Goal: Information Seeking & Learning: Learn about a topic

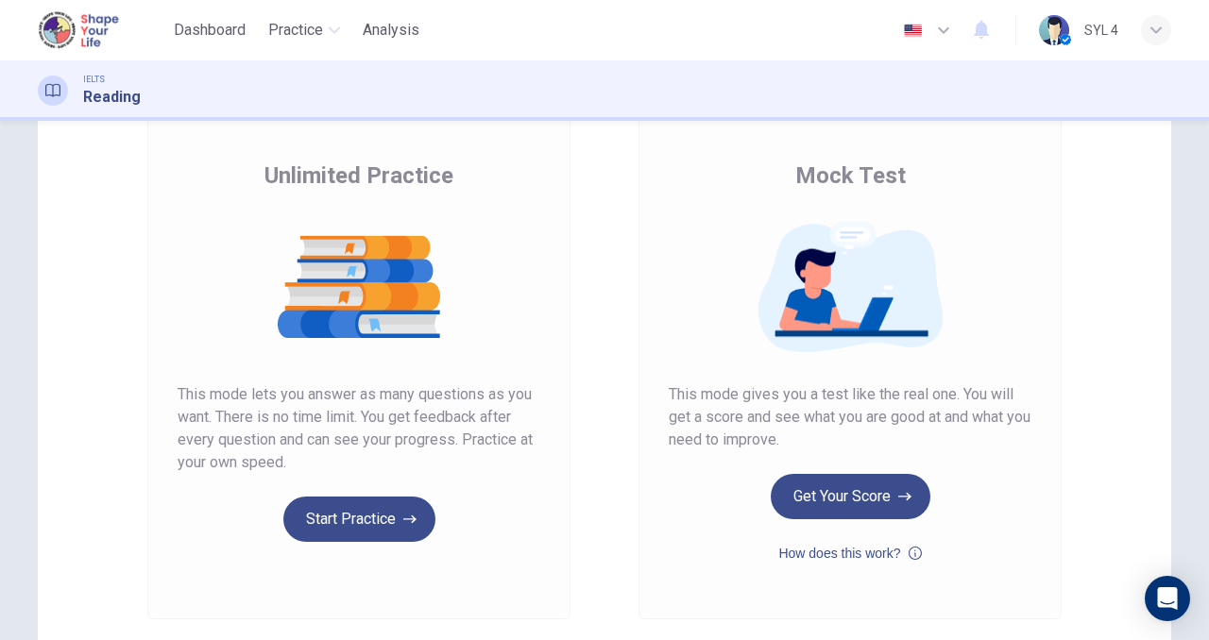
scroll to position [121, 0]
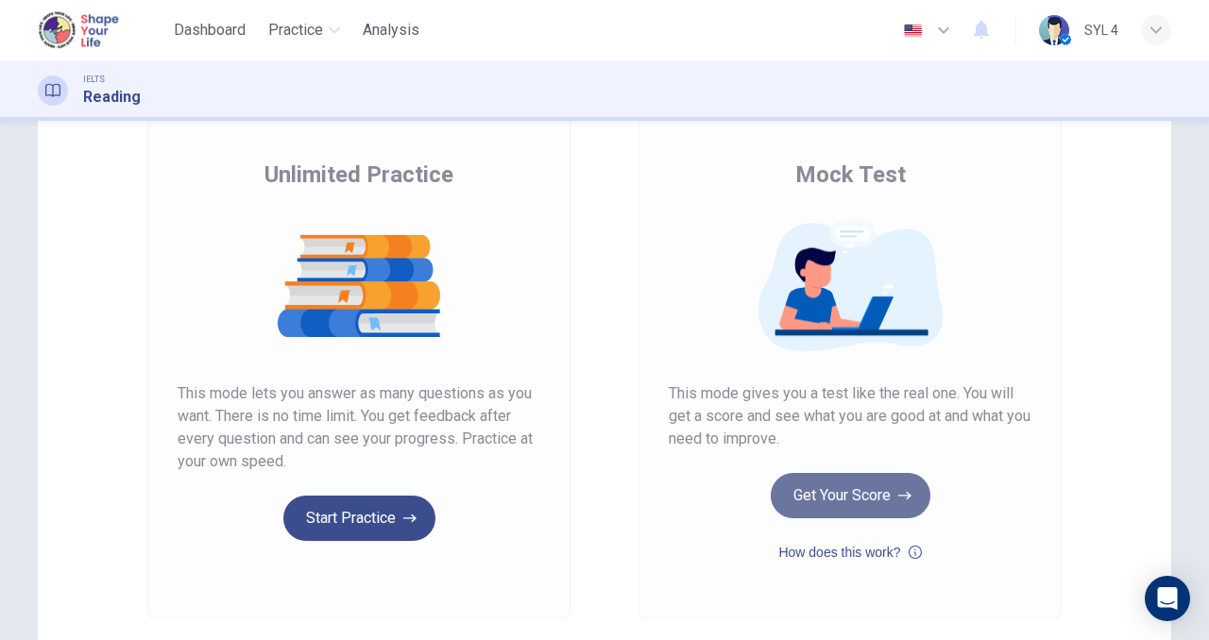
click at [861, 510] on button "Get Your Score" at bounding box center [851, 495] width 160 height 45
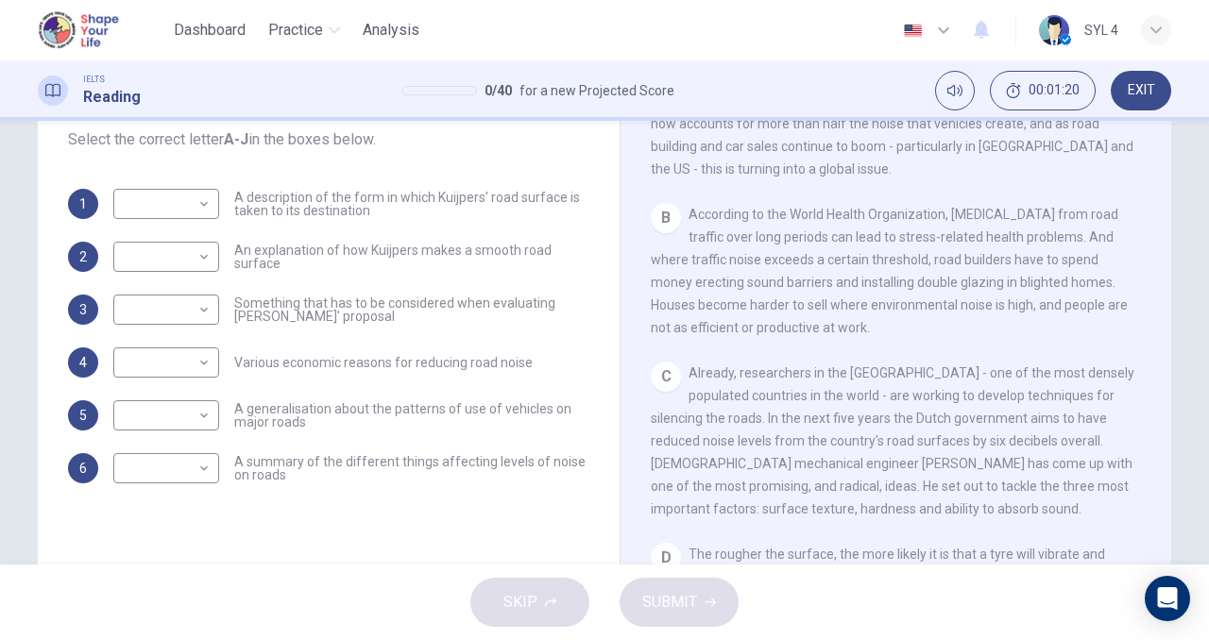
scroll to position [214, 0]
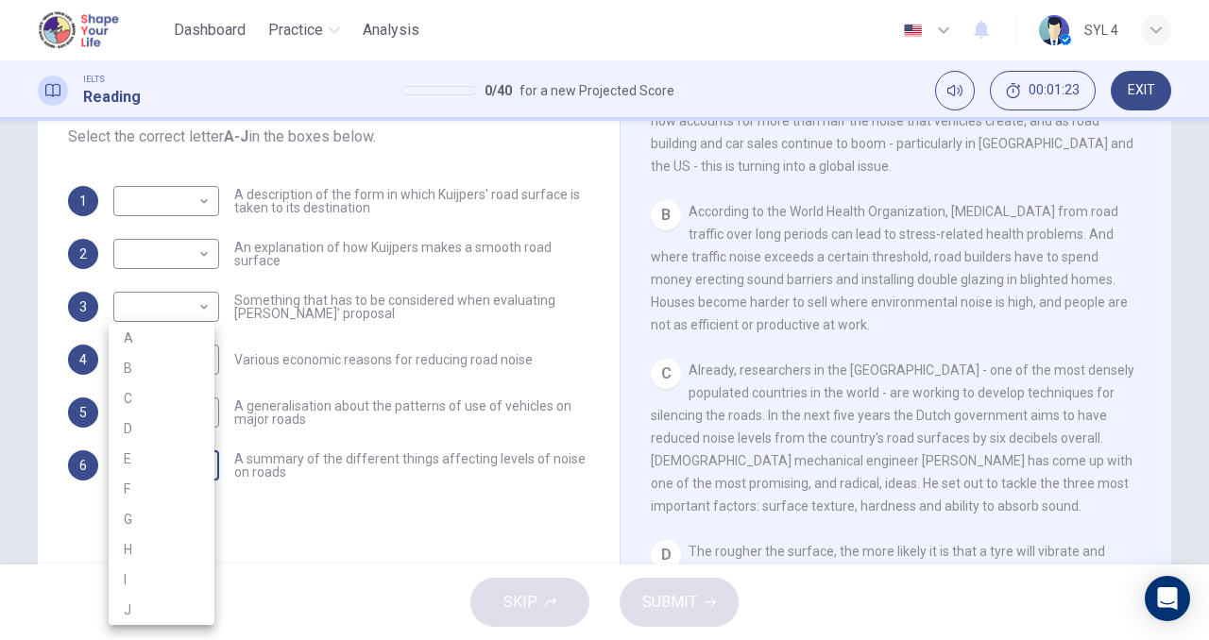
click at [173, 476] on body "This site uses cookies, as explained in our Privacy Policy . If you agree to th…" at bounding box center [604, 320] width 1209 height 640
click at [171, 341] on li "A" at bounding box center [162, 338] width 106 height 30
type input "A"
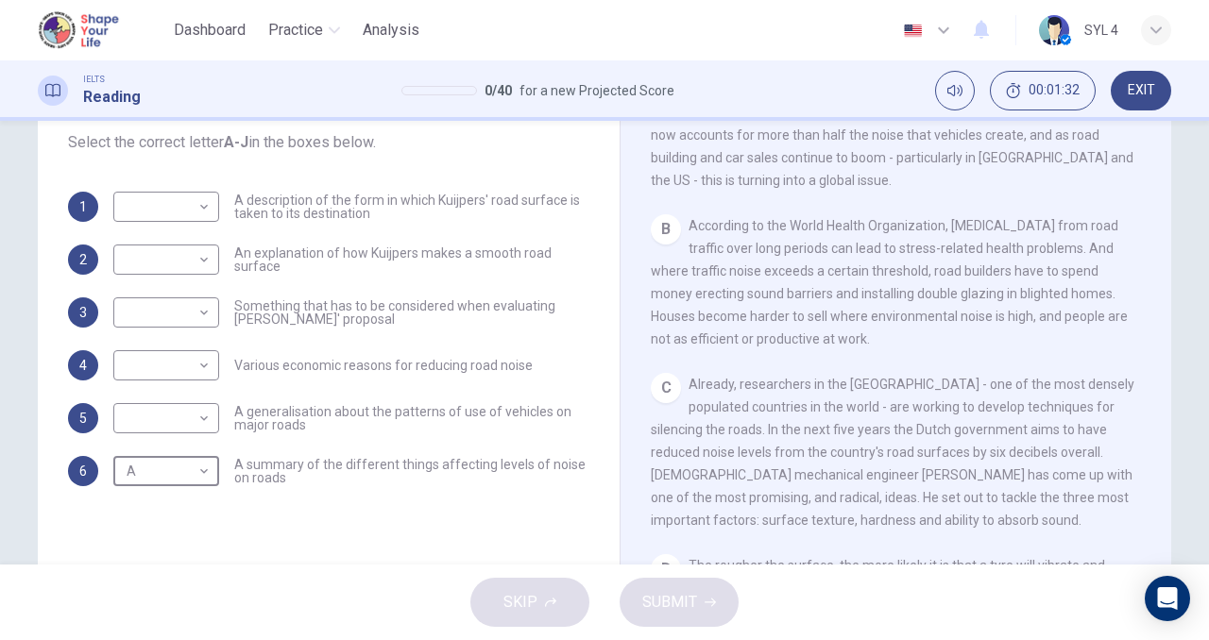
scroll to position [376, 0]
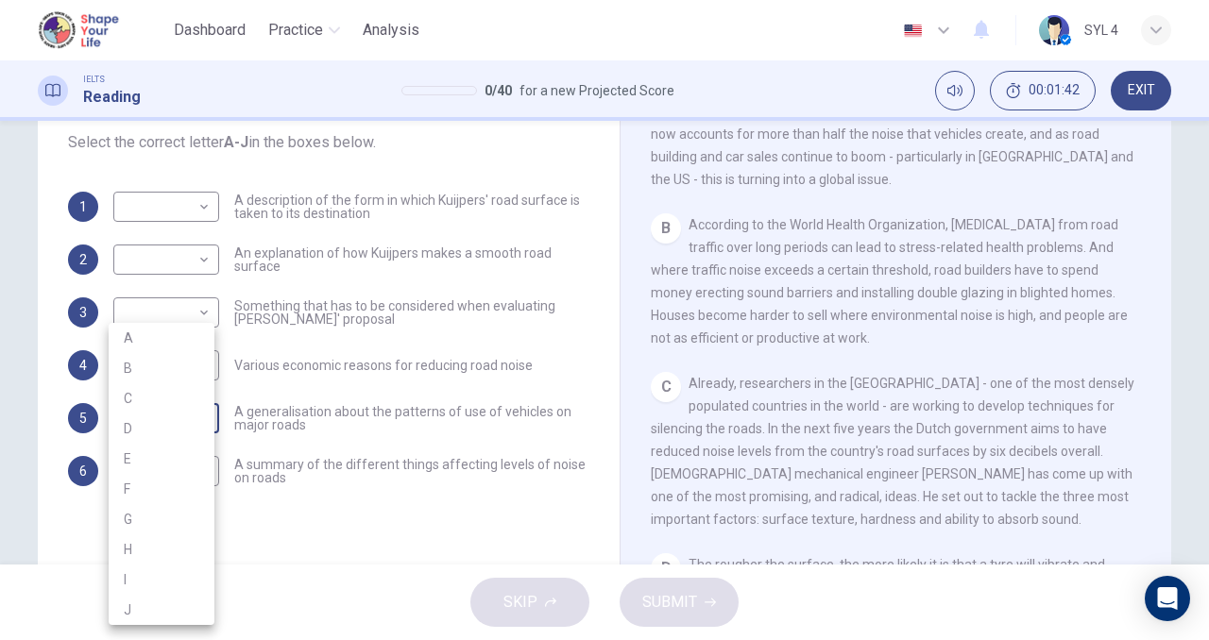
click at [182, 424] on body "This site uses cookies, as explained in our Privacy Policy . If you agree to th…" at bounding box center [604, 320] width 1209 height 640
click at [287, 424] on div at bounding box center [604, 320] width 1209 height 640
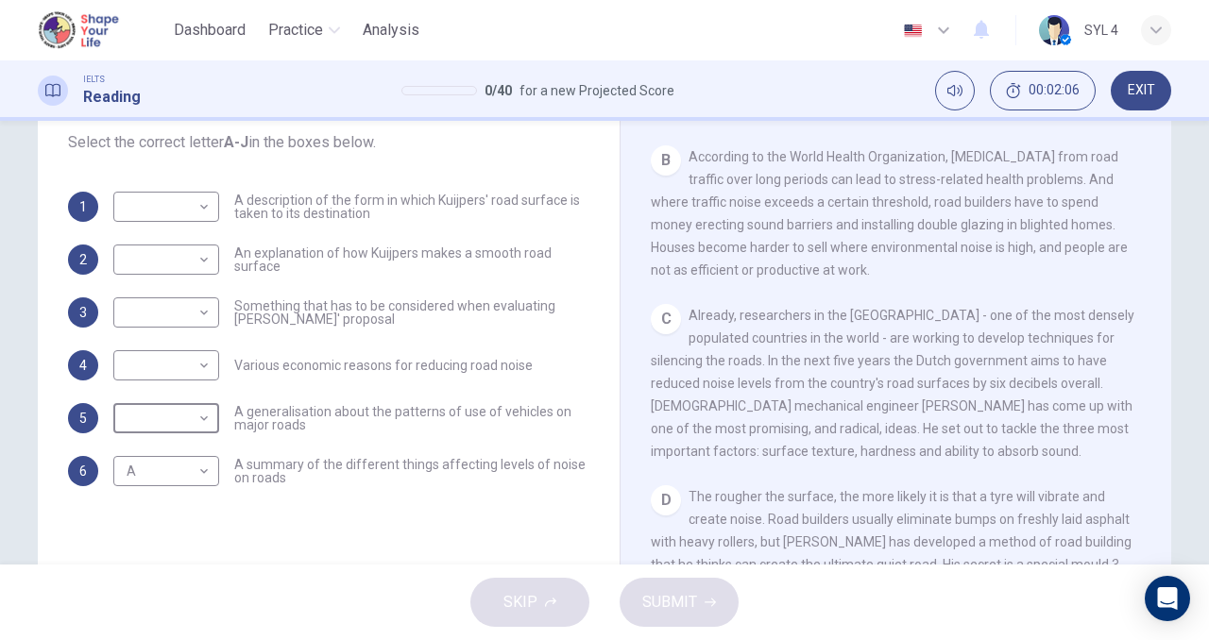
scroll to position [446, 0]
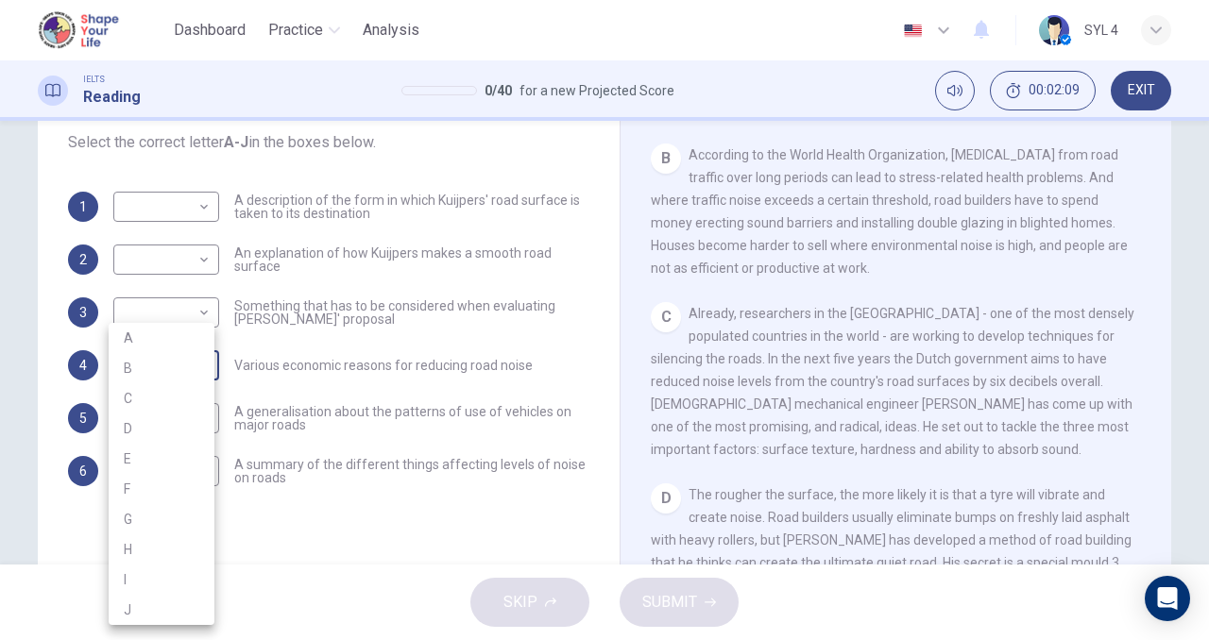
click at [193, 366] on body "This site uses cookies, as explained in our Privacy Policy . If you agree to th…" at bounding box center [604, 320] width 1209 height 640
click at [186, 367] on li "B" at bounding box center [162, 368] width 106 height 30
type input "B"
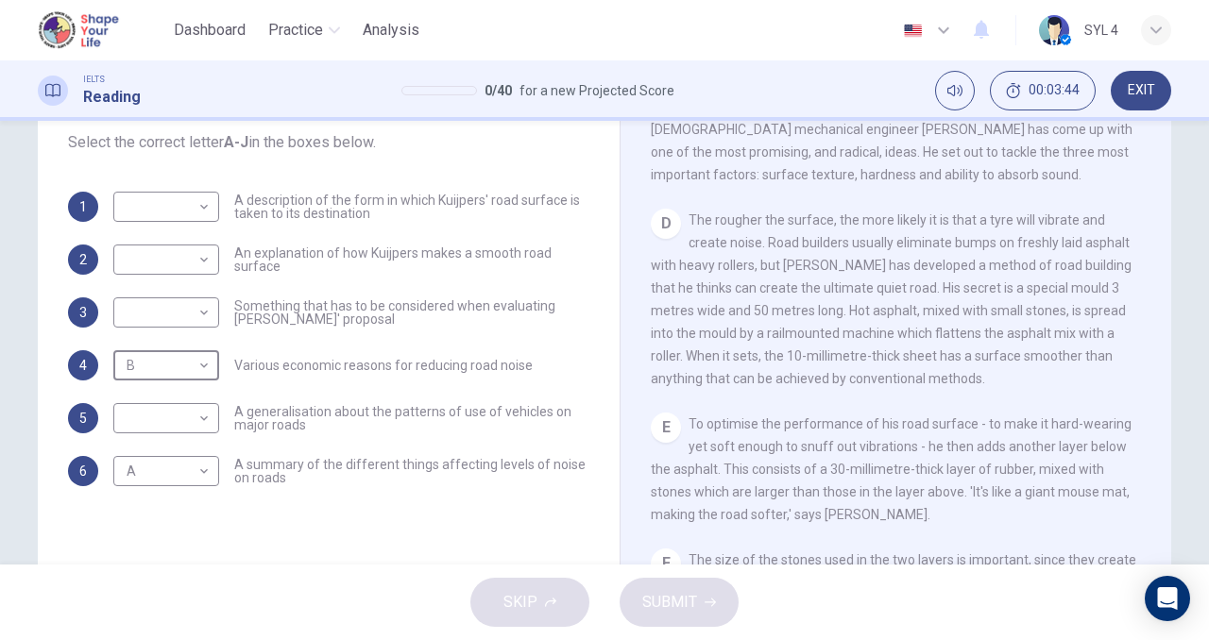
scroll to position [722, 0]
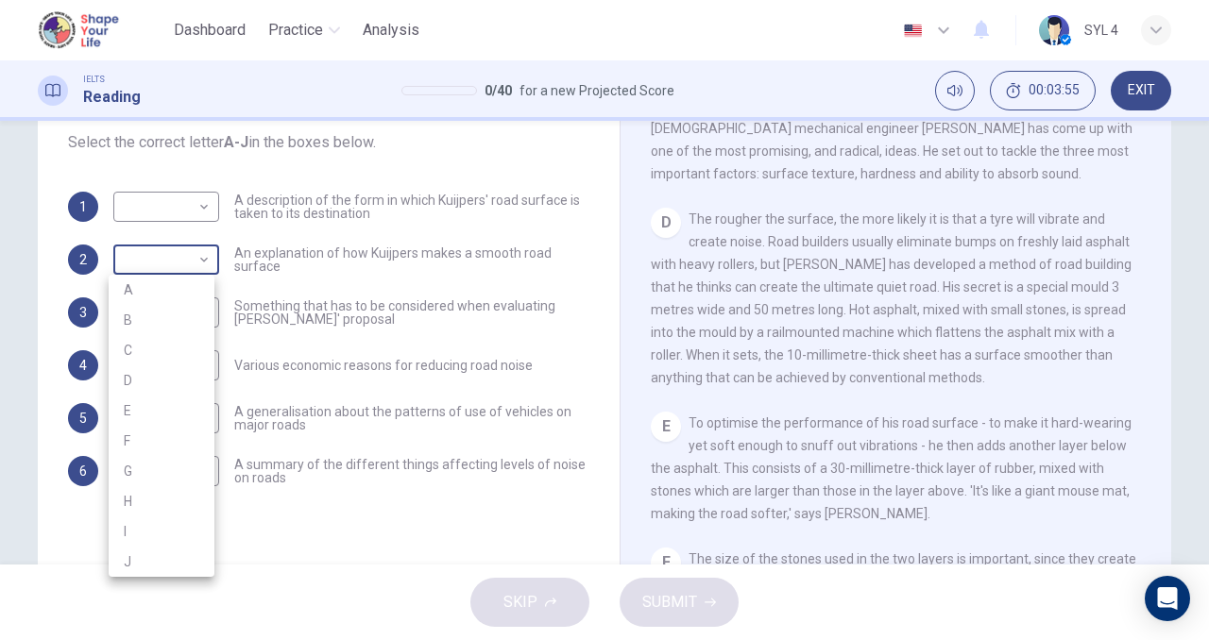
click at [191, 272] on body "This site uses cookies, as explained in our Privacy Policy . If you agree to th…" at bounding box center [604, 320] width 1209 height 640
click at [183, 378] on li "D" at bounding box center [162, 381] width 106 height 30
type input "D"
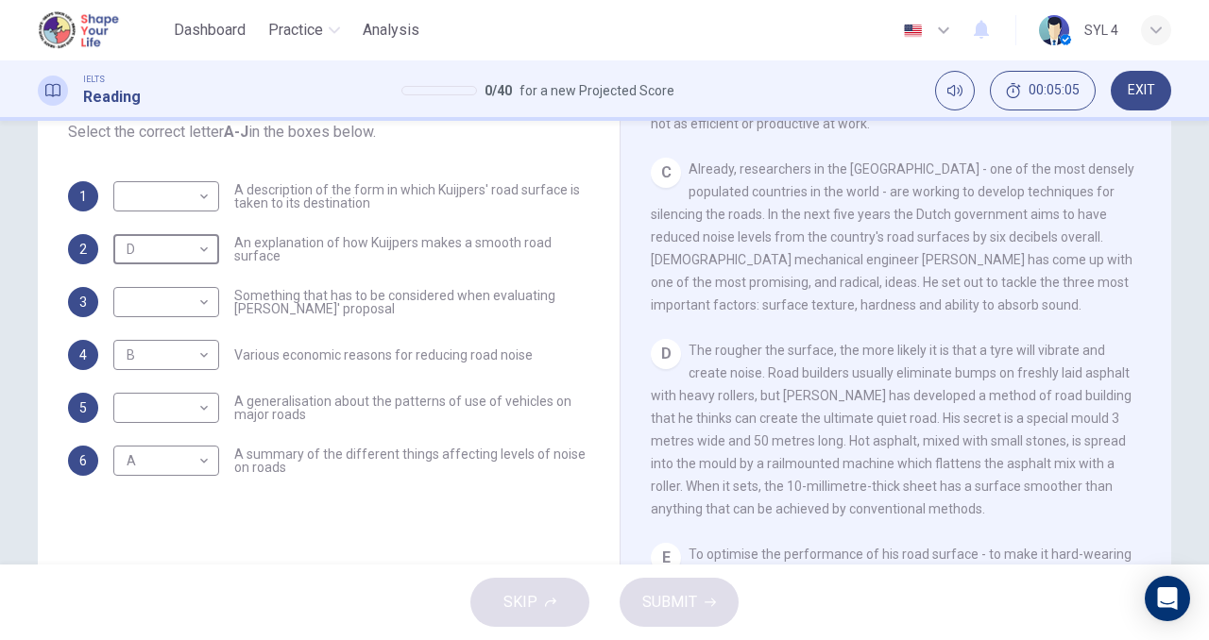
scroll to position [581, 0]
click at [182, 196] on body "This site uses cookies, as explained in our Privacy Policy . If you agree to th…" at bounding box center [604, 320] width 1209 height 640
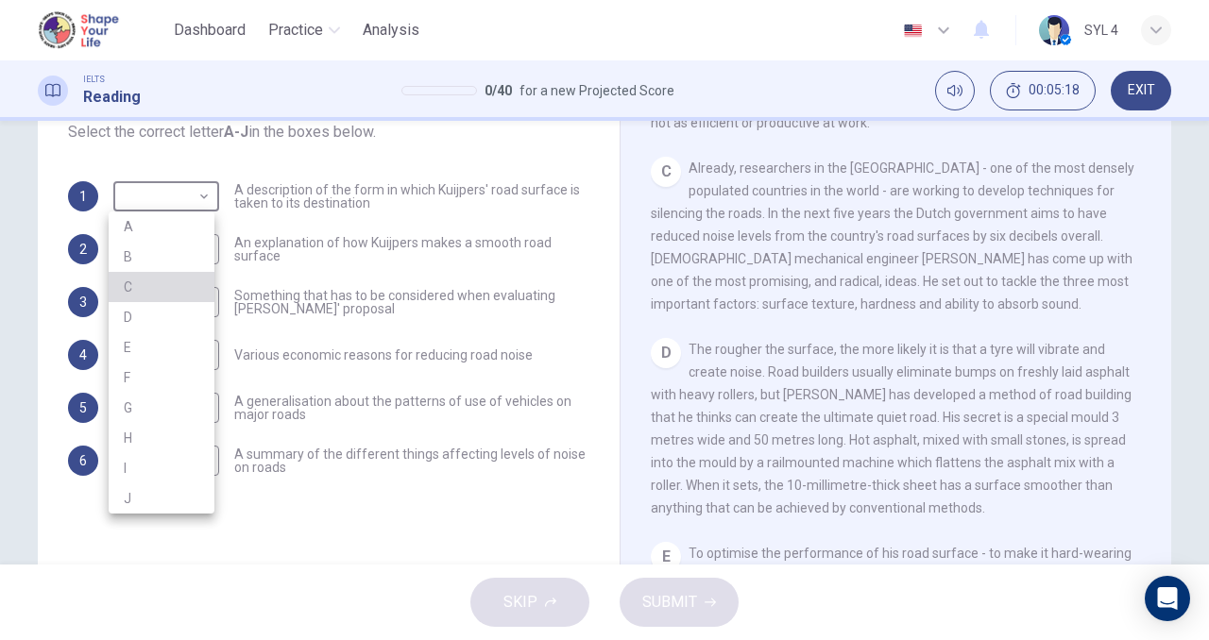
click at [168, 294] on li "C" at bounding box center [162, 287] width 106 height 30
type input "C"
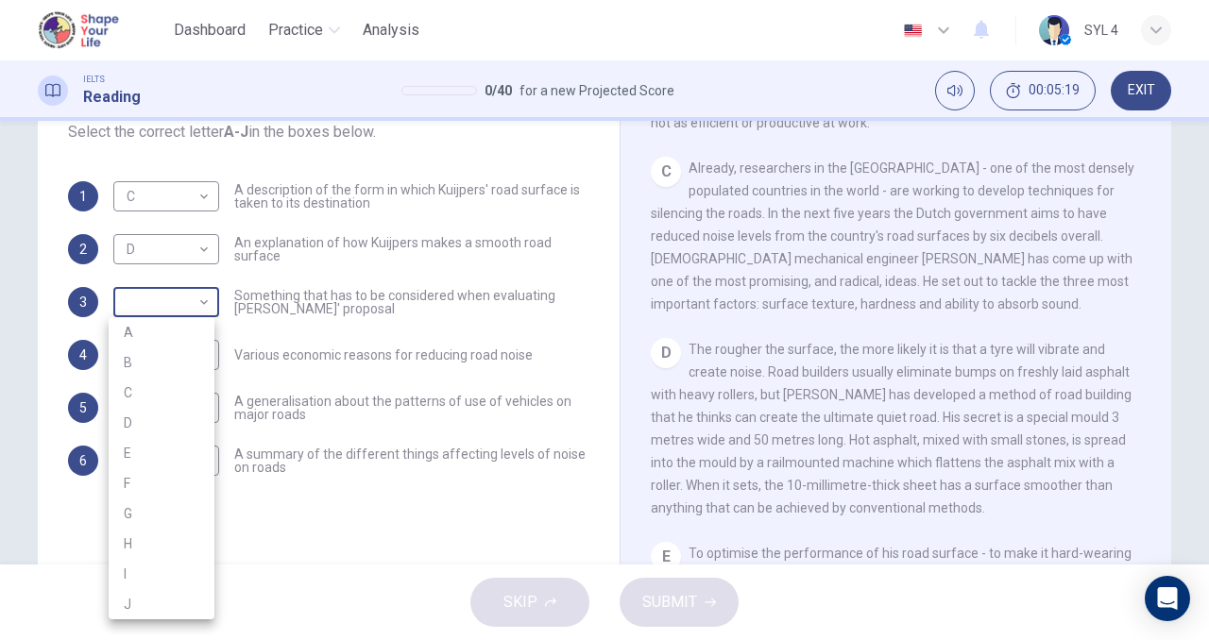
click at [175, 319] on body "This site uses cookies, as explained in our Privacy Policy . If you agree to th…" at bounding box center [604, 320] width 1209 height 640
click at [843, 417] on div at bounding box center [604, 320] width 1209 height 640
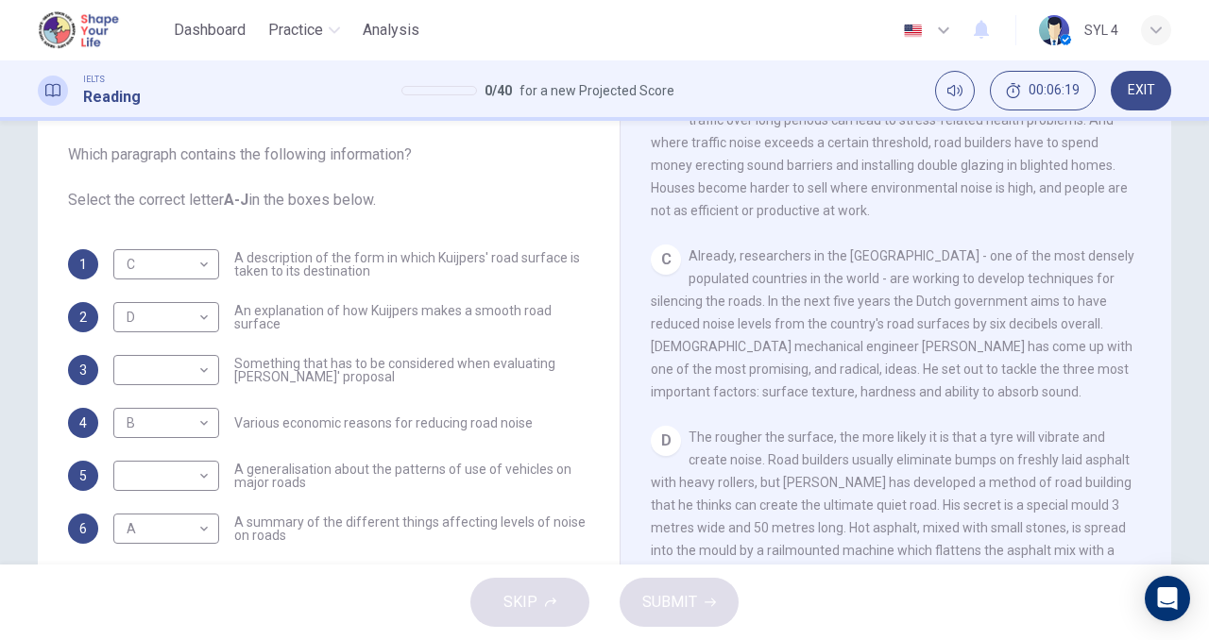
scroll to position [584, 0]
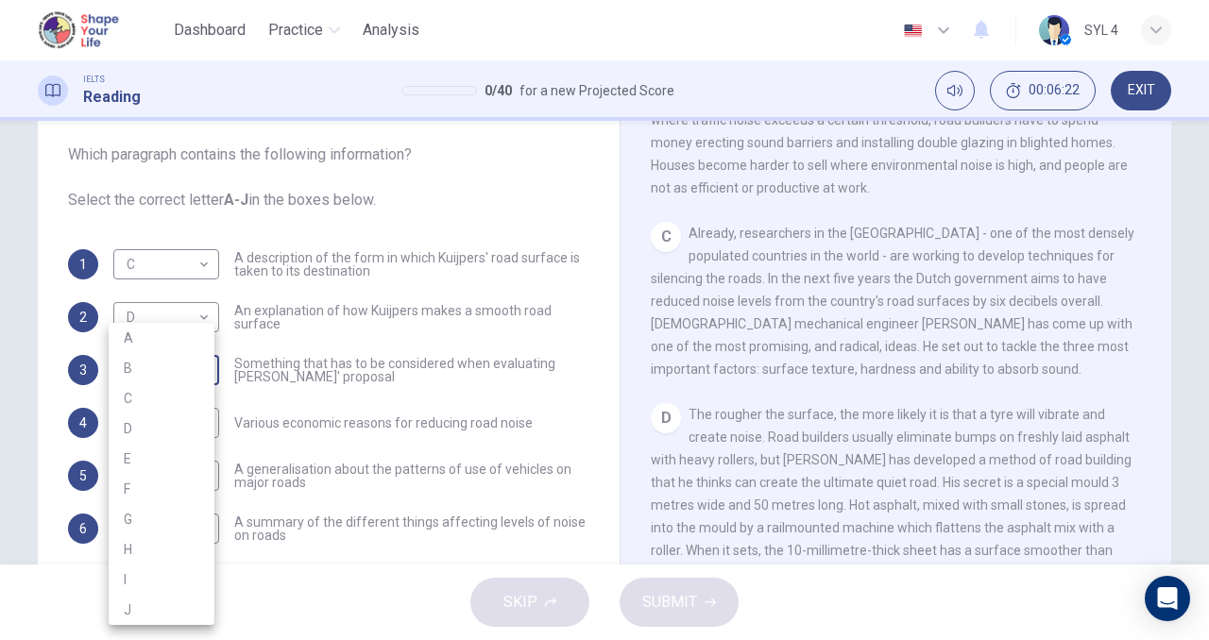
click at [200, 382] on body "This site uses cookies, as explained in our Privacy Policy . If you agree to th…" at bounding box center [604, 320] width 1209 height 640
click at [192, 392] on li "C" at bounding box center [162, 399] width 106 height 30
type input "C"
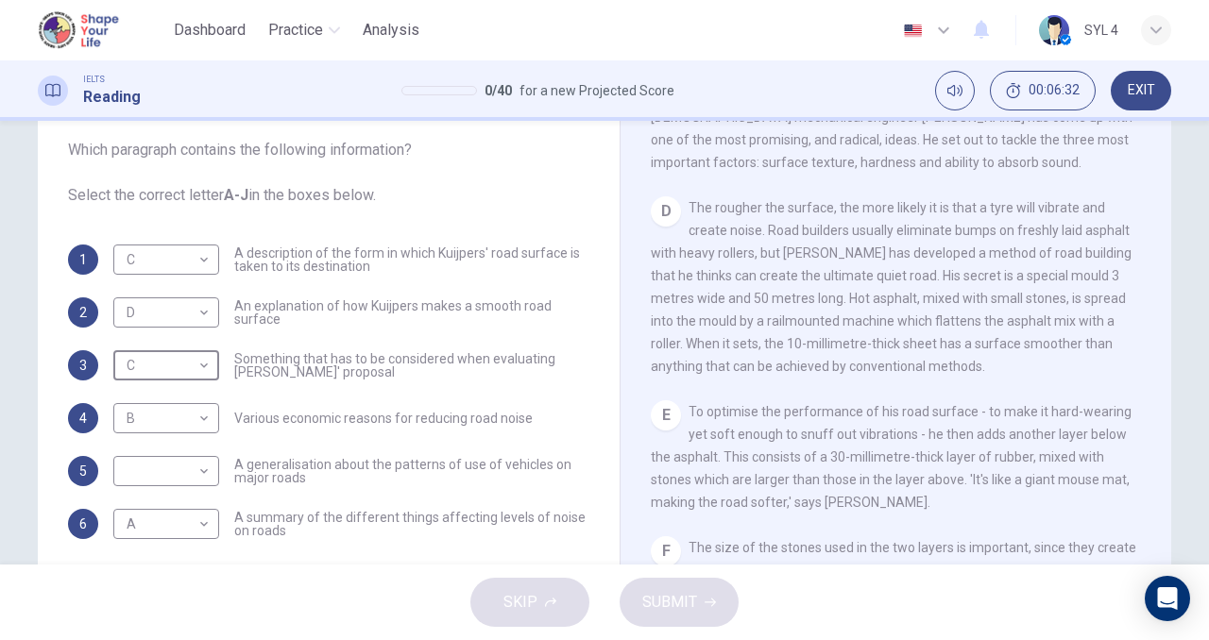
scroll to position [810, 0]
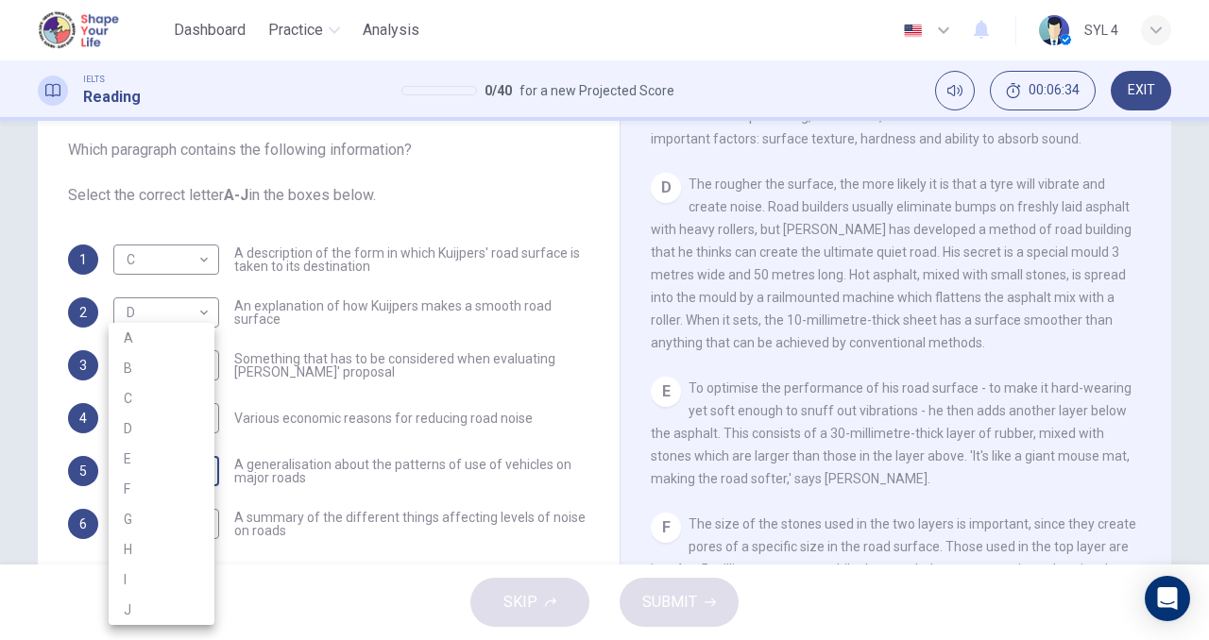
click at [187, 476] on body "This site uses cookies, as explained in our Privacy Policy . If you agree to th…" at bounding box center [604, 320] width 1209 height 640
click at [185, 456] on li "E" at bounding box center [162, 459] width 106 height 30
type input "E"
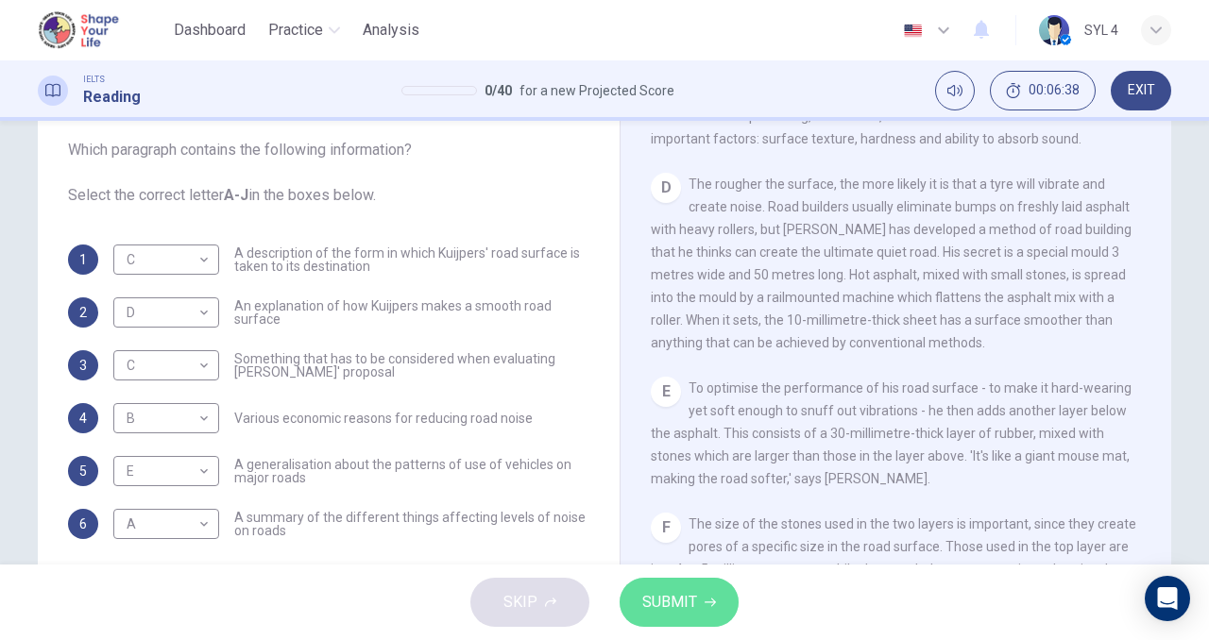
click at [660, 605] on span "SUBMIT" at bounding box center [669, 602] width 55 height 26
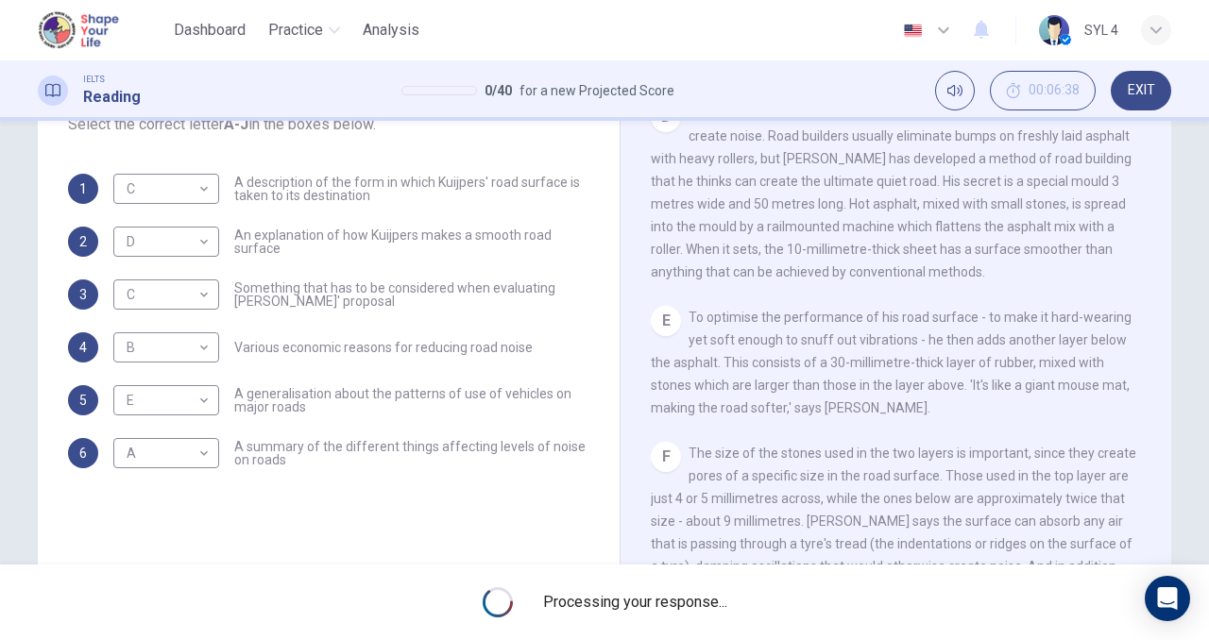
scroll to position [226, 0]
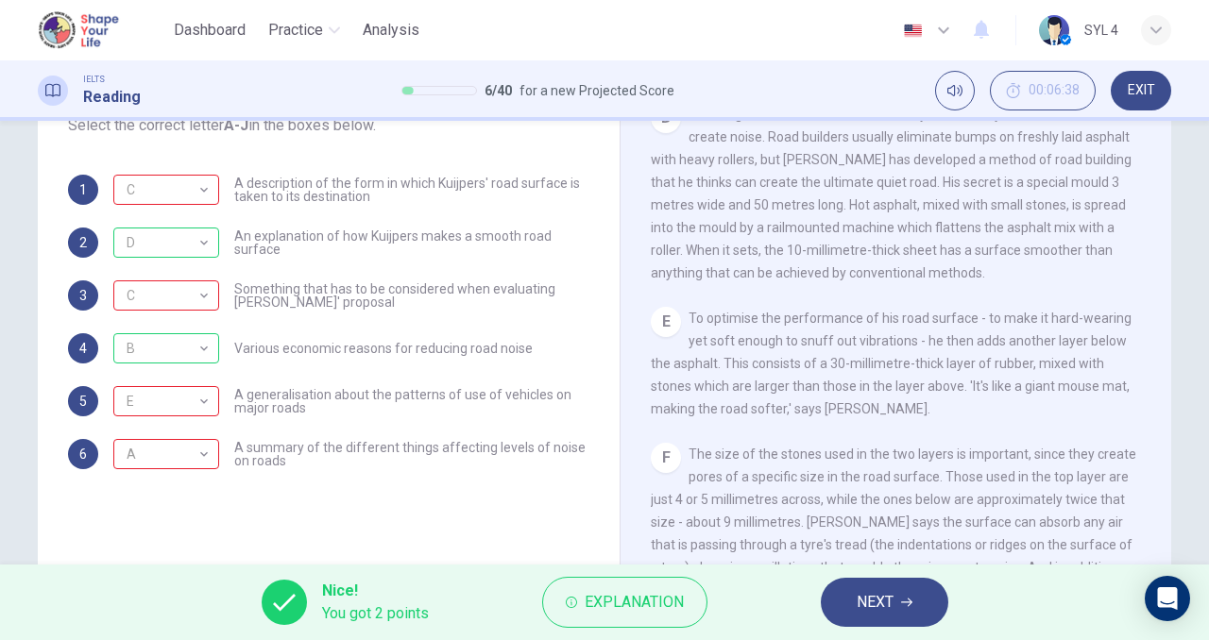
click at [860, 597] on span "NEXT" at bounding box center [875, 602] width 37 height 26
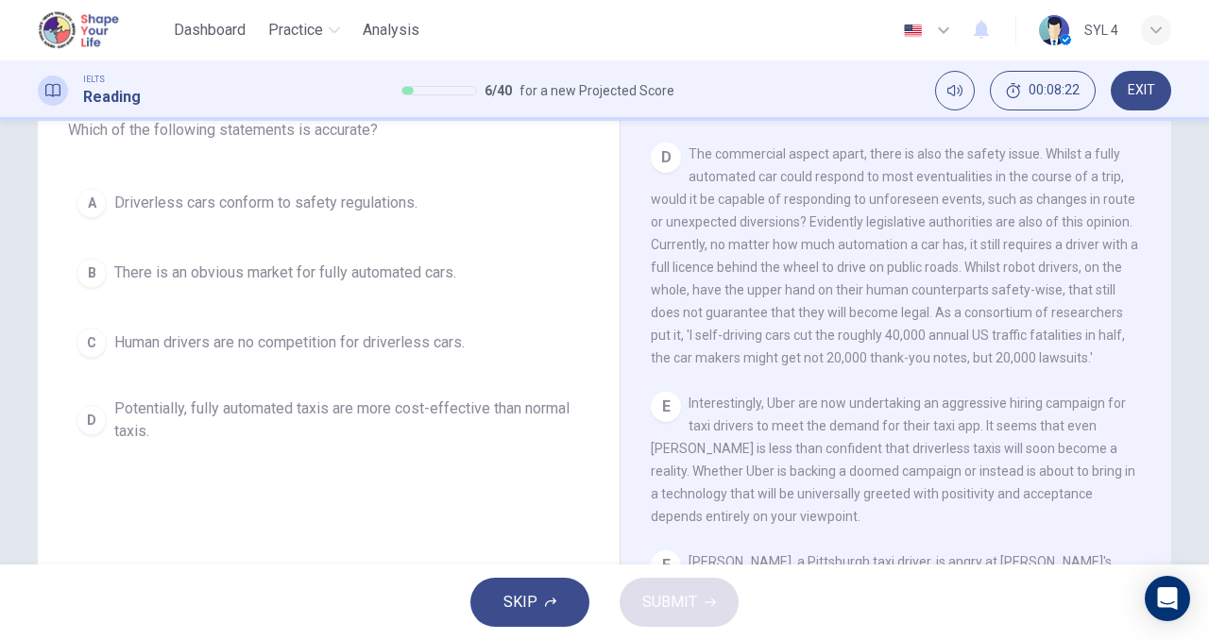
scroll to position [981, 0]
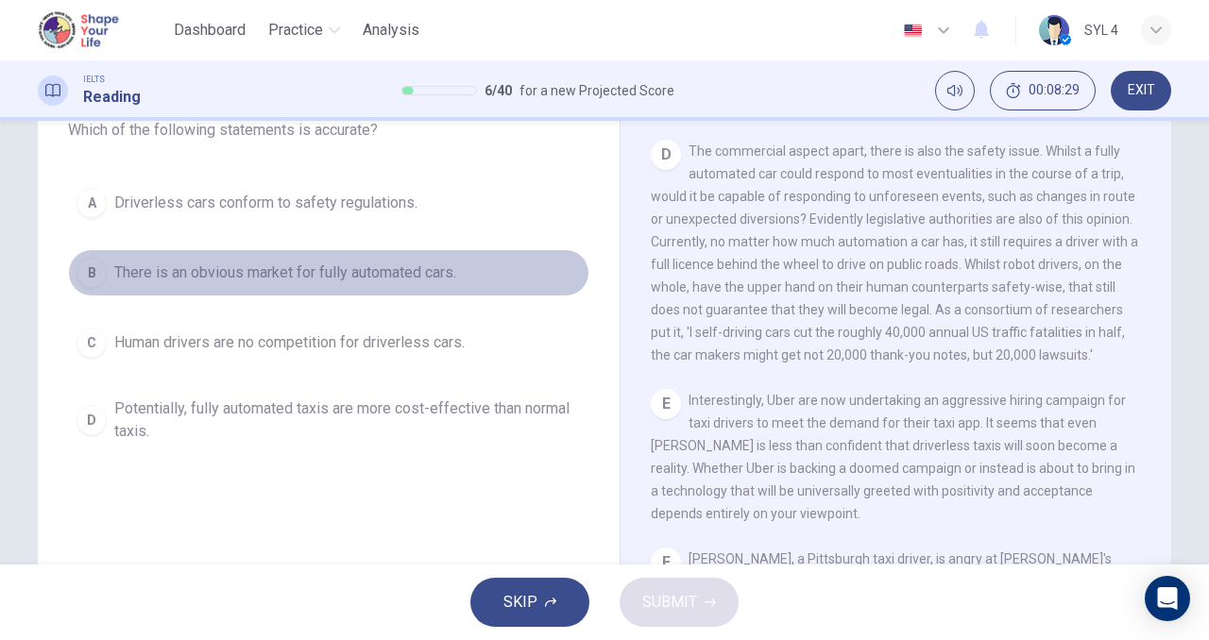
click at [81, 275] on div "B" at bounding box center [92, 273] width 30 height 30
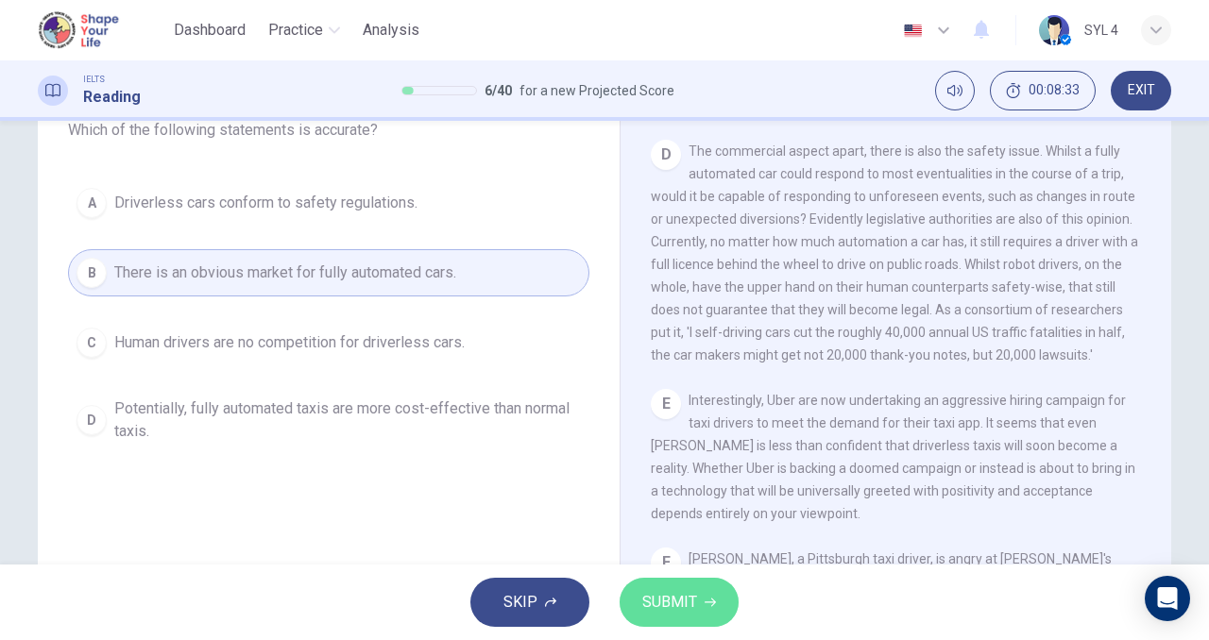
click at [707, 601] on icon "button" at bounding box center [710, 602] width 11 height 11
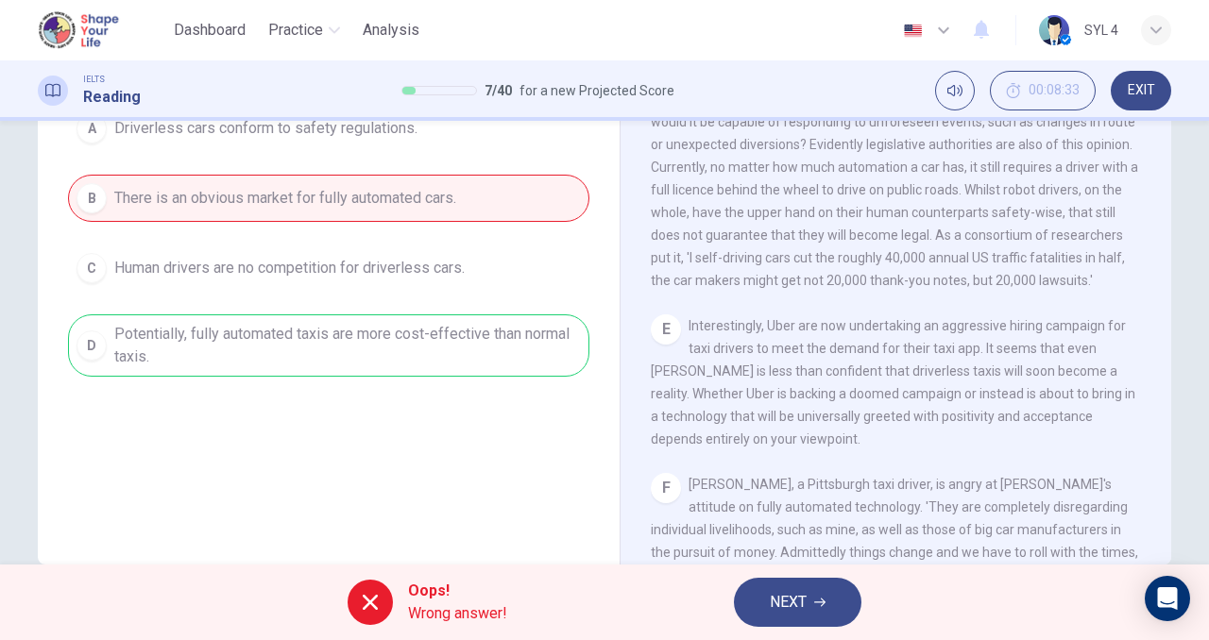
scroll to position [256, 0]
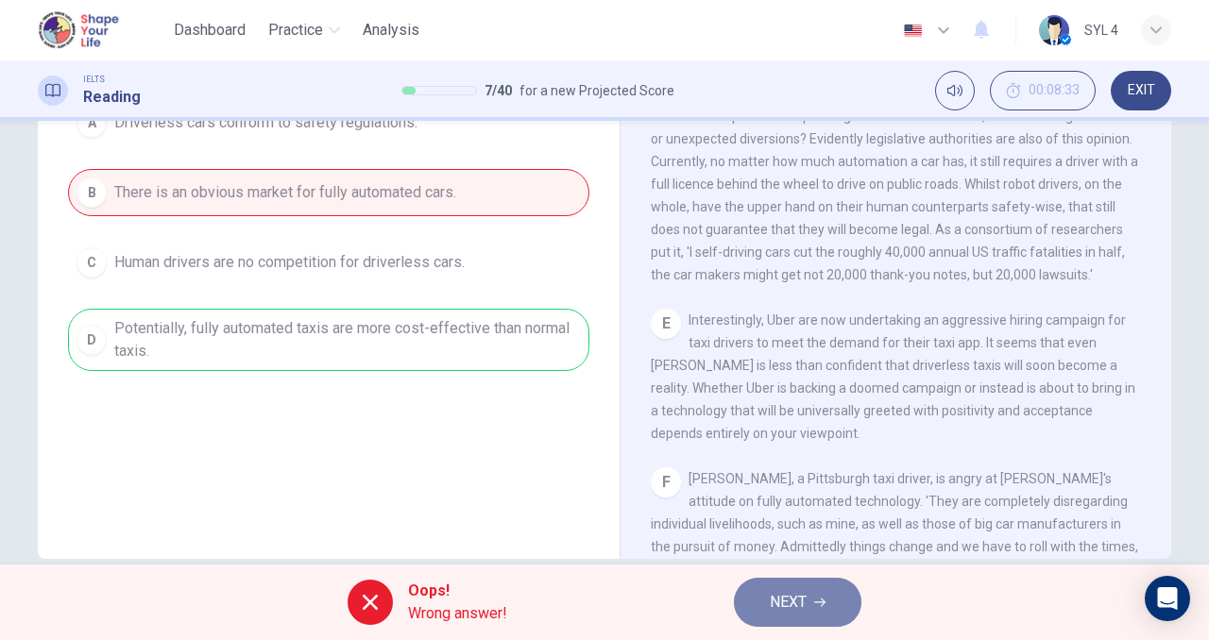
click at [818, 614] on button "NEXT" at bounding box center [798, 602] width 128 height 49
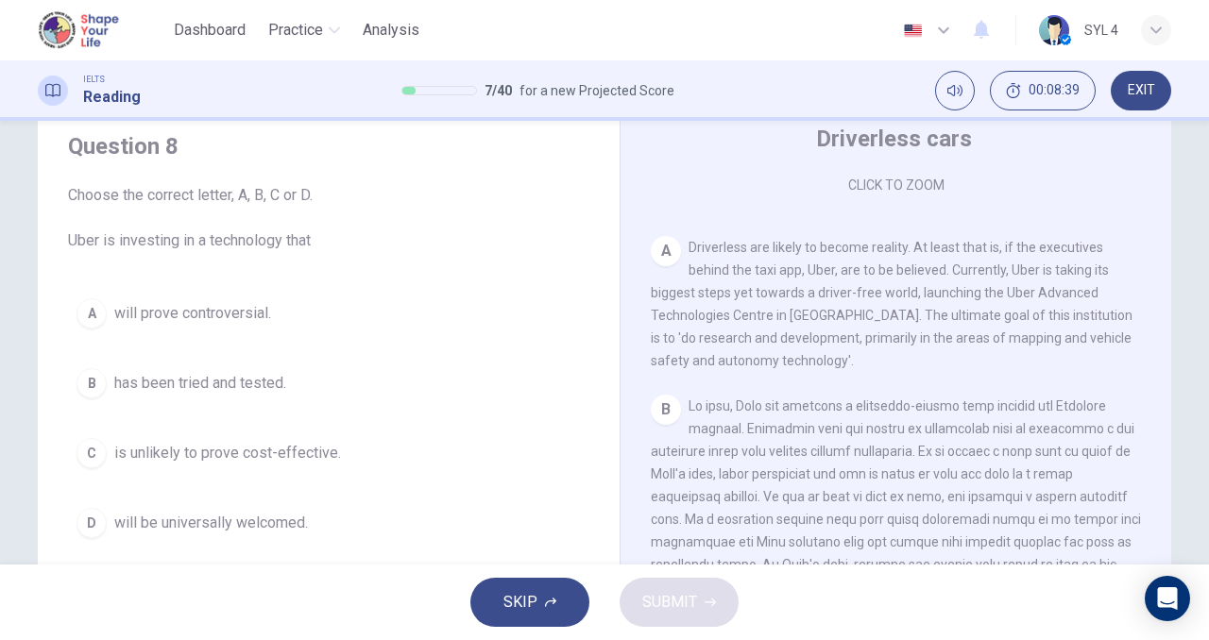
scroll to position [68, 0]
click at [551, 590] on button "SKIP" at bounding box center [529, 602] width 119 height 49
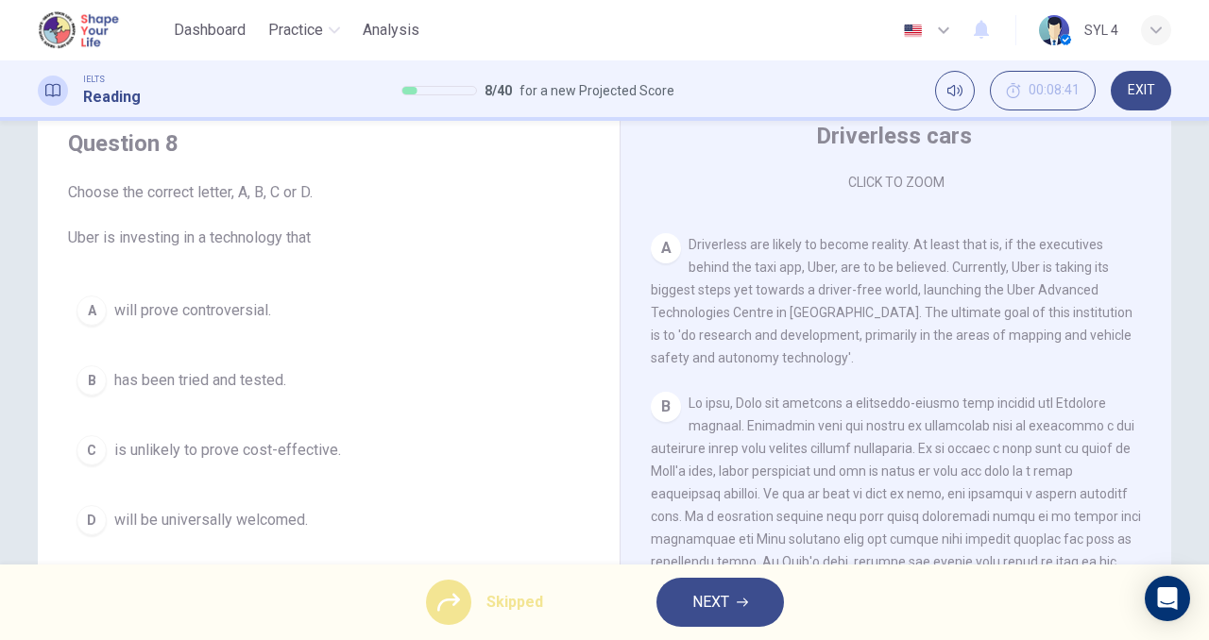
click at [405, 611] on div "Skipped NEXT" at bounding box center [604, 603] width 1209 height 76
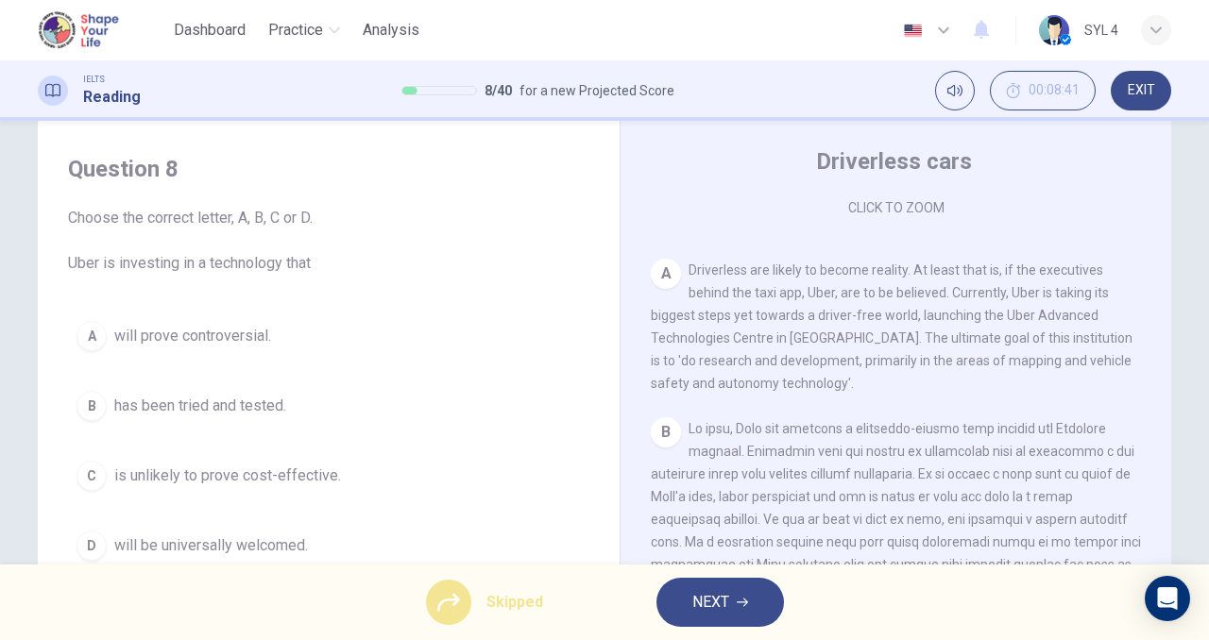
scroll to position [42, 0]
click at [300, 386] on div "A will prove controversial. B has been tried and tested. C is unlikely to prove…" at bounding box center [328, 442] width 521 height 257
drag, startPoint x: 300, startPoint y: 386, endPoint x: 265, endPoint y: 315, distance: 79.8
click at [265, 315] on div "A will prove controversial. B has been tried and tested. C is unlikely to prove…" at bounding box center [328, 442] width 521 height 257
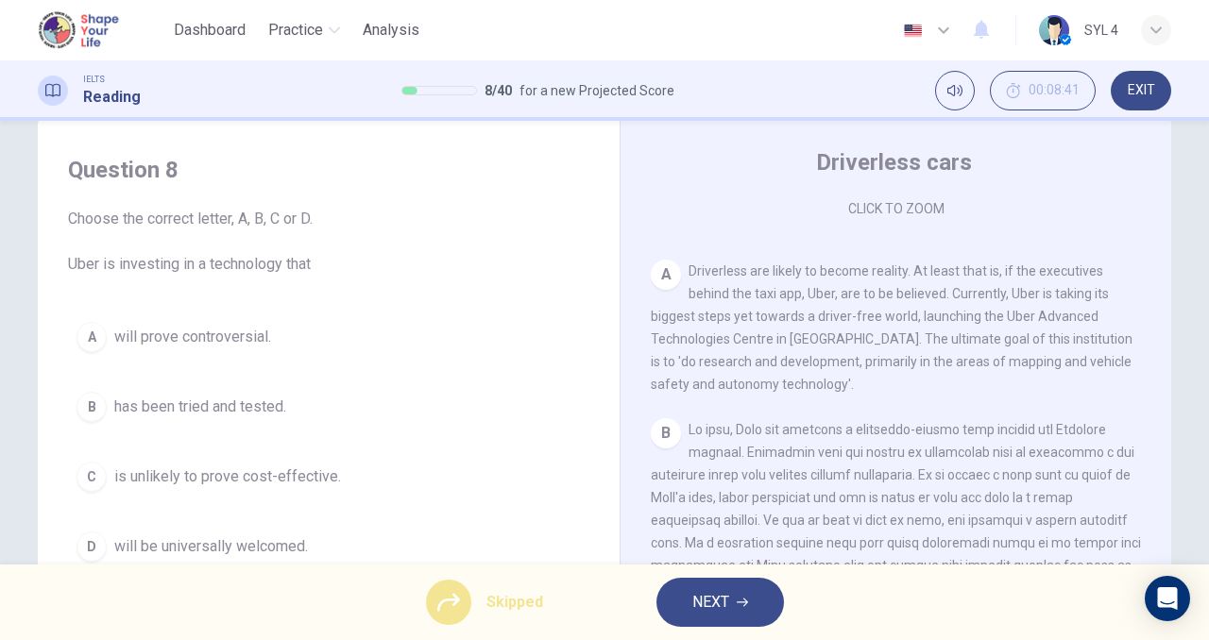
click at [265, 315] on div "A will prove controversial. B has been tried and tested. C is unlikely to prove…" at bounding box center [328, 442] width 521 height 257
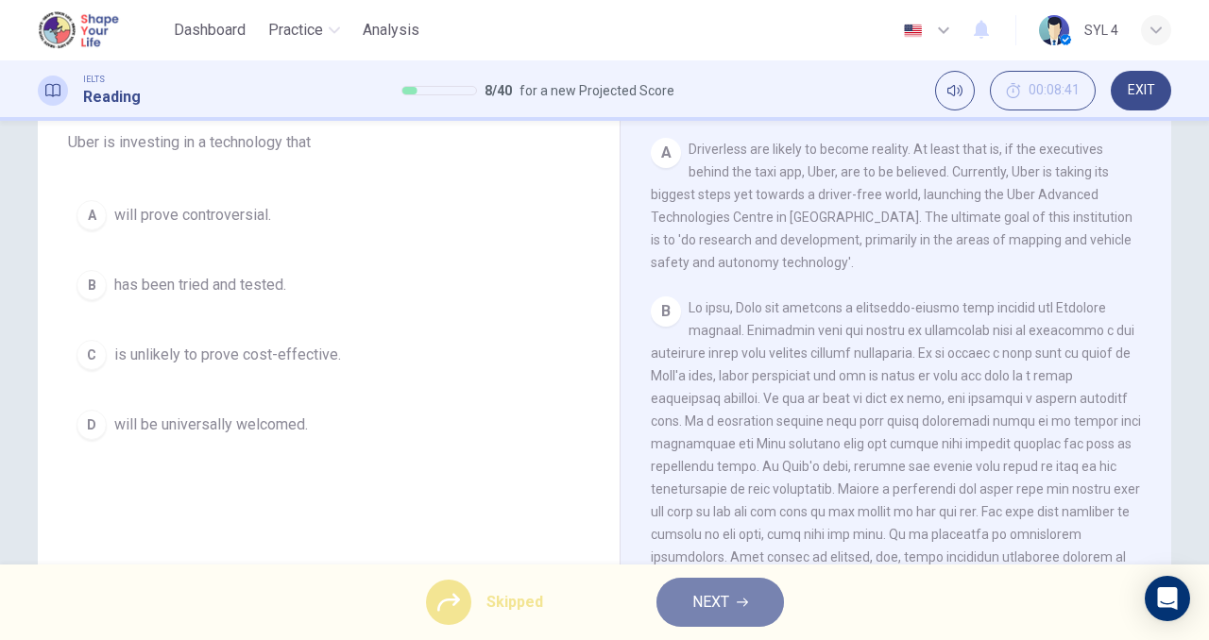
click at [720, 605] on span "NEXT" at bounding box center [710, 602] width 37 height 26
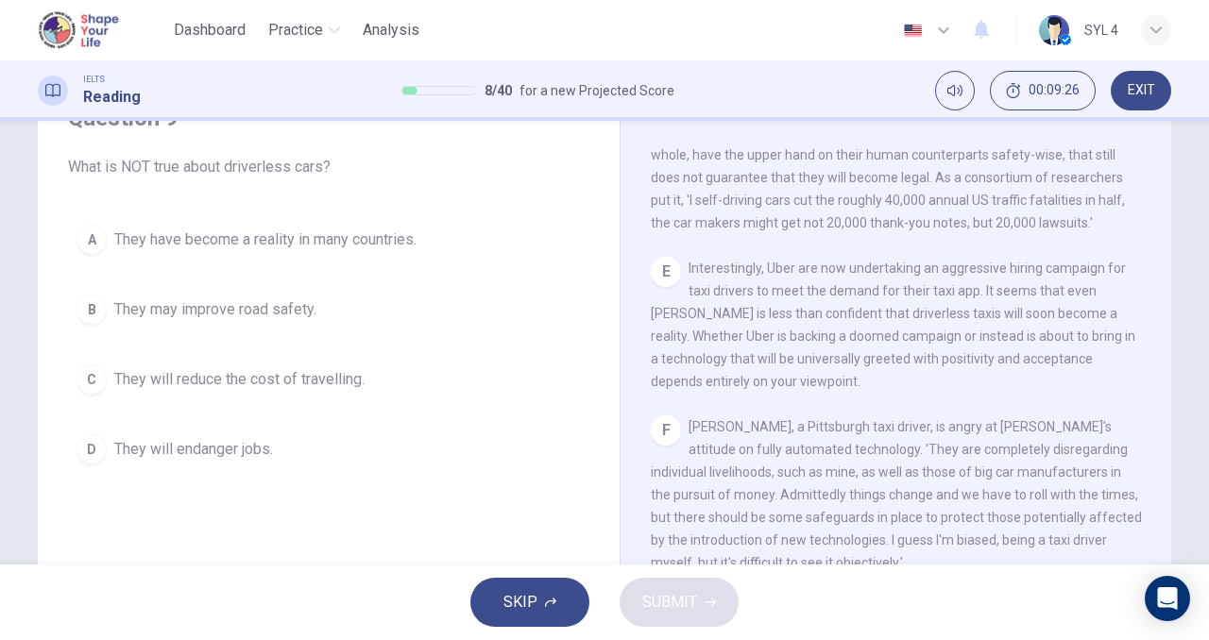
scroll to position [1197, 0]
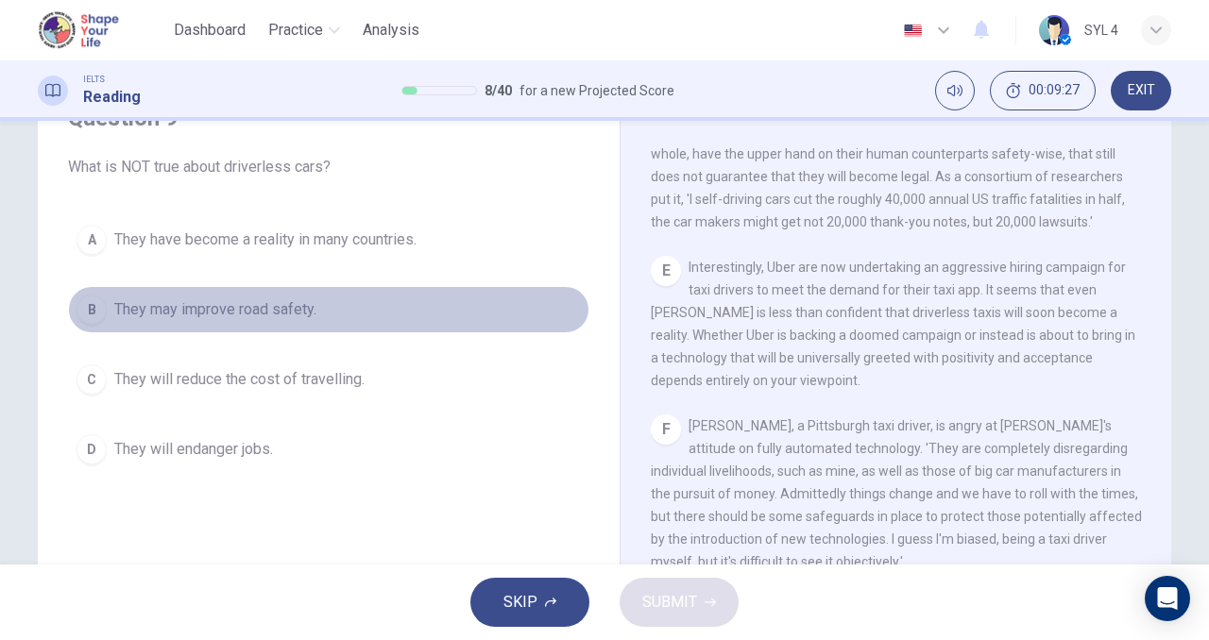
click at [68, 304] on button "B They may improve road safety." at bounding box center [328, 309] width 521 height 47
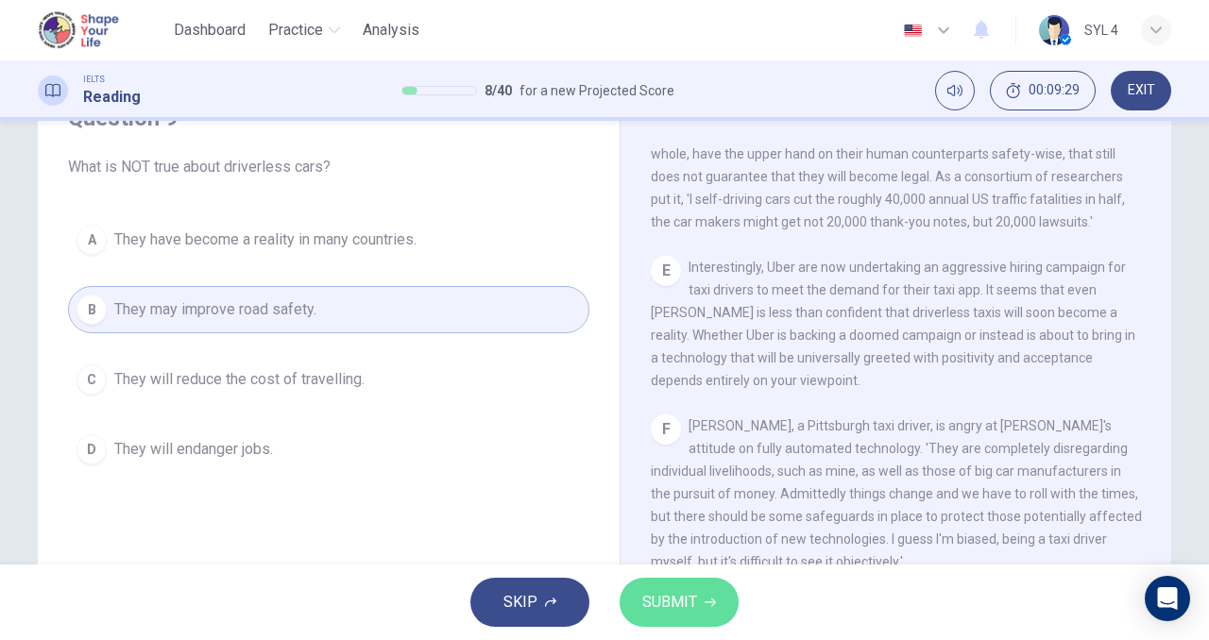
click at [720, 597] on button "SUBMIT" at bounding box center [679, 602] width 119 height 49
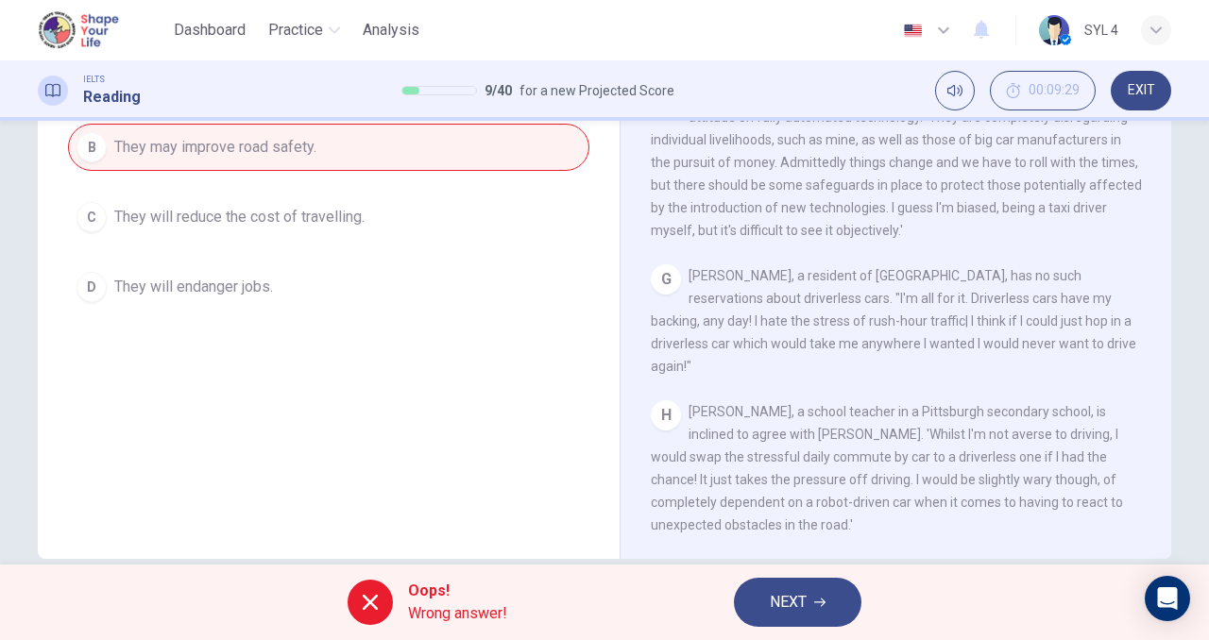
scroll to position [264, 0]
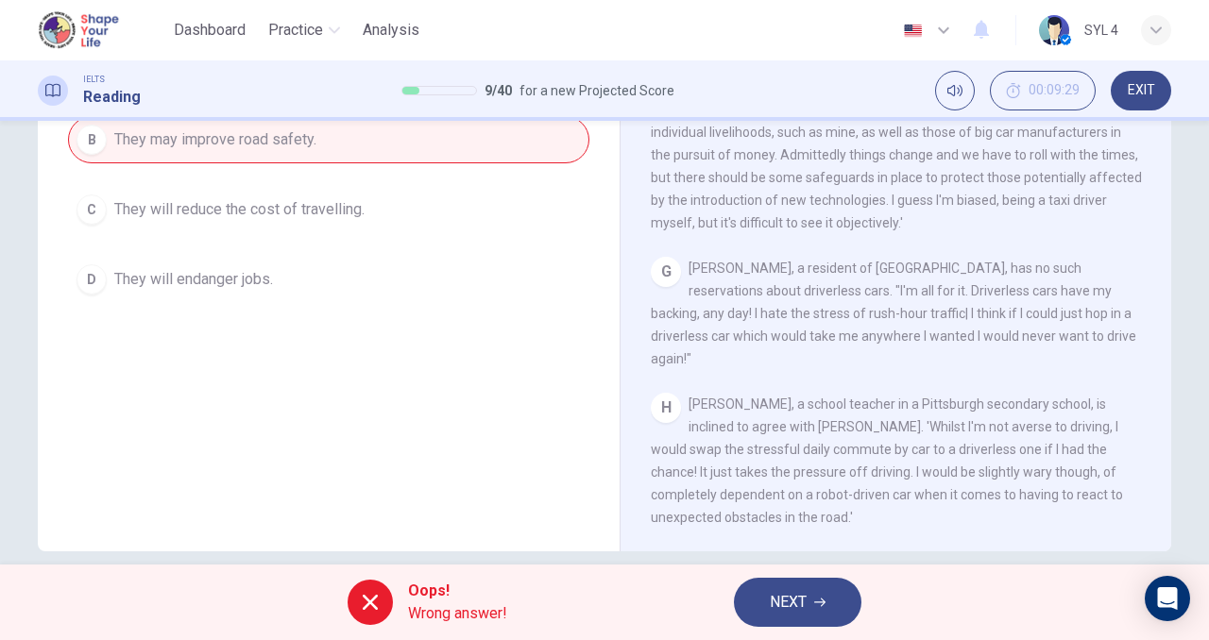
click at [756, 442] on span "[PERSON_NAME], a school teacher in a Pittsburgh secondary school, is inclined t…" at bounding box center [887, 461] width 472 height 128
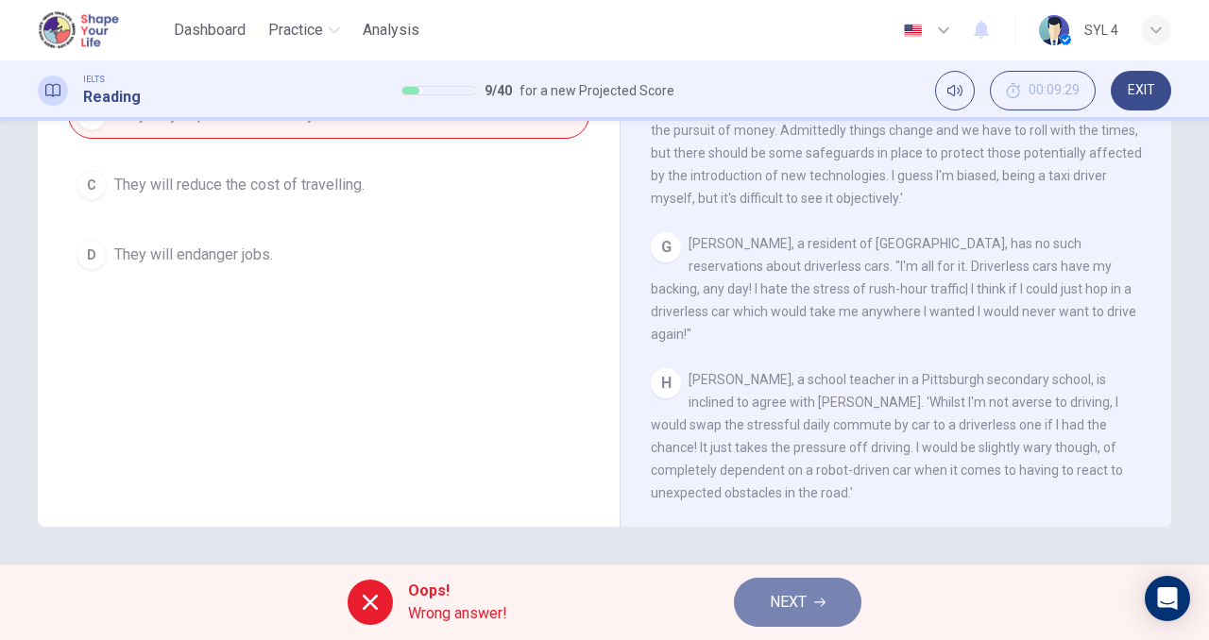
click at [800, 598] on span "NEXT" at bounding box center [788, 602] width 37 height 26
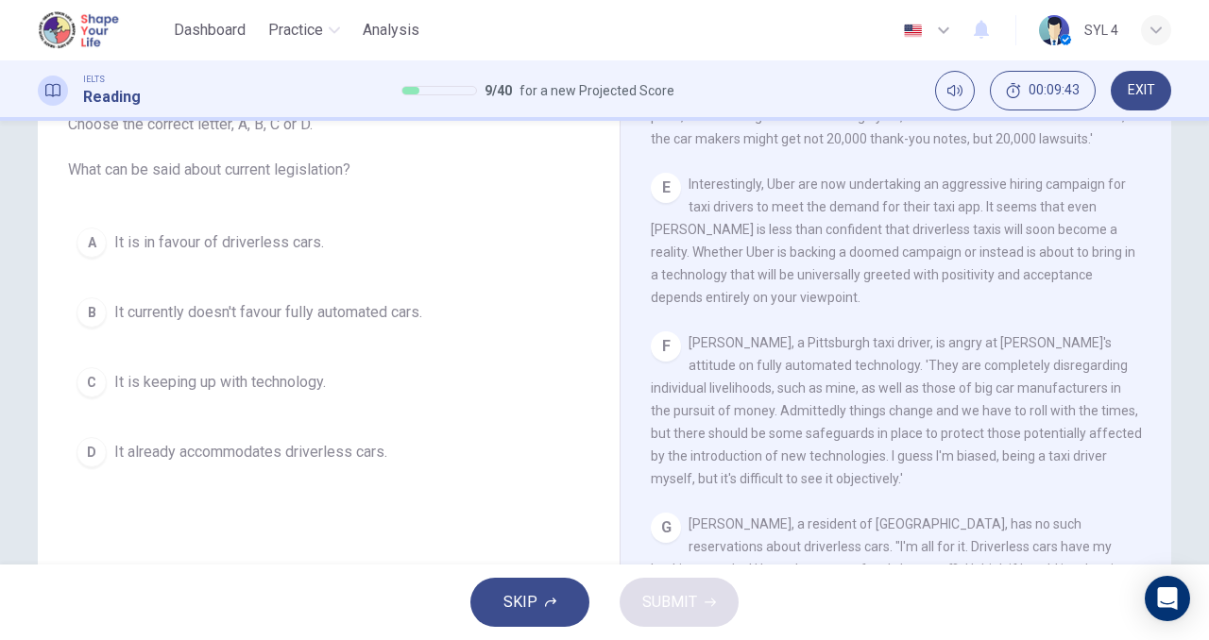
scroll to position [137, 0]
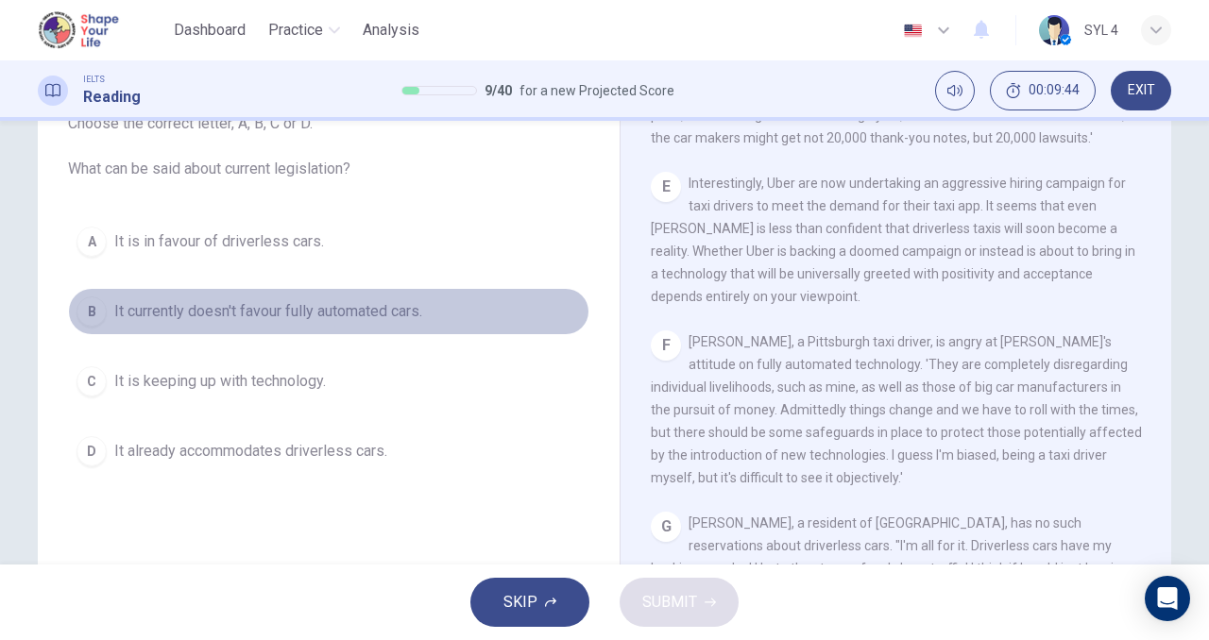
click at [230, 315] on span "It currently doesn't favour fully automated cars." at bounding box center [268, 311] width 308 height 23
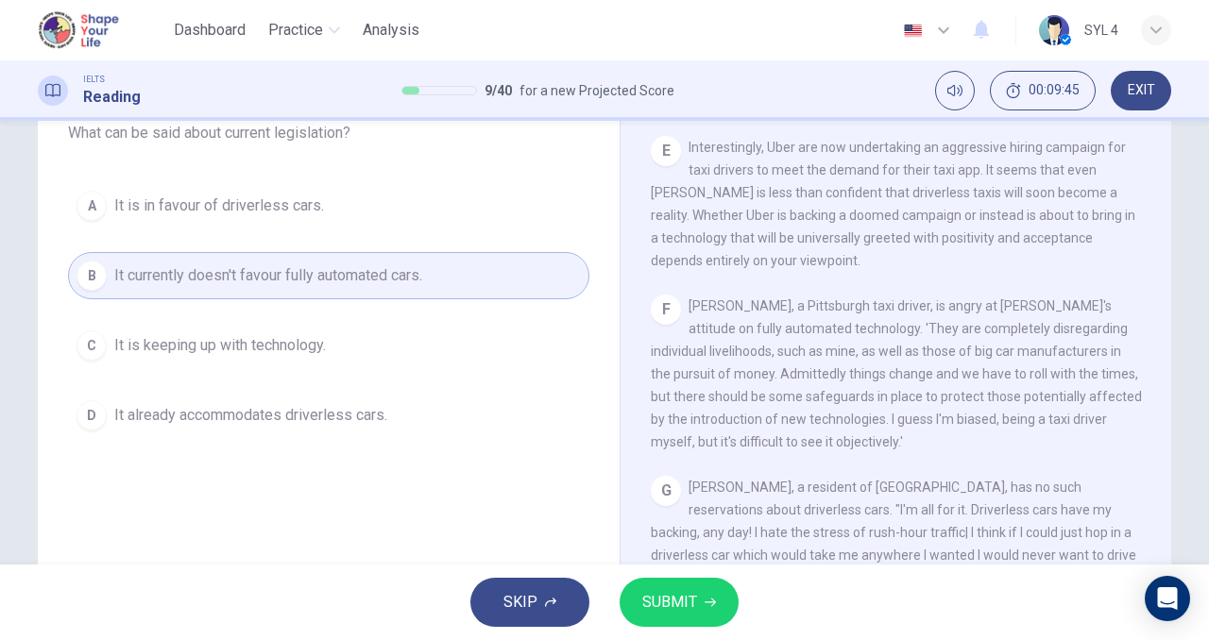
scroll to position [174, 0]
click at [639, 583] on button "SUBMIT" at bounding box center [679, 602] width 119 height 49
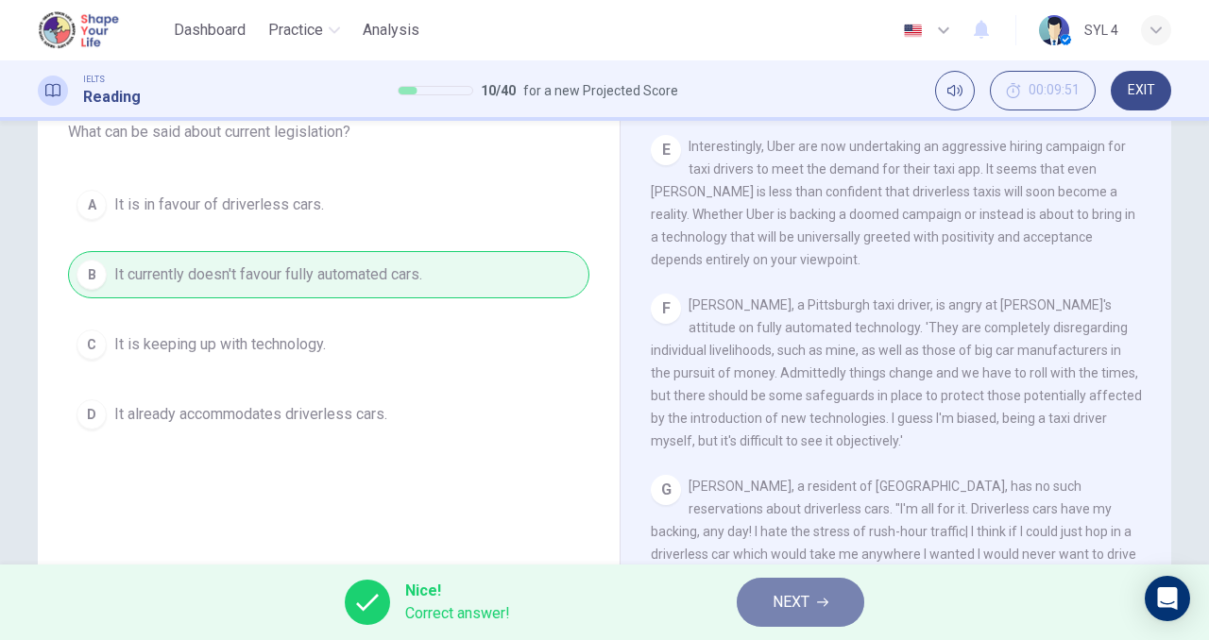
click at [790, 590] on span "NEXT" at bounding box center [791, 602] width 37 height 26
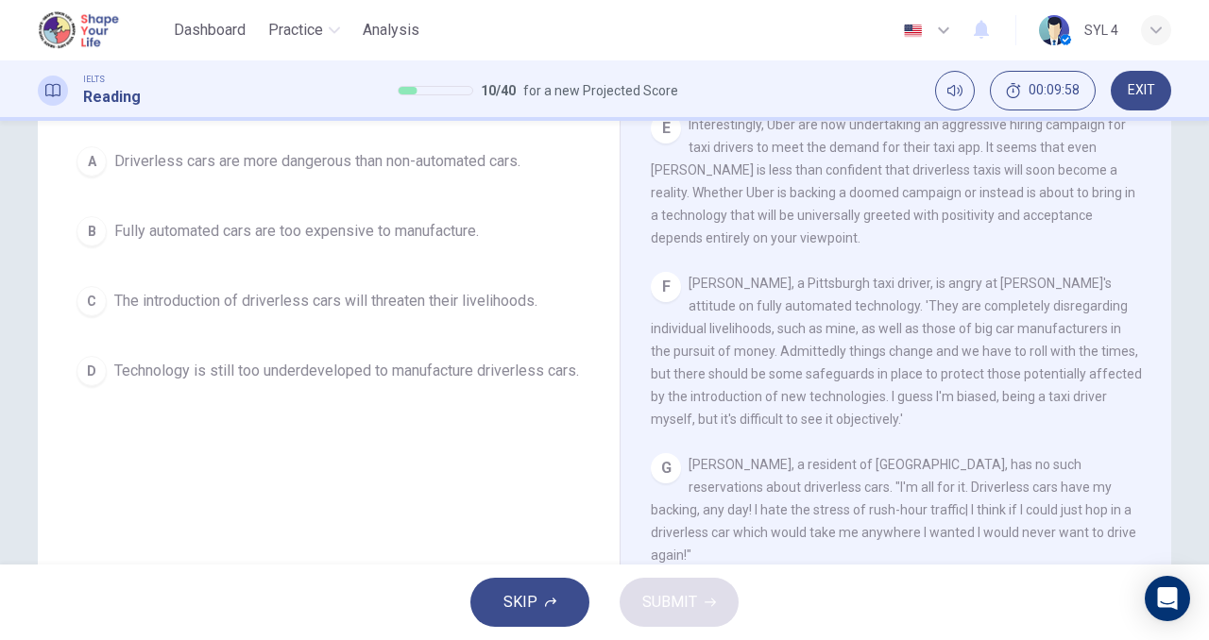
scroll to position [219, 0]
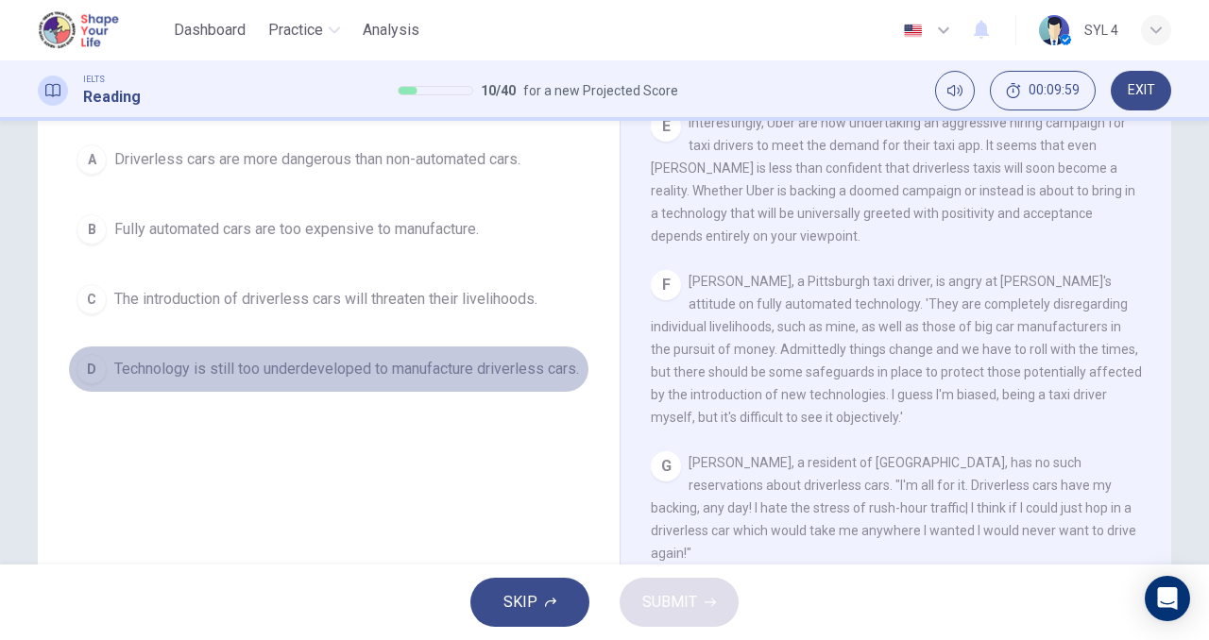
click at [339, 381] on span "Technology is still too underdeveloped to manufacture driverless cars." at bounding box center [346, 369] width 465 height 23
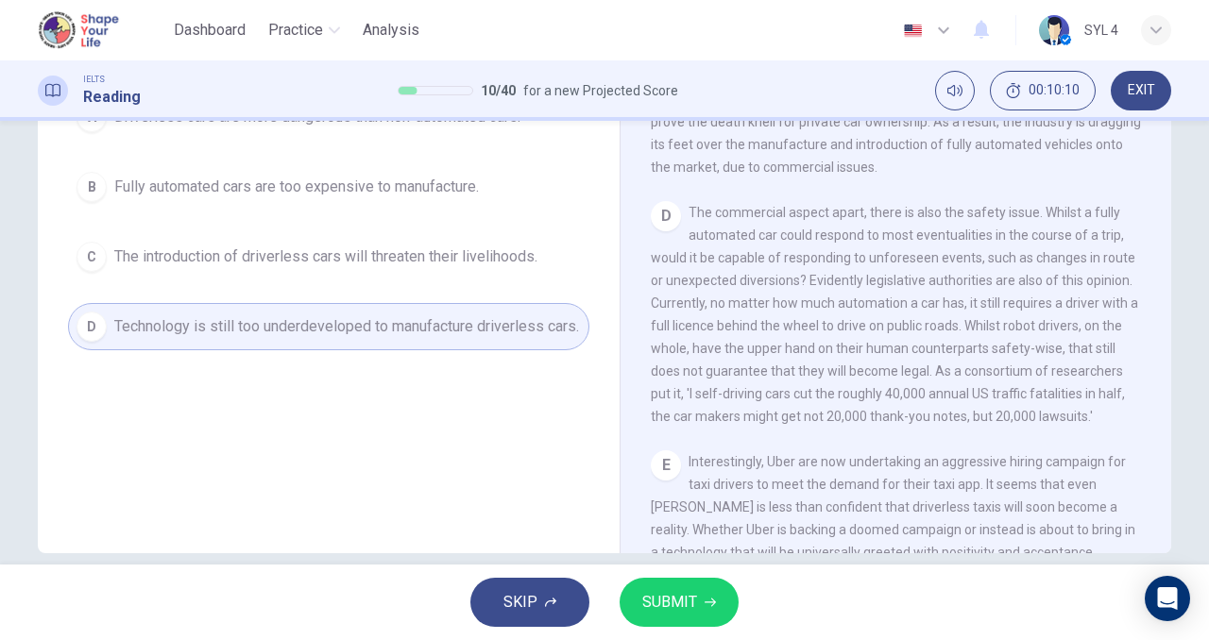
scroll to position [850, 0]
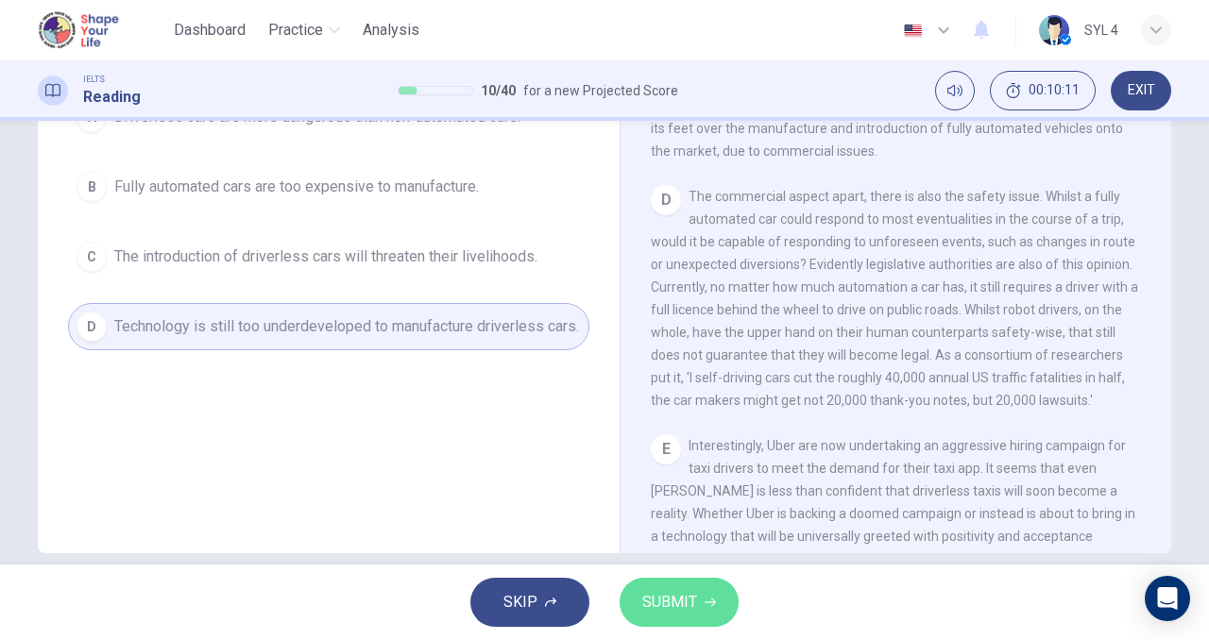
click at [673, 614] on span "SUBMIT" at bounding box center [669, 602] width 55 height 26
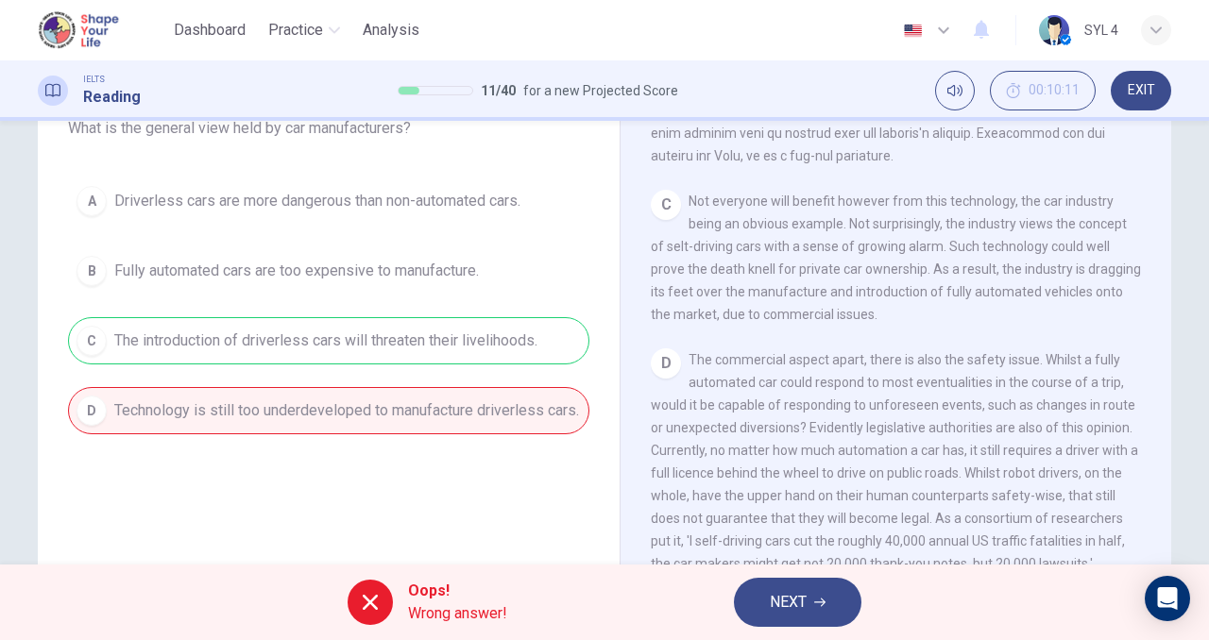
scroll to position [773, 0]
click at [793, 597] on span "NEXT" at bounding box center [788, 602] width 37 height 26
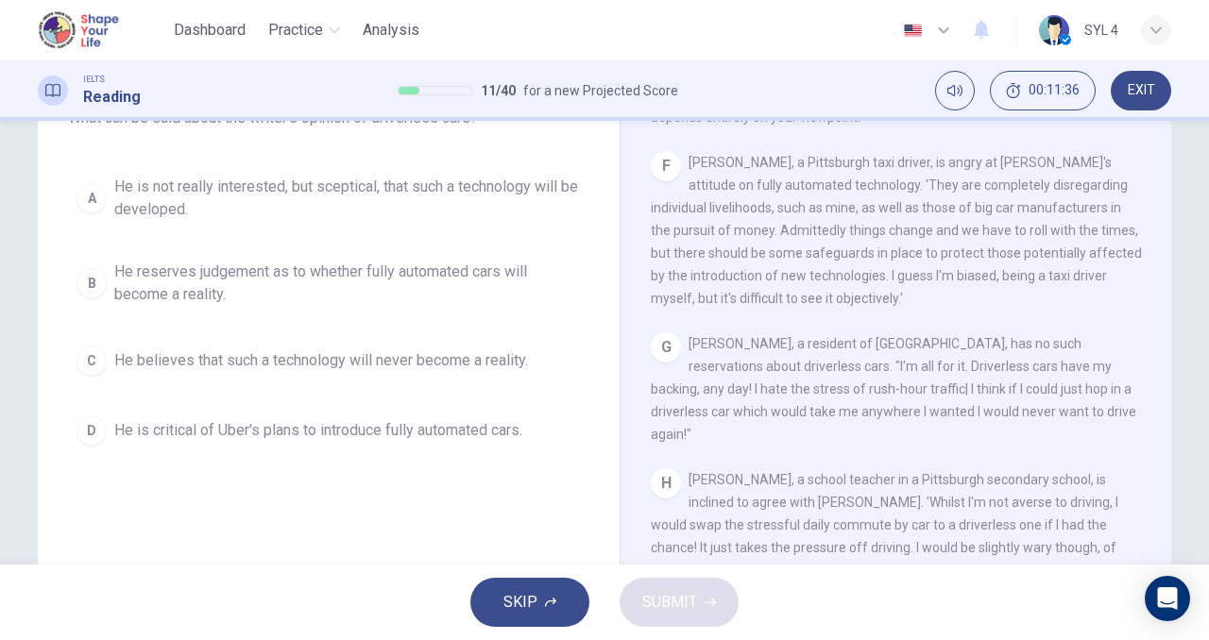
scroll to position [187, 0]
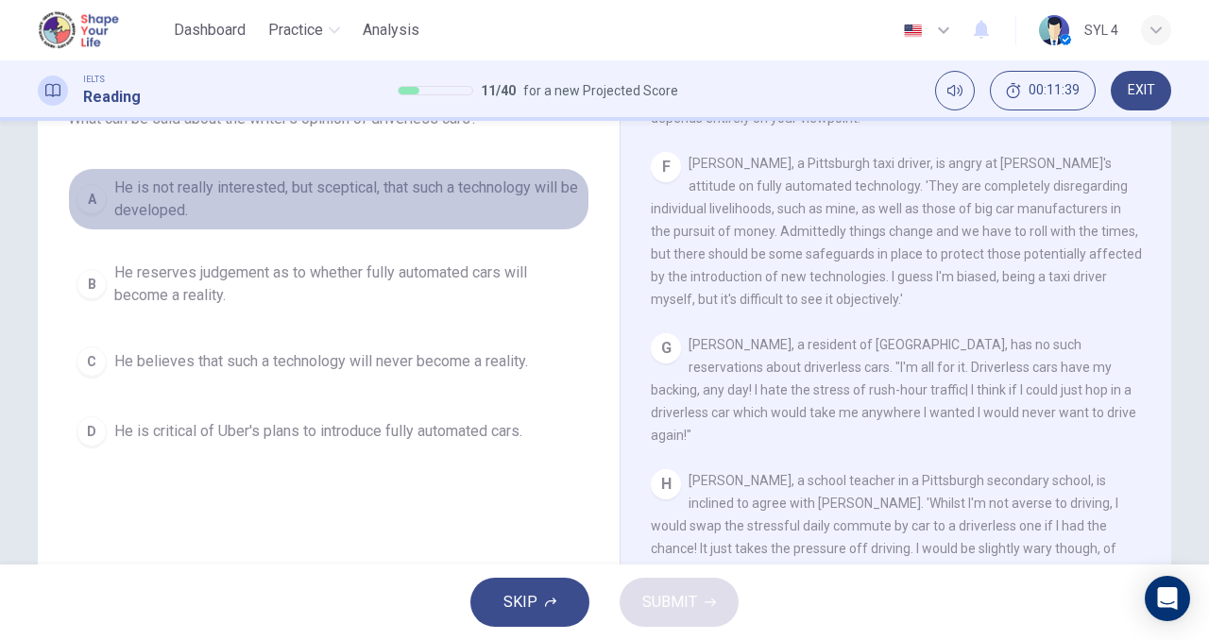
click at [332, 184] on span "He is not really interested, but sceptical, that such a technology will be deve…" at bounding box center [347, 199] width 467 height 45
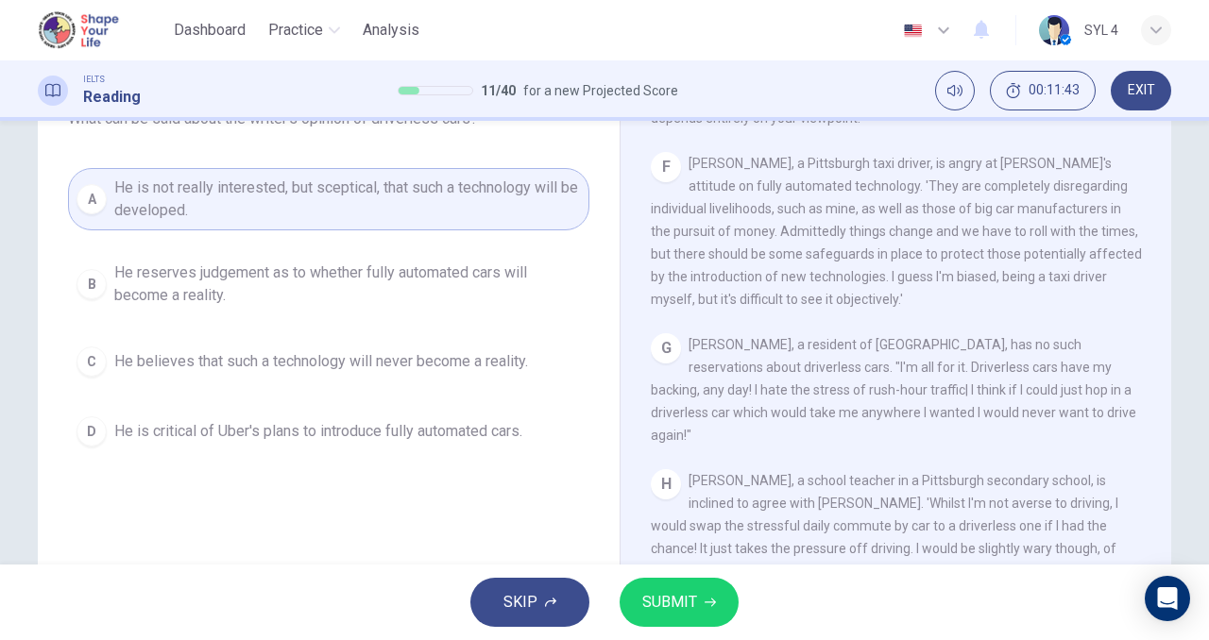
click at [330, 293] on span "He reserves judgement as to whether fully automated cars will become a reality." at bounding box center [347, 284] width 467 height 45
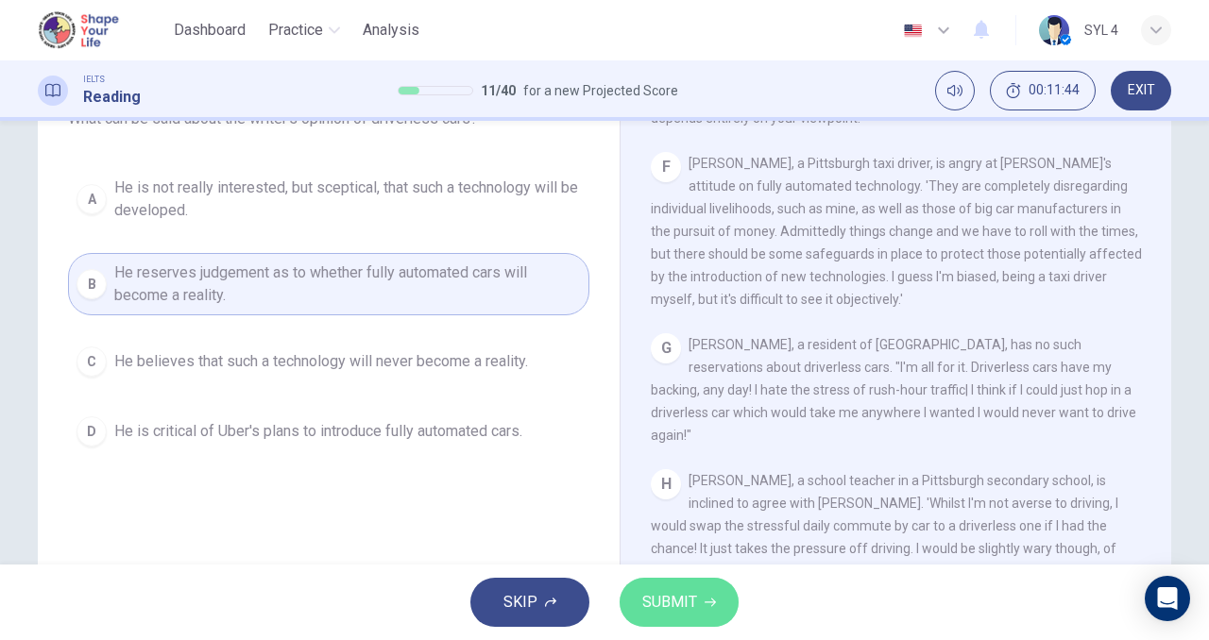
click at [650, 610] on span "SUBMIT" at bounding box center [669, 602] width 55 height 26
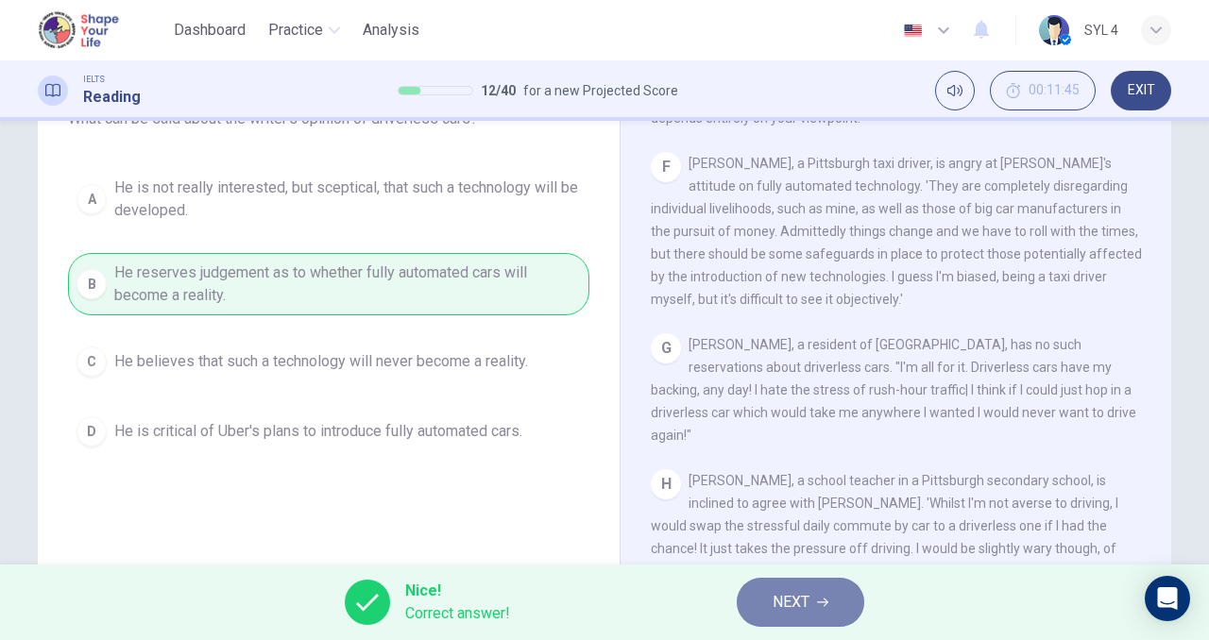
click at [773, 612] on span "NEXT" at bounding box center [791, 602] width 37 height 26
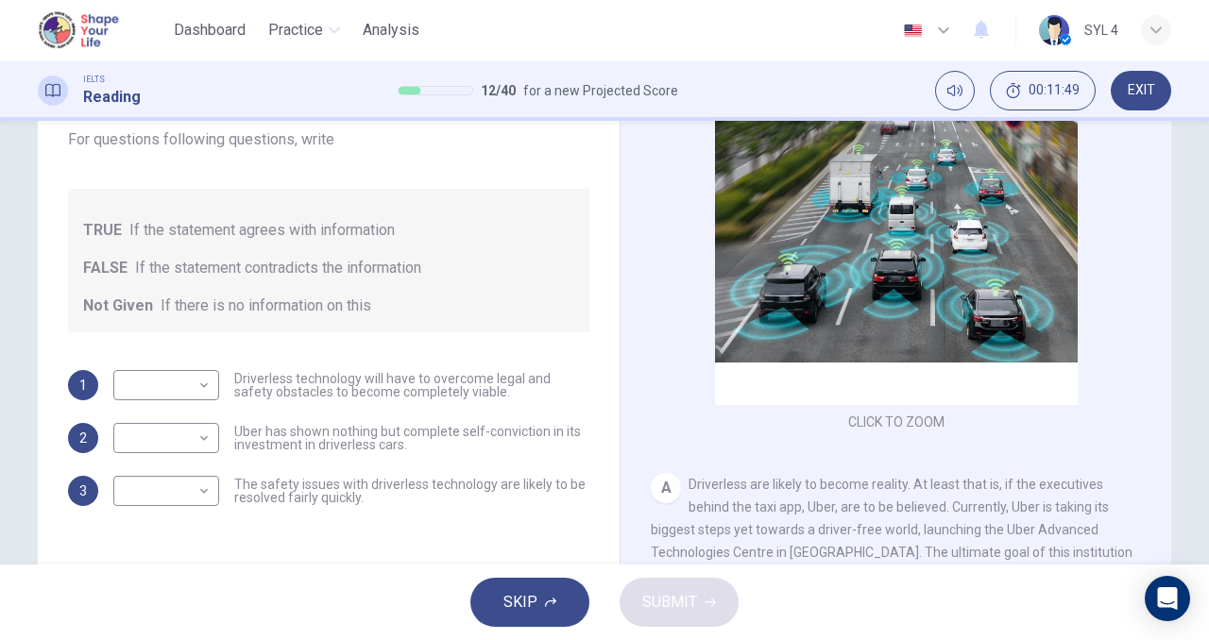
scroll to position [167, 0]
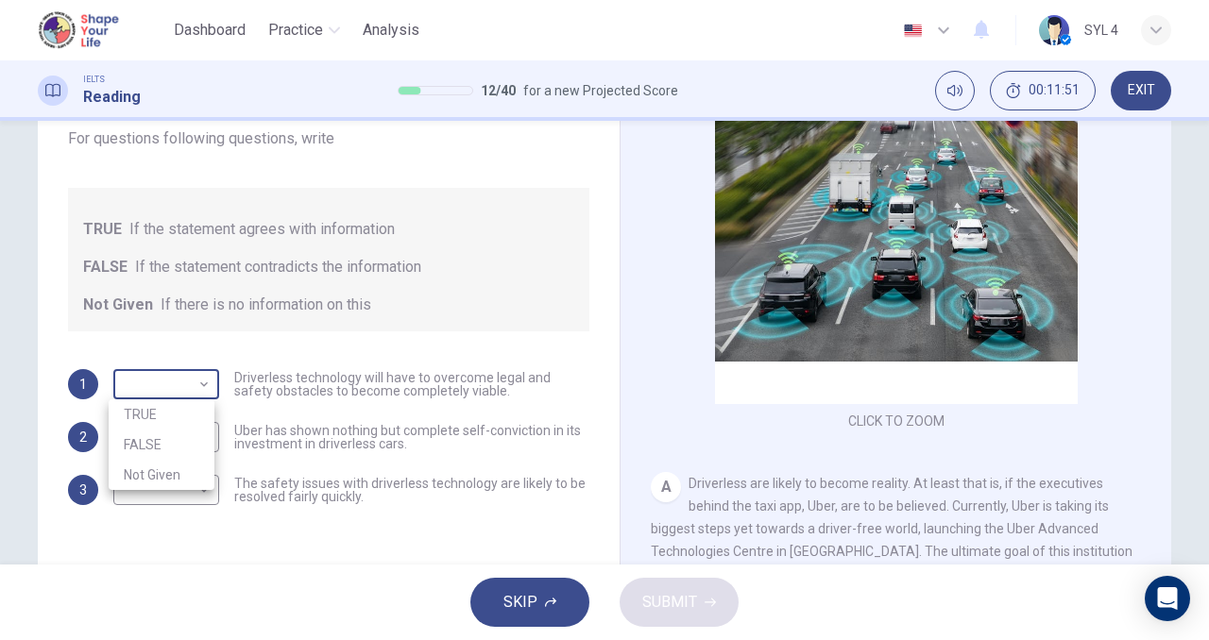
click at [193, 373] on body "This site uses cookies, as explained in our Privacy Policy . If you agree to th…" at bounding box center [604, 320] width 1209 height 640
click at [173, 422] on li "TRUE" at bounding box center [162, 415] width 106 height 30
type input "TRUE"
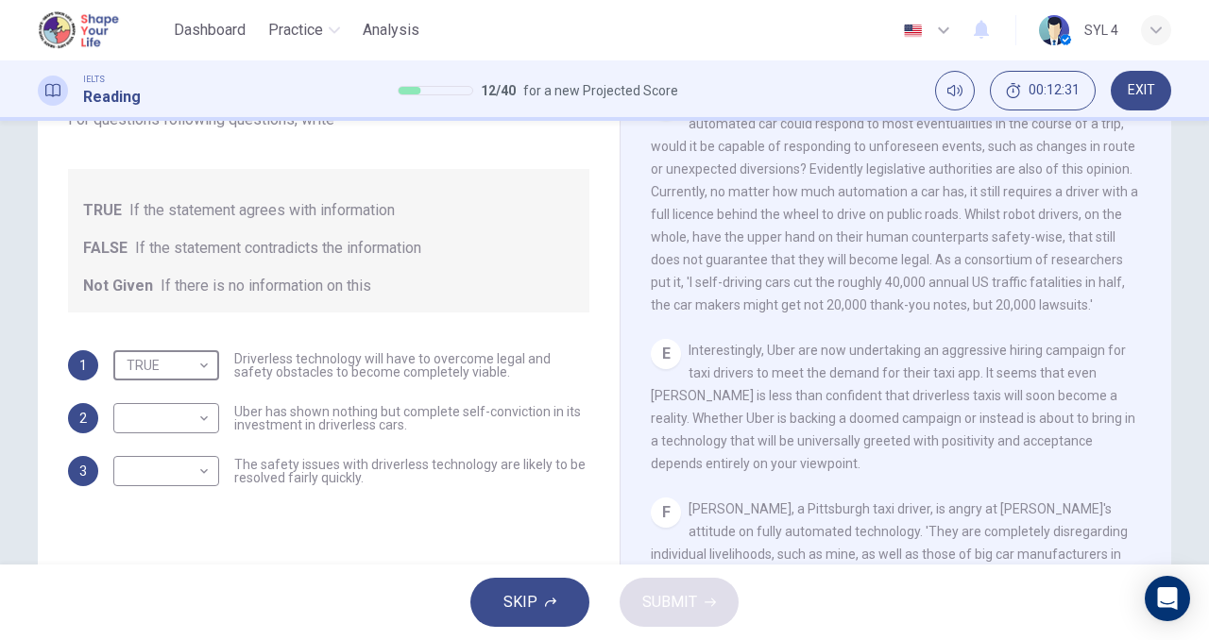
scroll to position [1029, 0]
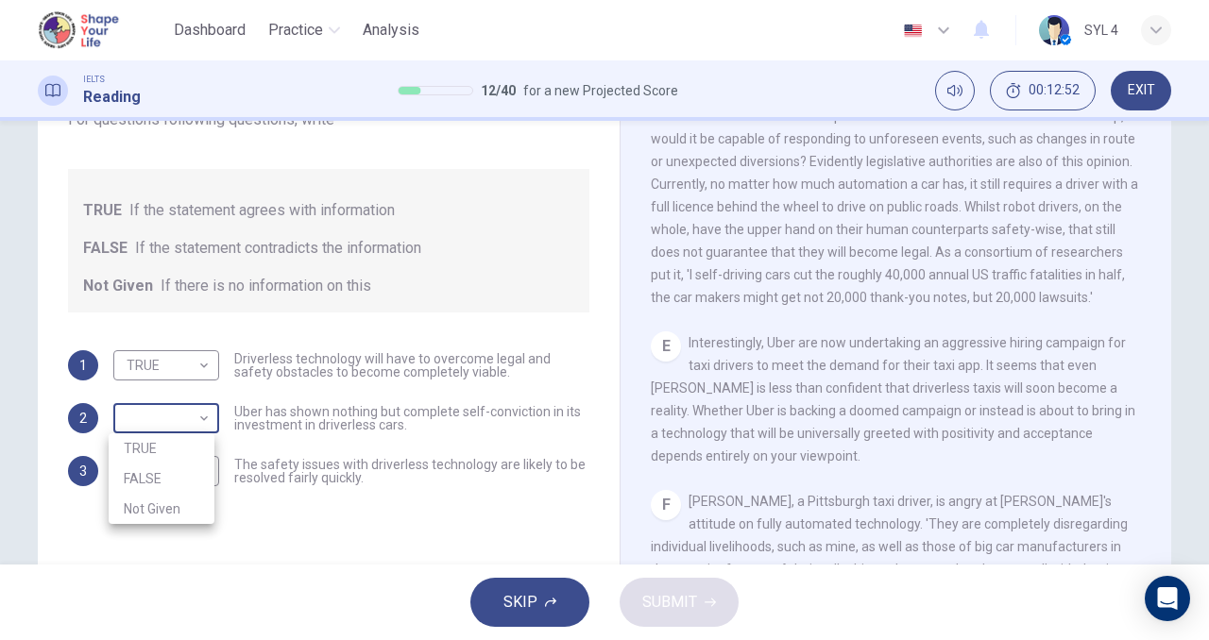
click at [181, 418] on body "This site uses cookies, as explained in our Privacy Policy . If you agree to th…" at bounding box center [604, 320] width 1209 height 640
click at [140, 447] on li "TRUE" at bounding box center [162, 449] width 106 height 30
type input "TRUE"
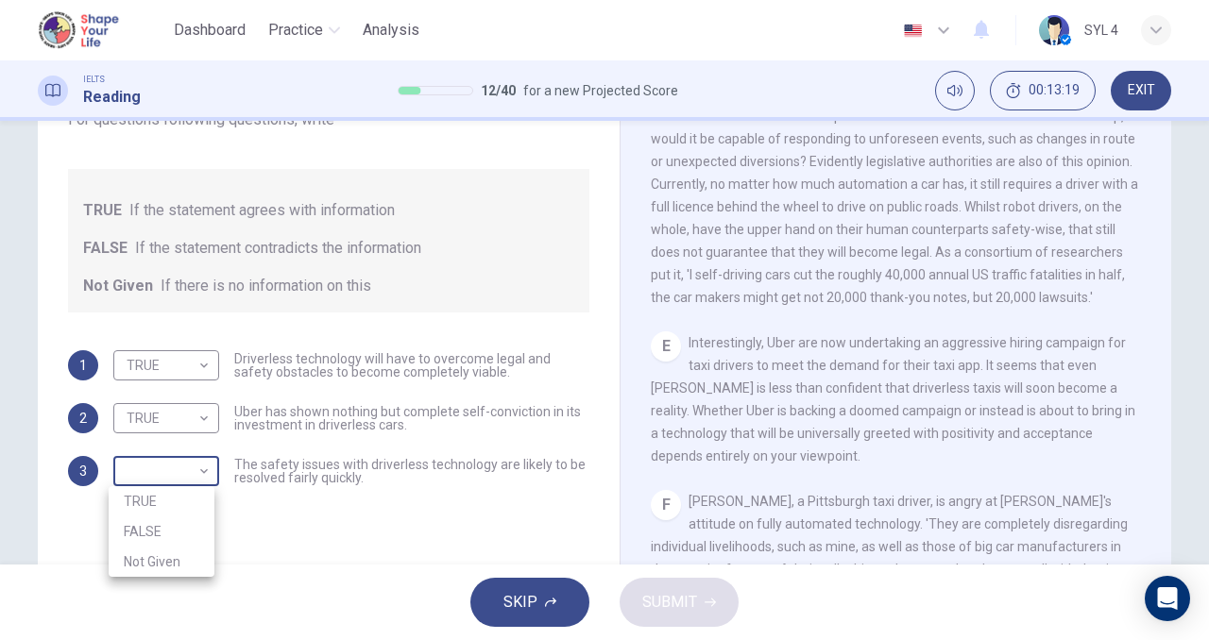
click at [175, 478] on body "This site uses cookies, as explained in our Privacy Policy . If you agree to th…" at bounding box center [604, 320] width 1209 height 640
click at [156, 554] on li "Not Given" at bounding box center [162, 562] width 106 height 30
type input "Not Given"
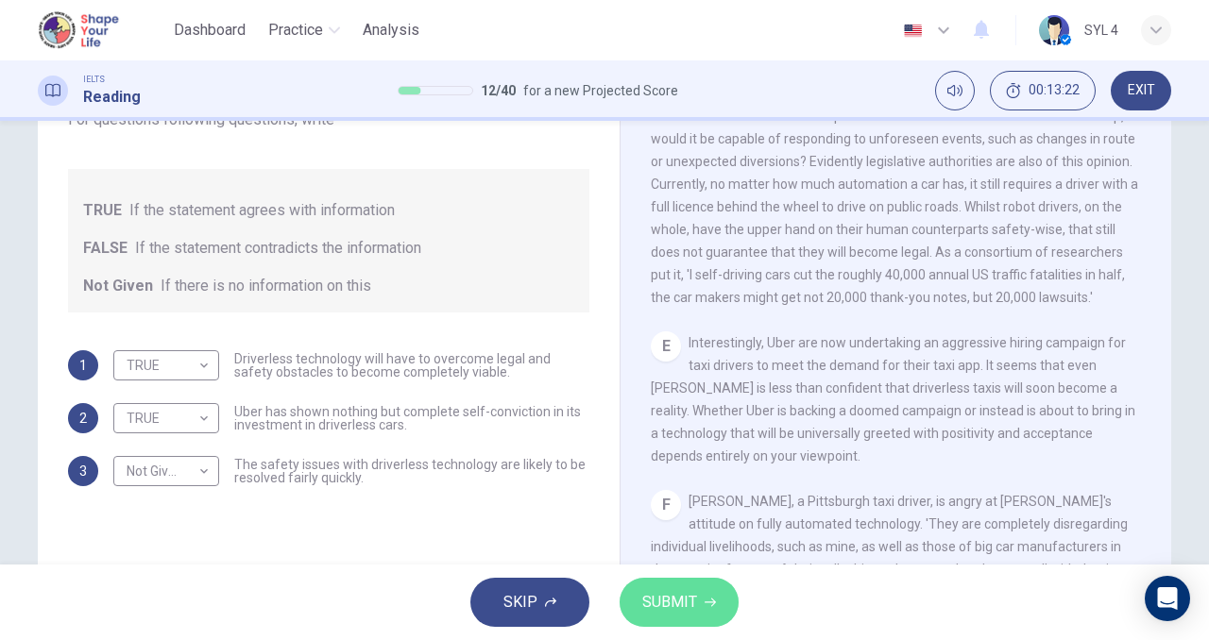
click at [698, 626] on button "SUBMIT" at bounding box center [679, 602] width 119 height 49
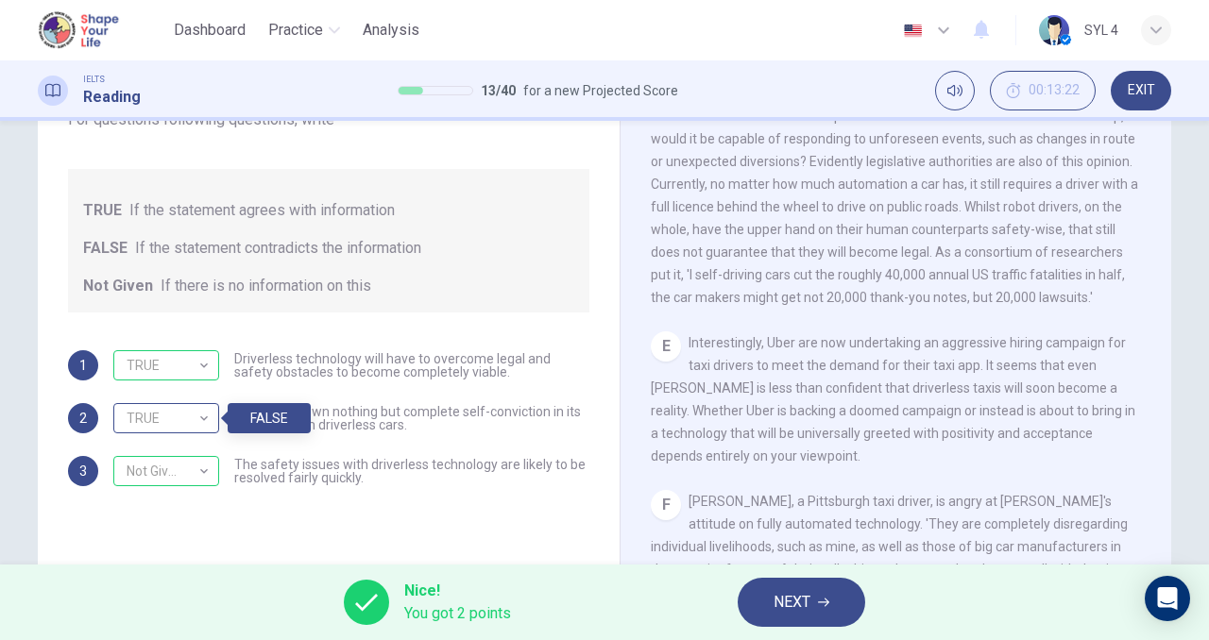
click at [183, 418] on div "TRUE" at bounding box center [162, 419] width 99 height 54
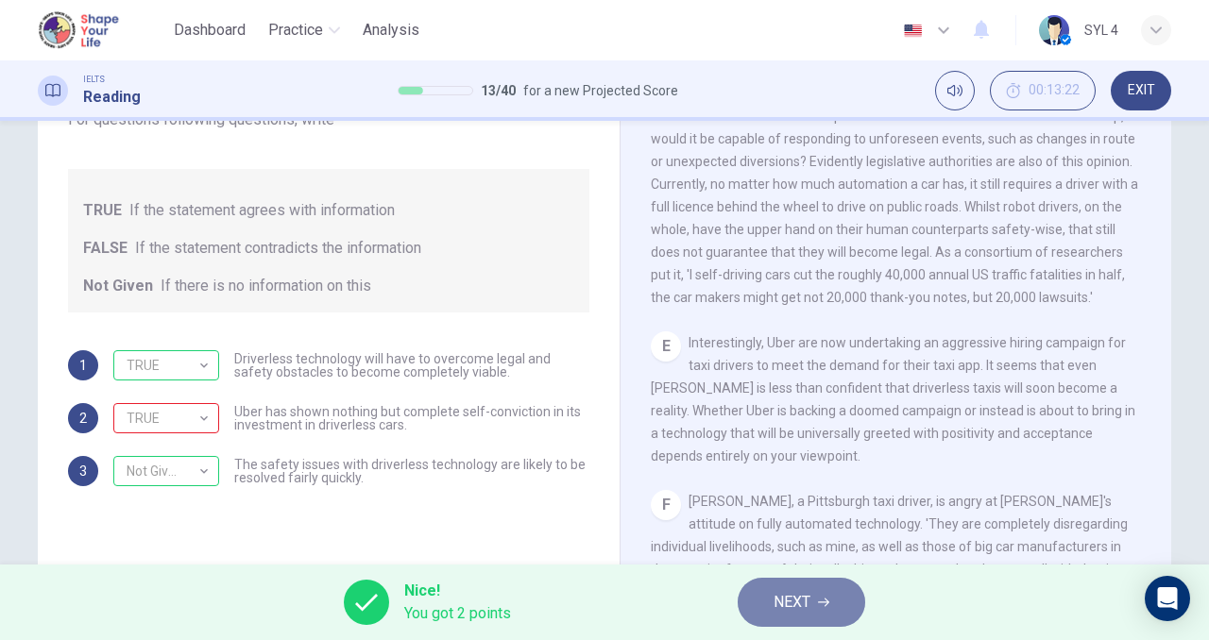
click at [839, 613] on button "NEXT" at bounding box center [802, 602] width 128 height 49
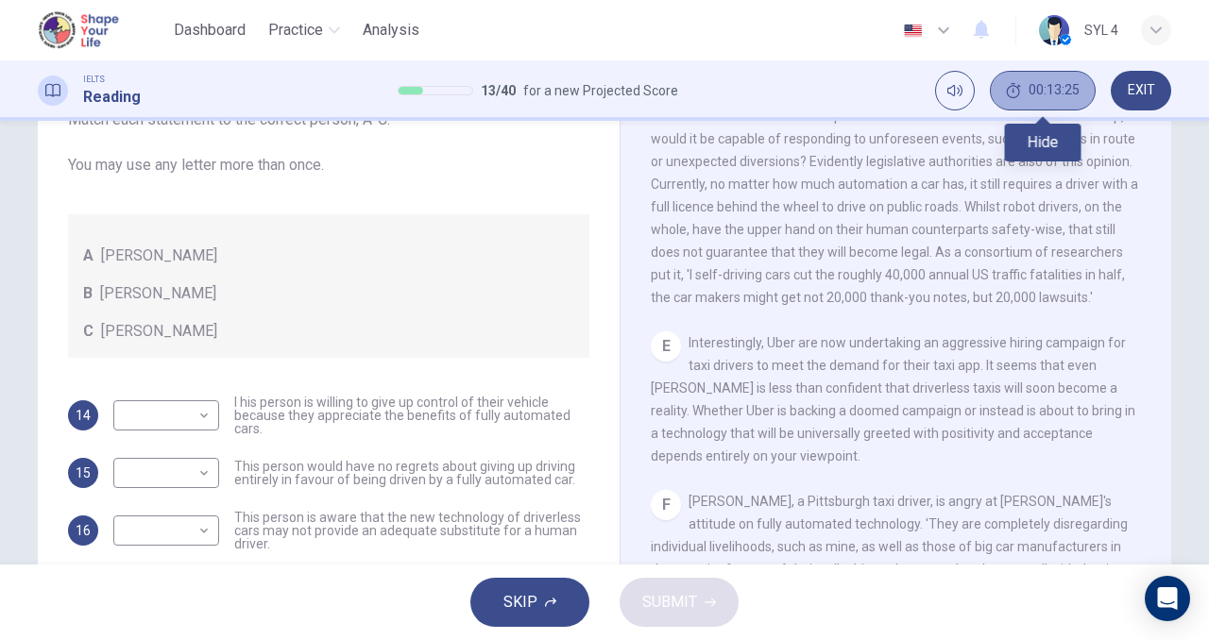
click at [1028, 110] on button "00:13:25" at bounding box center [1043, 91] width 106 height 40
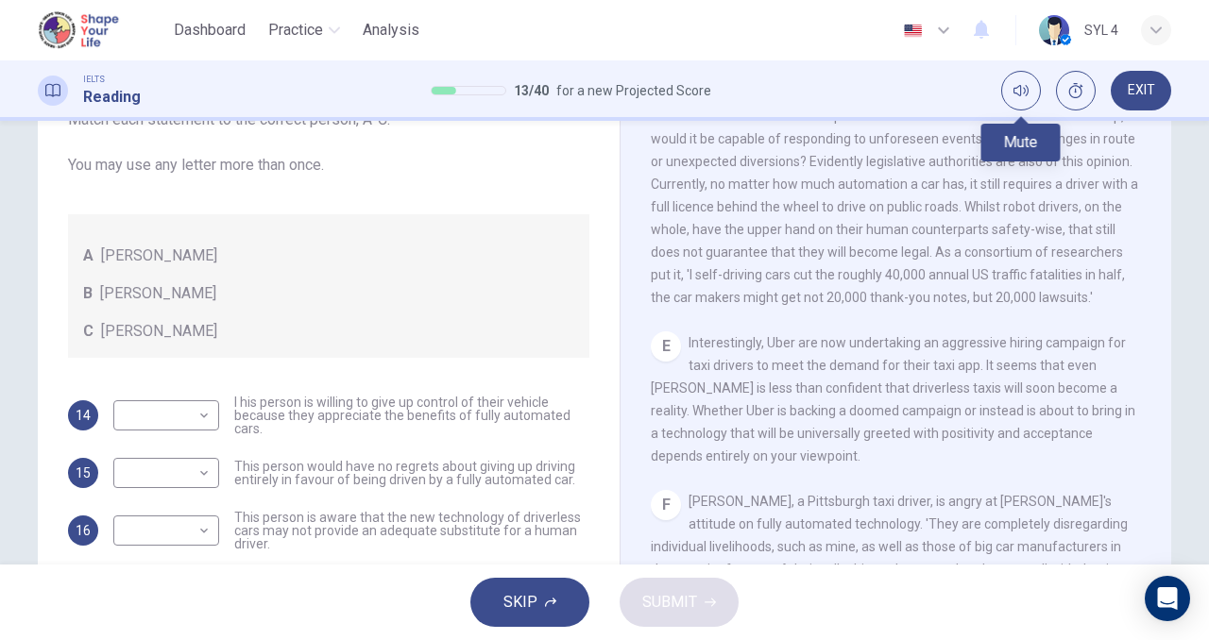
drag, startPoint x: 1082, startPoint y: 75, endPoint x: 1000, endPoint y: 92, distance: 83.9
click at [1001, 92] on div "EXIT" at bounding box center [1086, 91] width 170 height 40
click at [1076, 90] on icon "Show" at bounding box center [1075, 90] width 15 height 15
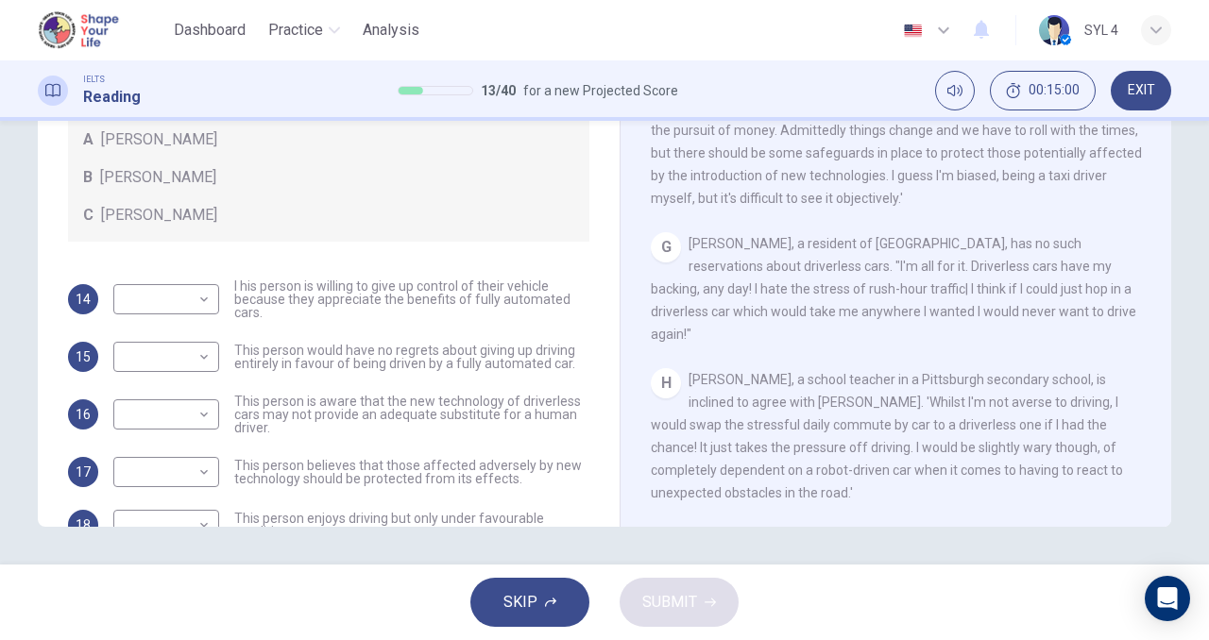
scroll to position [1371, 0]
click at [186, 297] on body "This site uses cookies, as explained in our Privacy Policy . If you agree to th…" at bounding box center [604, 320] width 1209 height 640
click at [163, 359] on li "B" at bounding box center [162, 360] width 106 height 30
type input "B"
click at [194, 351] on body "This site uses cookies, as explained in our Privacy Policy . If you agree to th…" at bounding box center [604, 320] width 1209 height 640
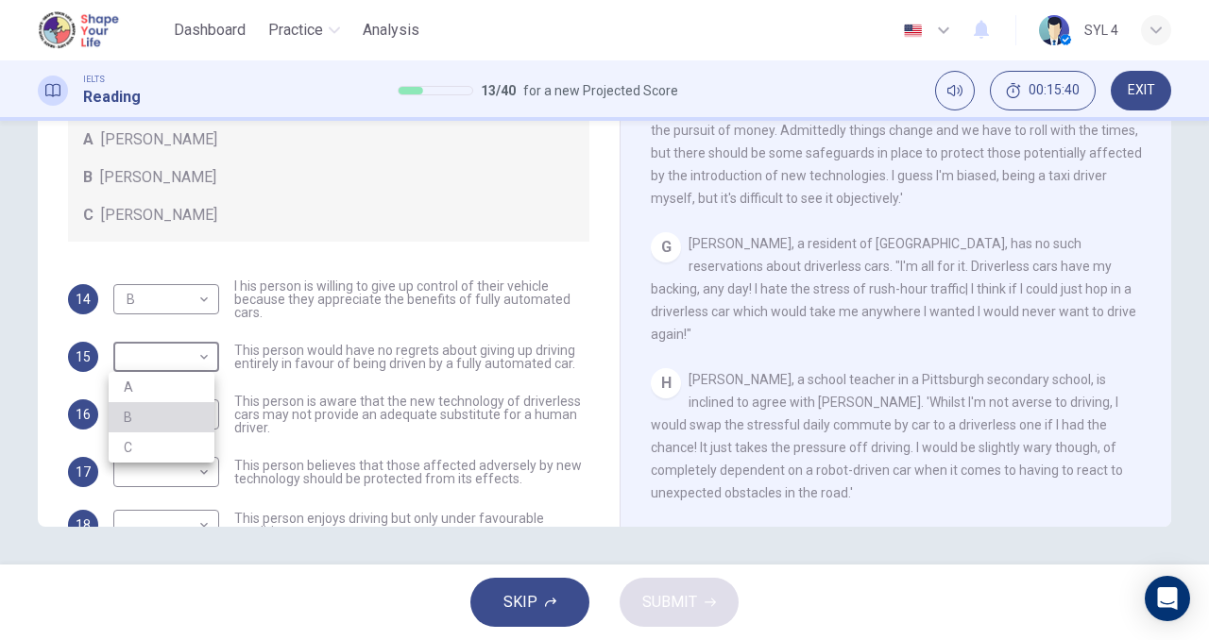
click at [171, 408] on li "B" at bounding box center [162, 417] width 106 height 30
type input "B"
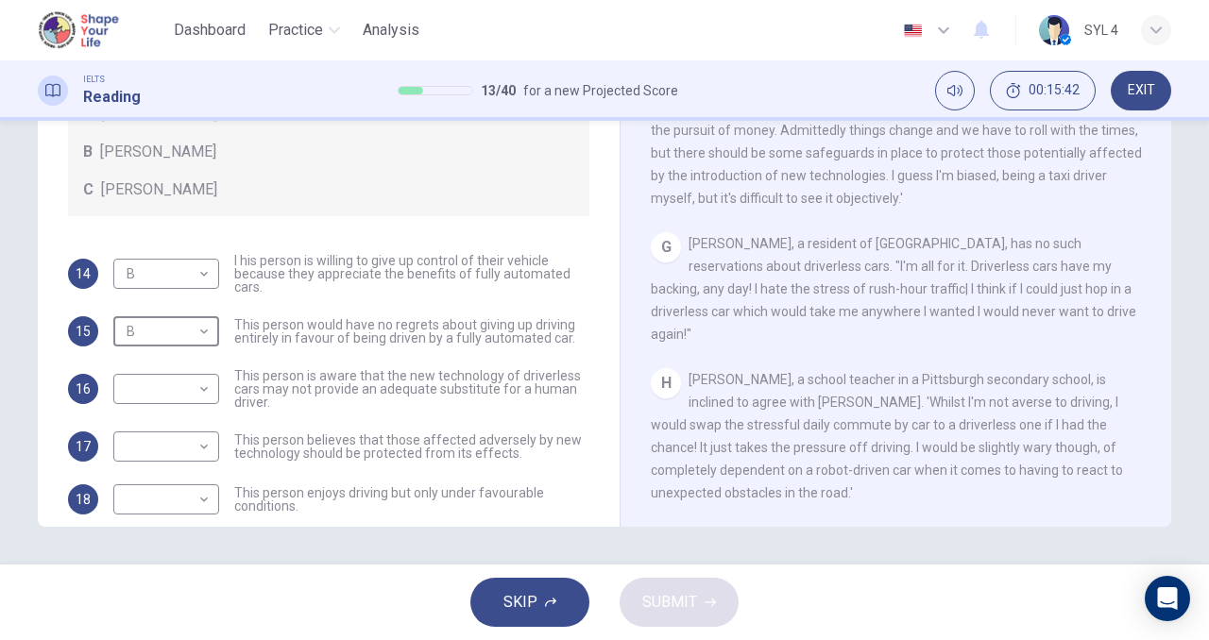
scroll to position [45, 0]
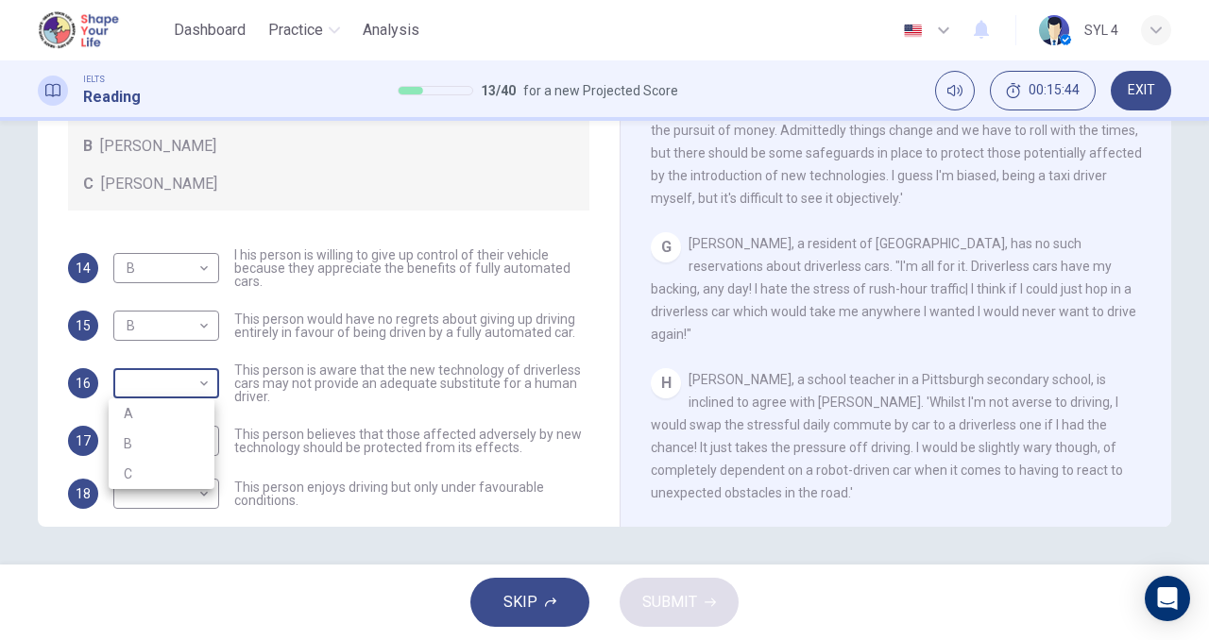
click at [183, 374] on body "This site uses cookies, as explained in our Privacy Policy . If you agree to th…" at bounding box center [604, 320] width 1209 height 640
click at [184, 464] on li "C" at bounding box center [162, 474] width 106 height 30
type input "C"
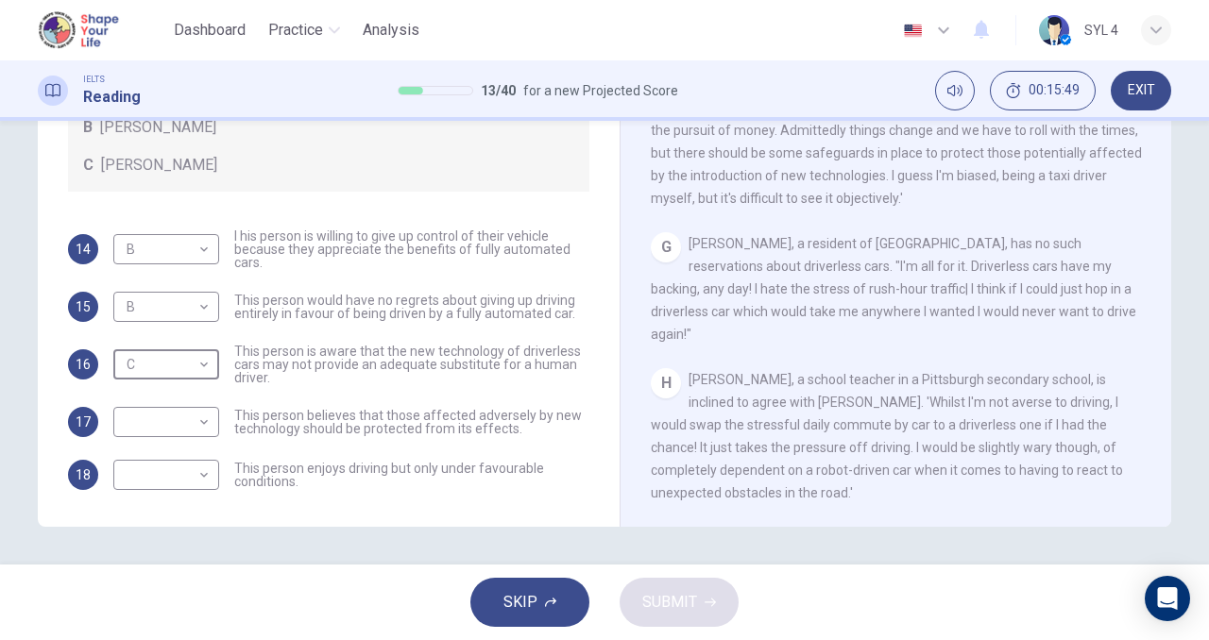
scroll to position [65, 0]
click at [193, 424] on body "This site uses cookies, as explained in our Privacy Policy . If you agree to th…" at bounding box center [604, 320] width 1209 height 640
click at [204, 464] on li "A" at bounding box center [162, 451] width 106 height 30
type input "A"
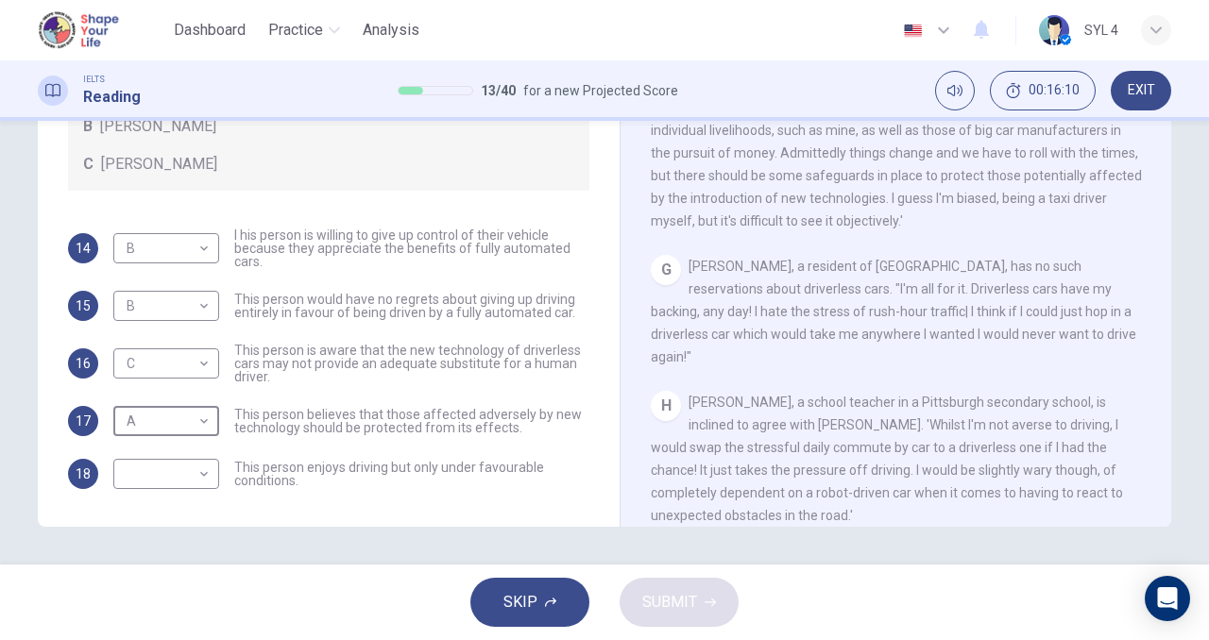
scroll to position [1371, 0]
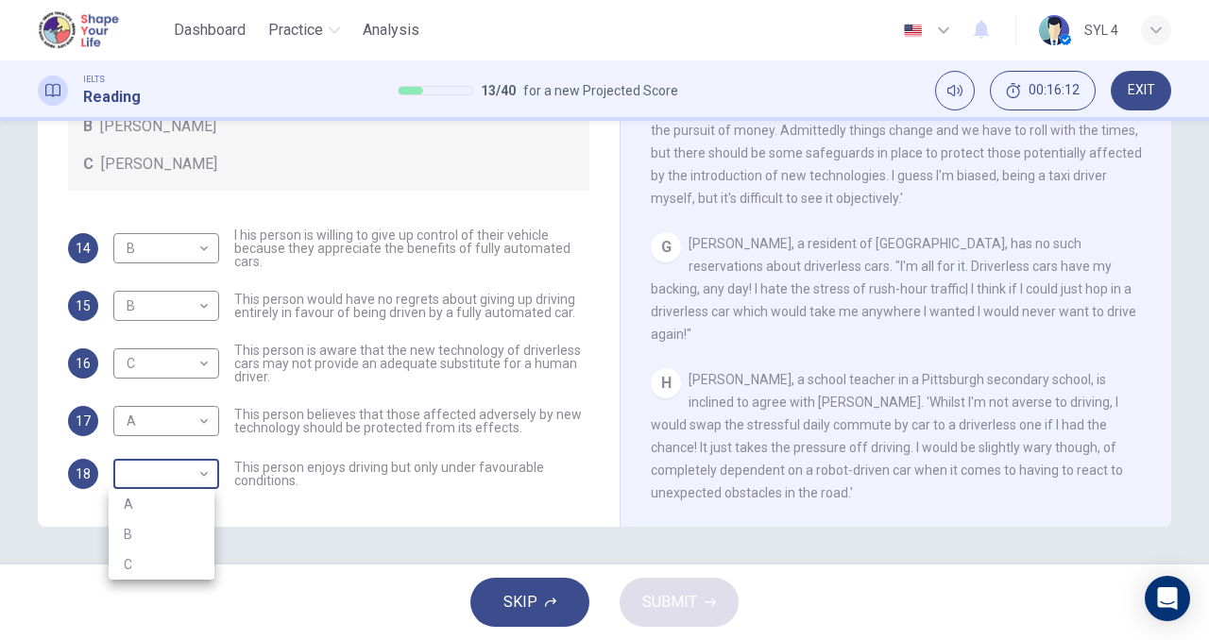
click at [198, 476] on body "This site uses cookies, as explained in our Privacy Policy . If you agree to th…" at bounding box center [604, 320] width 1209 height 640
click at [196, 491] on li "A" at bounding box center [162, 504] width 106 height 30
type input "A"
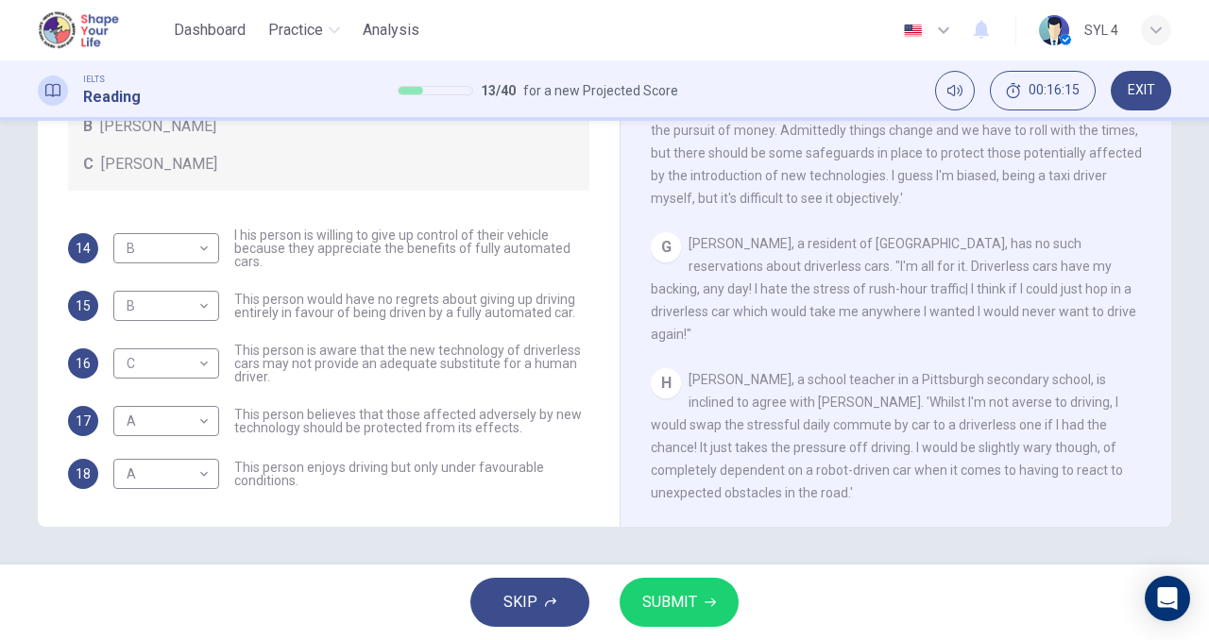
drag, startPoint x: 703, startPoint y: 572, endPoint x: 694, endPoint y: 585, distance: 14.9
click at [694, 585] on div "SKIP SUBMIT" at bounding box center [604, 603] width 1209 height 76
click at [694, 585] on button "SUBMIT" at bounding box center [679, 602] width 119 height 49
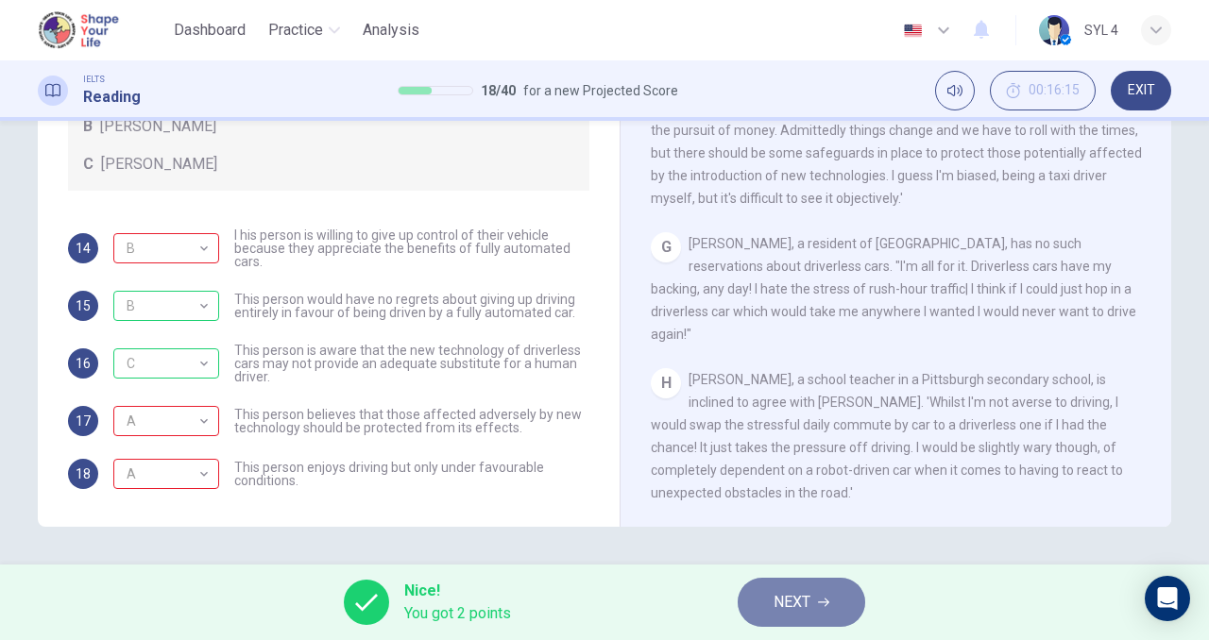
click at [751, 589] on button "NEXT" at bounding box center [802, 602] width 128 height 49
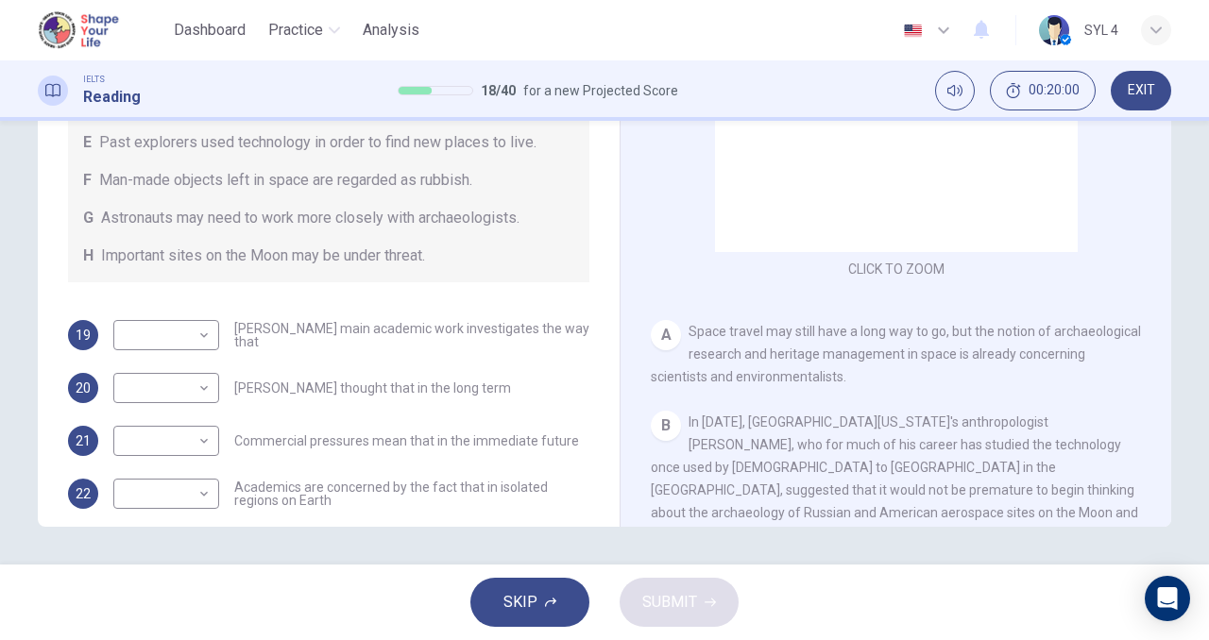
scroll to position [32, 0]
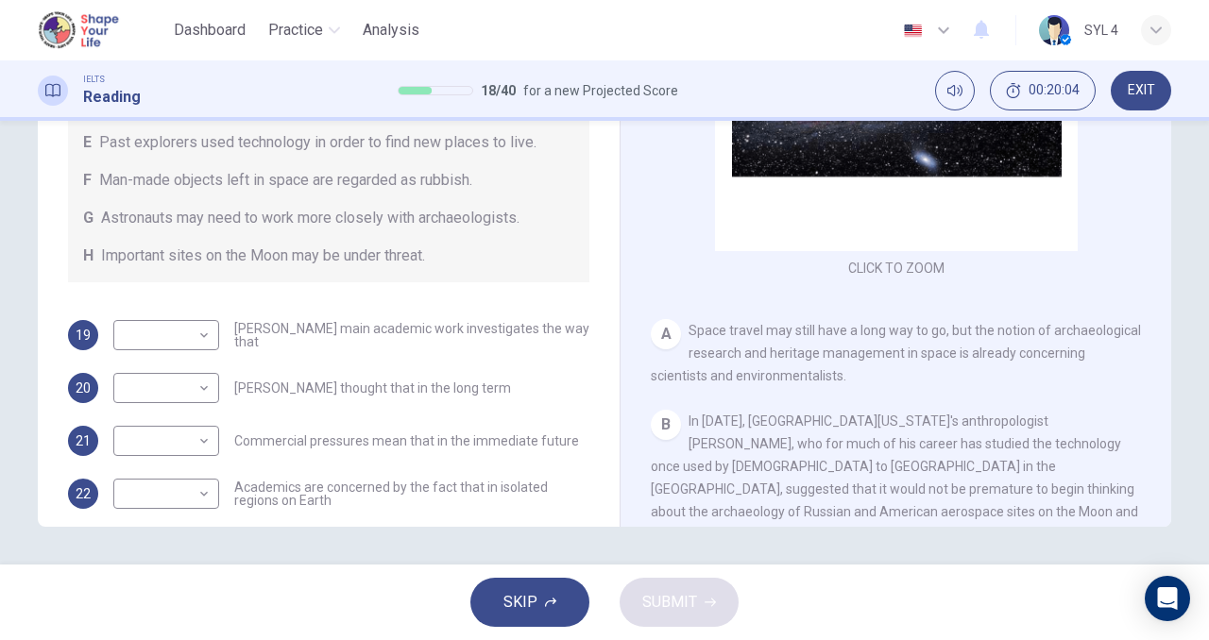
drag, startPoint x: 514, startPoint y: 349, endPoint x: 477, endPoint y: 314, distance: 51.4
click at [477, 314] on div "Questions 19 - 24 Complete each sentence with the correct ending A-H from the b…" at bounding box center [329, 192] width 552 height 884
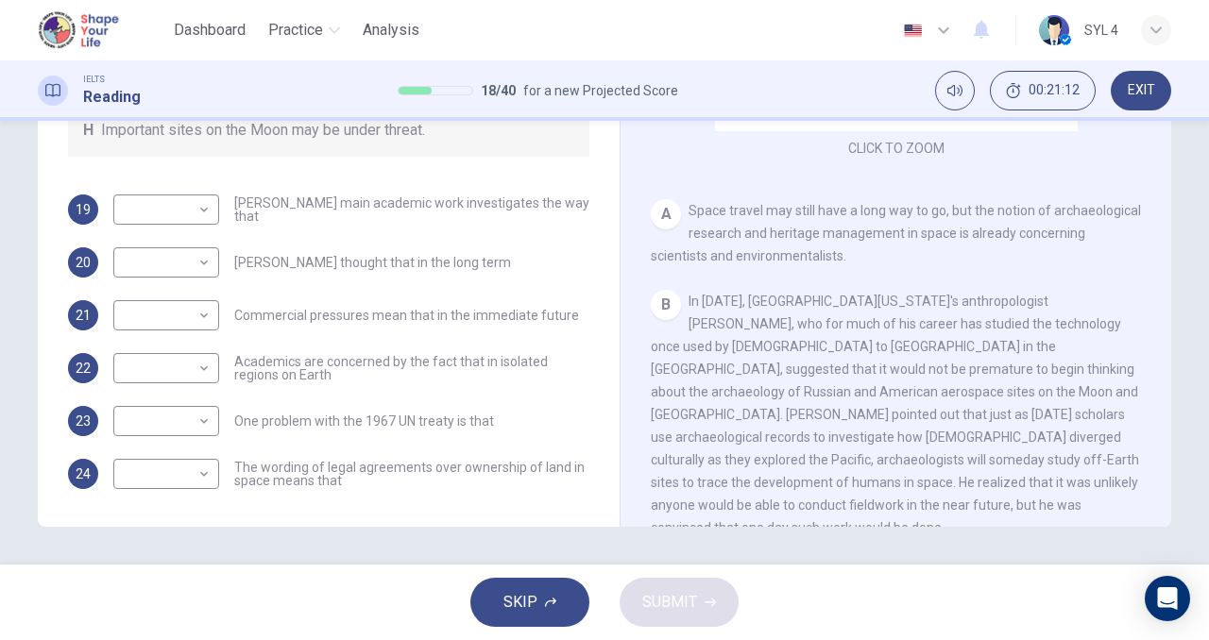
scroll to position [161, 0]
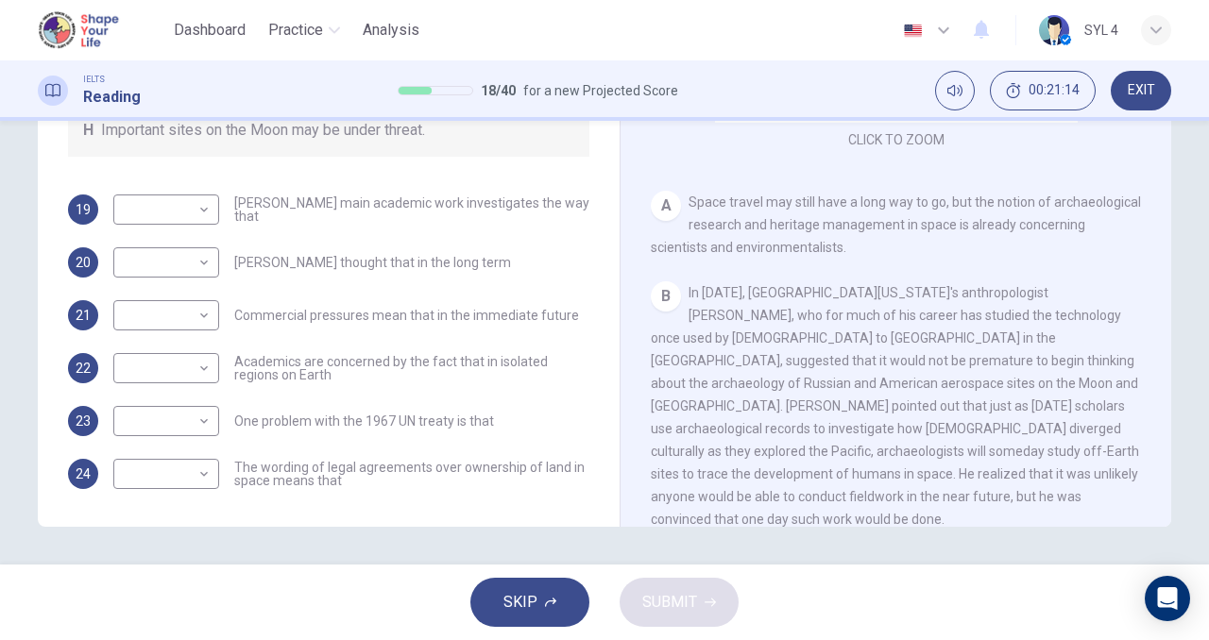
drag, startPoint x: 807, startPoint y: 425, endPoint x: 867, endPoint y: 429, distance: 60.6
click at [867, 429] on div "B In [DATE], [GEOGRAPHIC_DATA][US_STATE]'s anthropologist [PERSON_NAME], who fo…" at bounding box center [896, 405] width 491 height 249
drag, startPoint x: 867, startPoint y: 429, endPoint x: 928, endPoint y: 441, distance: 61.7
click at [928, 441] on span "In [DATE], [GEOGRAPHIC_DATA][US_STATE]'s anthropologist [PERSON_NAME], who for …" at bounding box center [895, 406] width 488 height 242
click at [912, 437] on span "In [DATE], [GEOGRAPHIC_DATA][US_STATE]'s anthropologist [PERSON_NAME], who for …" at bounding box center [895, 406] width 488 height 242
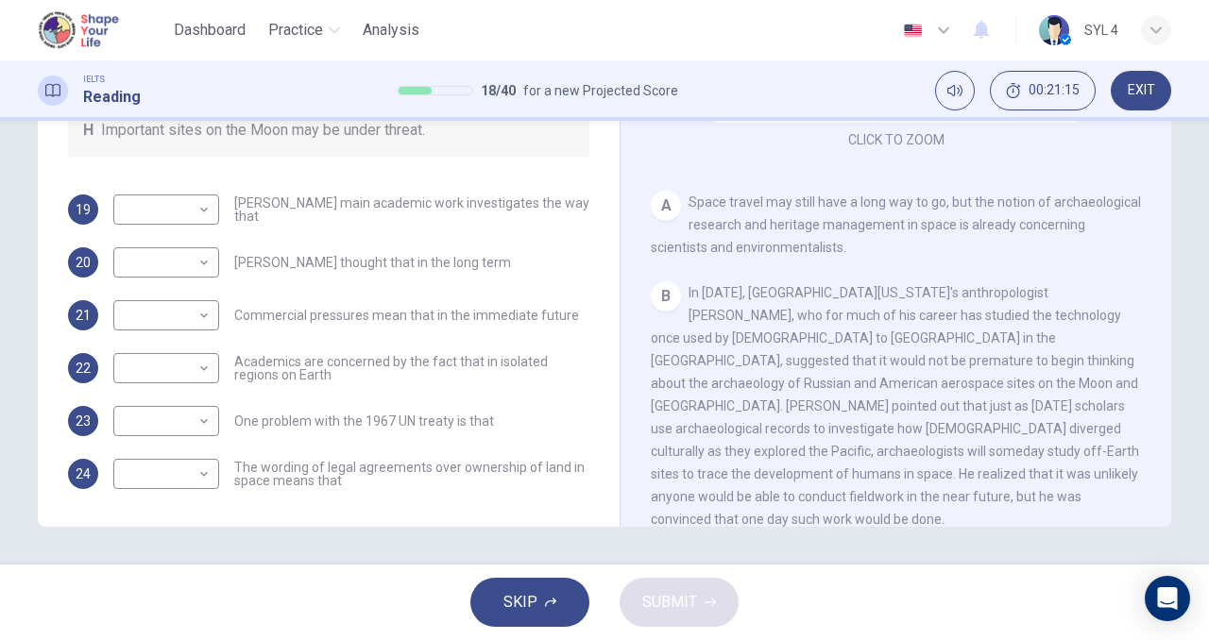
drag, startPoint x: 912, startPoint y: 437, endPoint x: 985, endPoint y: 430, distance: 73.1
click at [985, 430] on span "In [DATE], [GEOGRAPHIC_DATA][US_STATE]'s anthropologist [PERSON_NAME], who for …" at bounding box center [895, 406] width 488 height 242
click at [847, 432] on span "In [DATE], [GEOGRAPHIC_DATA][US_STATE]'s anthropologist [PERSON_NAME], who for …" at bounding box center [895, 406] width 488 height 242
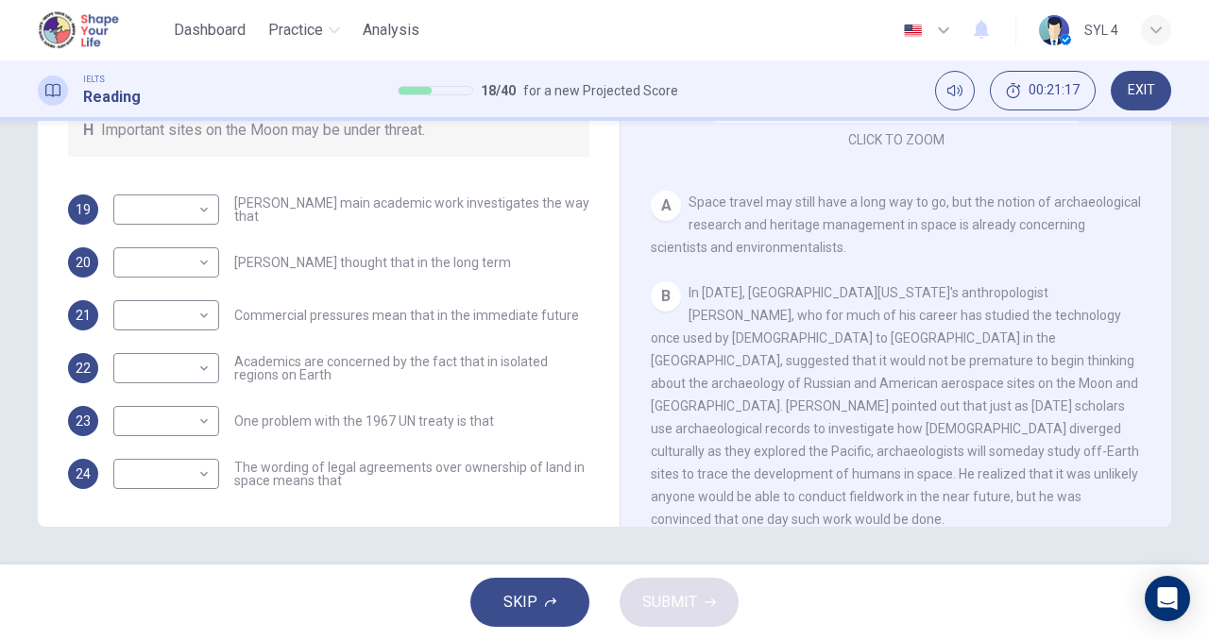
click at [847, 432] on span "In [DATE], [GEOGRAPHIC_DATA][US_STATE]'s anthropologist [PERSON_NAME], who for …" at bounding box center [895, 406] width 488 height 242
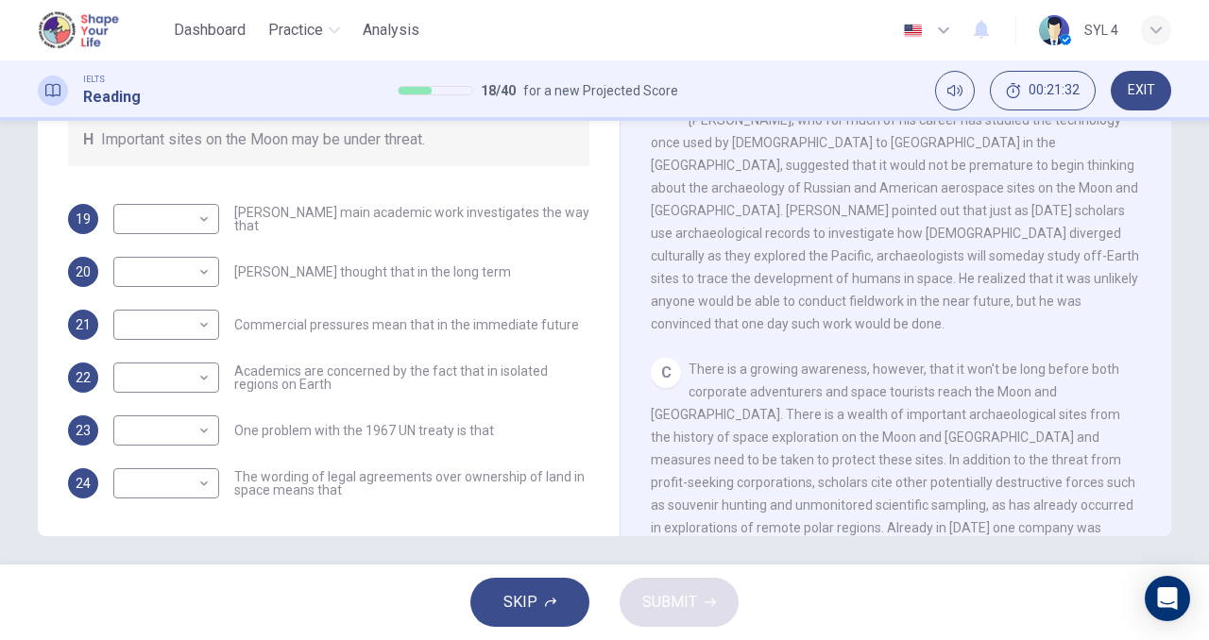
scroll to position [288, 0]
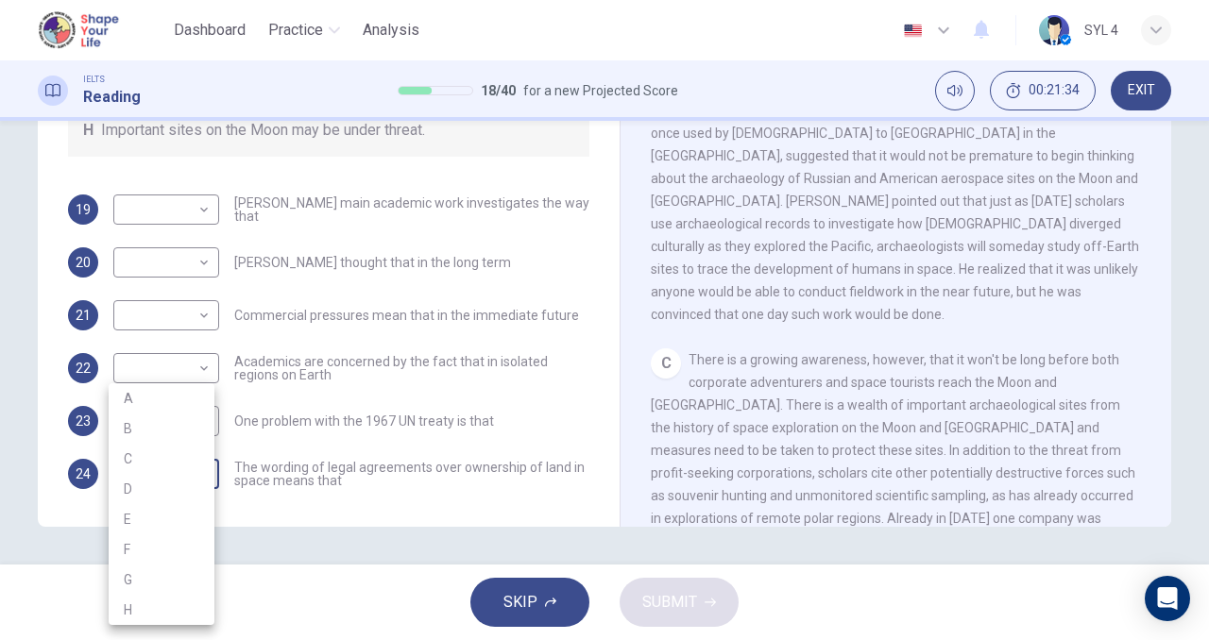
click at [156, 479] on body "This site uses cookies, as explained in our Privacy Policy . If you agree to th…" at bounding box center [604, 320] width 1209 height 640
click at [160, 392] on li "A" at bounding box center [162, 399] width 106 height 30
type input "A"
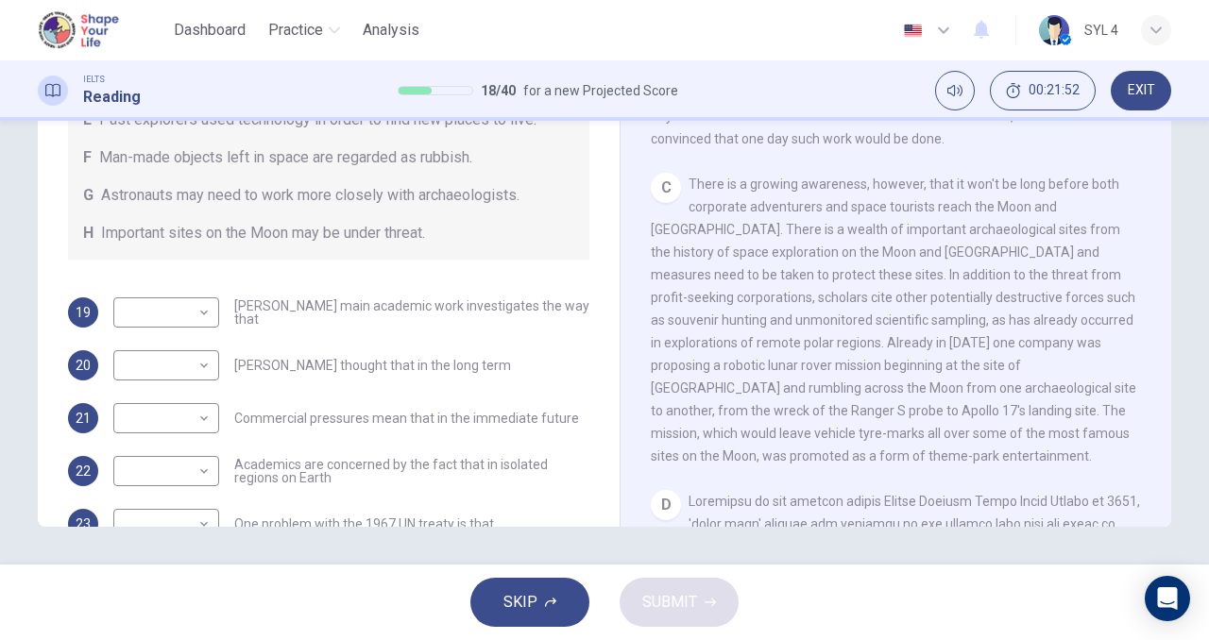
scroll to position [543, 0]
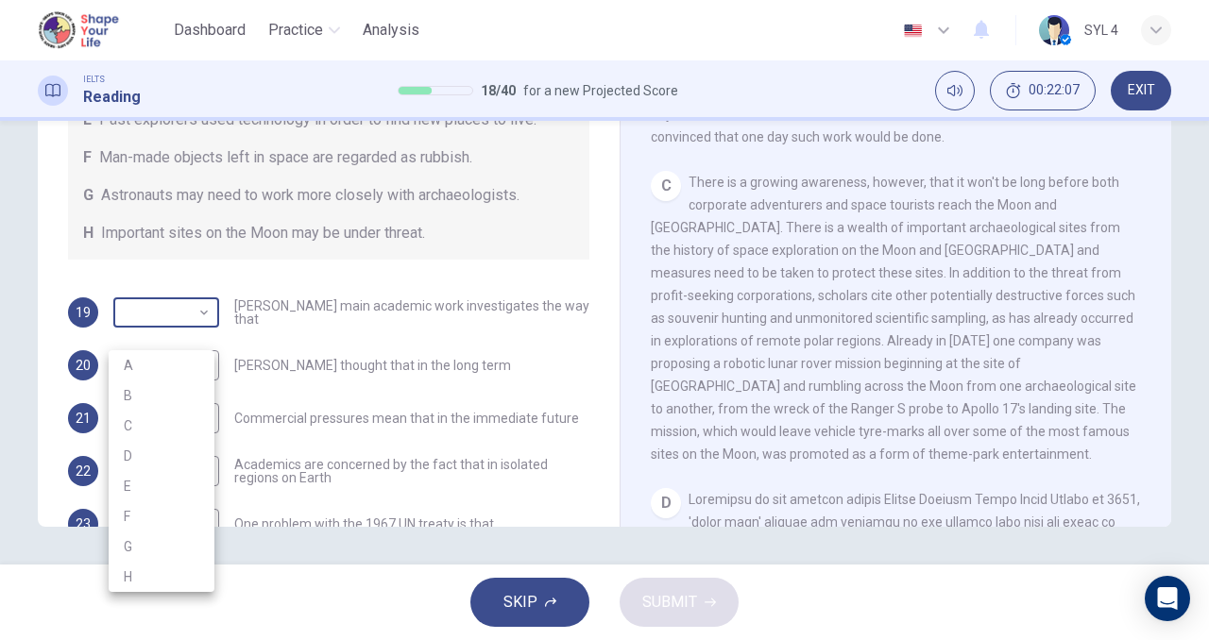
click at [161, 332] on body "This site uses cookies, as explained in our Privacy Policy . If you agree to th…" at bounding box center [604, 320] width 1209 height 640
drag, startPoint x: 190, startPoint y: 407, endPoint x: 209, endPoint y: 388, distance: 26.7
click at [209, 388] on li "B" at bounding box center [162, 396] width 106 height 30
type input "B"
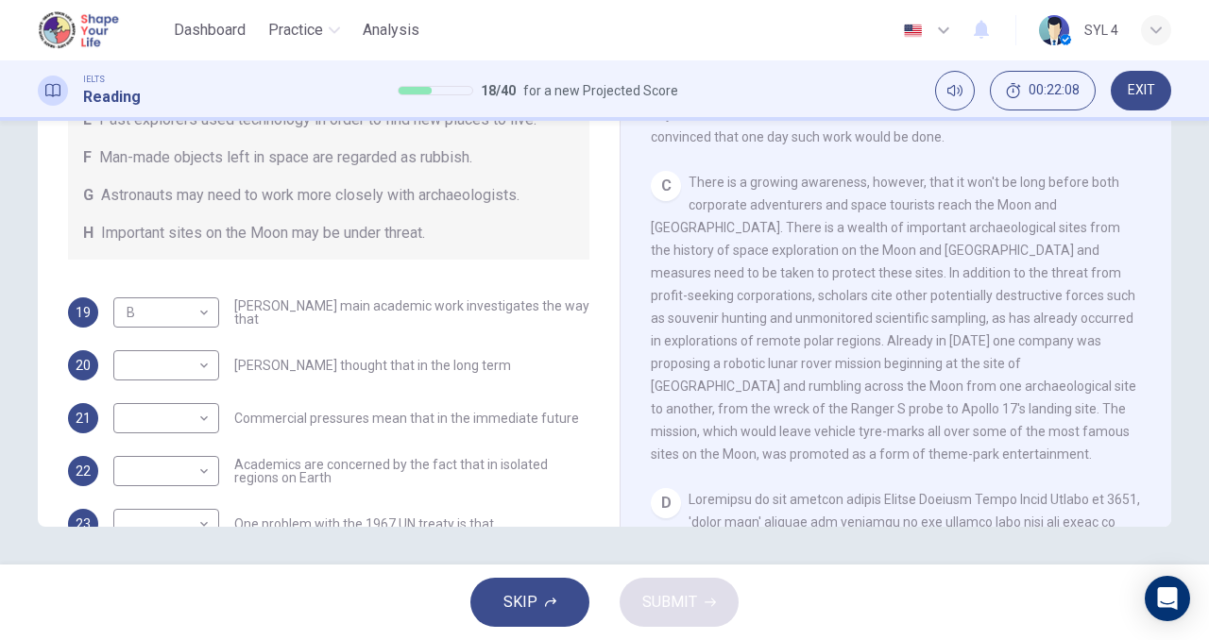
click at [209, 388] on div "A B C D E F G H" at bounding box center [604, 320] width 1209 height 640
click at [209, 381] on div "​ ​" at bounding box center [166, 365] width 106 height 30
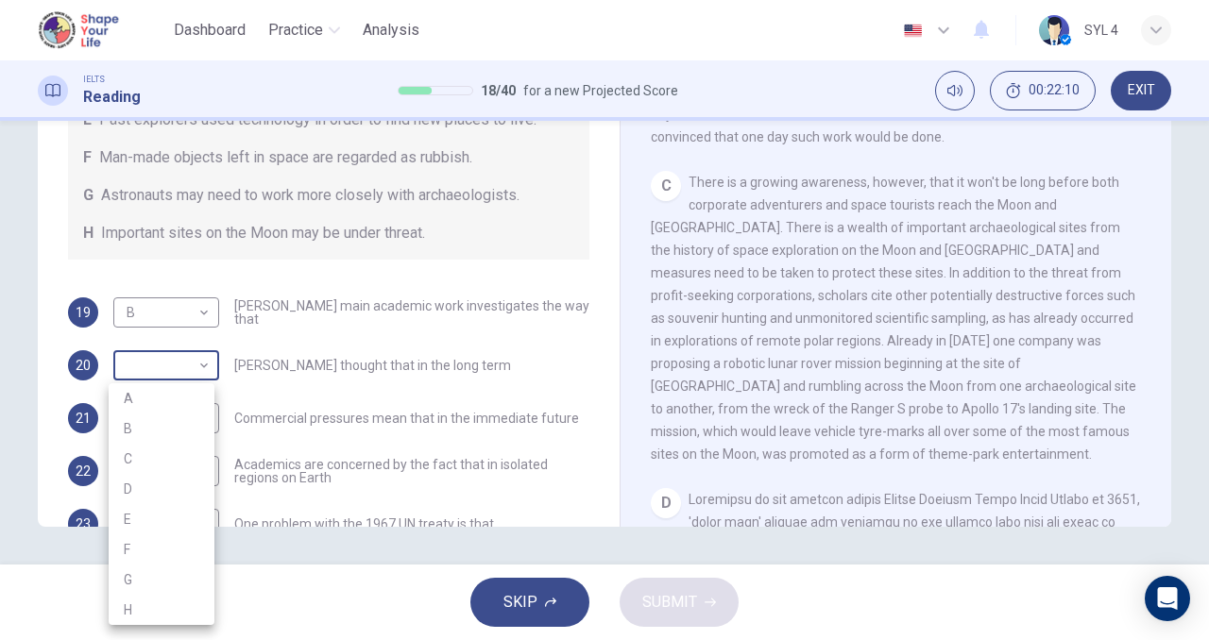
click at [197, 388] on body "This site uses cookies, as explained in our Privacy Policy . If you agree to th…" at bounding box center [604, 320] width 1209 height 640
click at [189, 492] on li "D" at bounding box center [162, 489] width 106 height 30
type input "D"
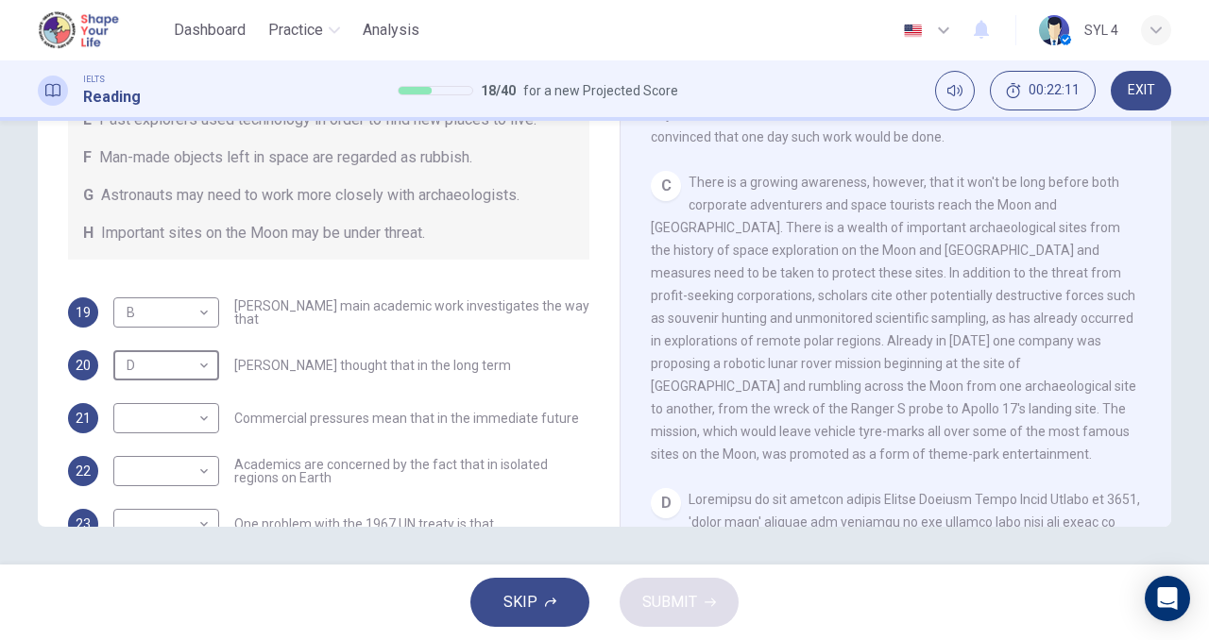
click at [185, 430] on body "This site uses cookies, as explained in our Privacy Policy . If you agree to th…" at bounding box center [604, 320] width 1209 height 640
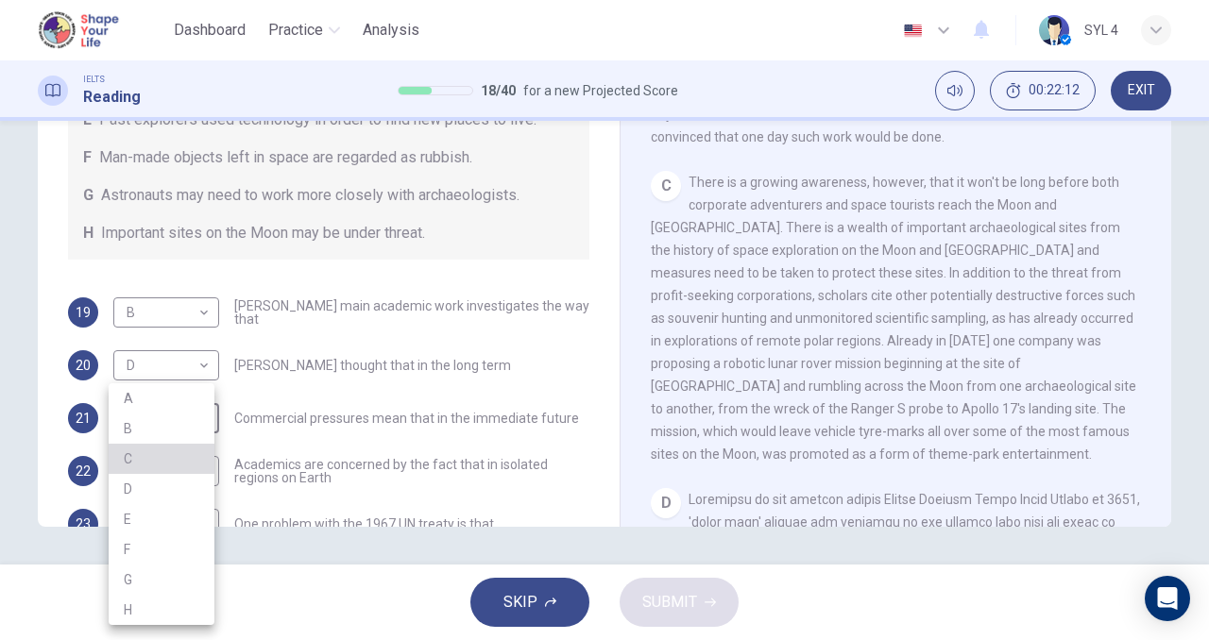
click at [185, 447] on li "C" at bounding box center [162, 459] width 106 height 30
type input "C"
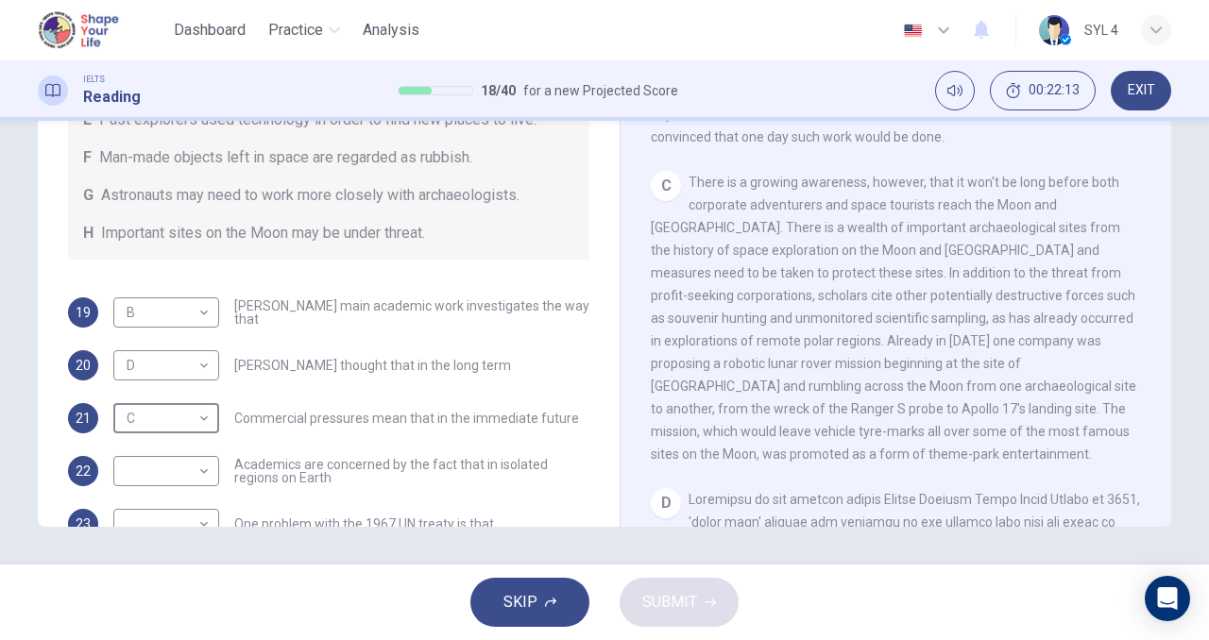
scroll to position [288, 0]
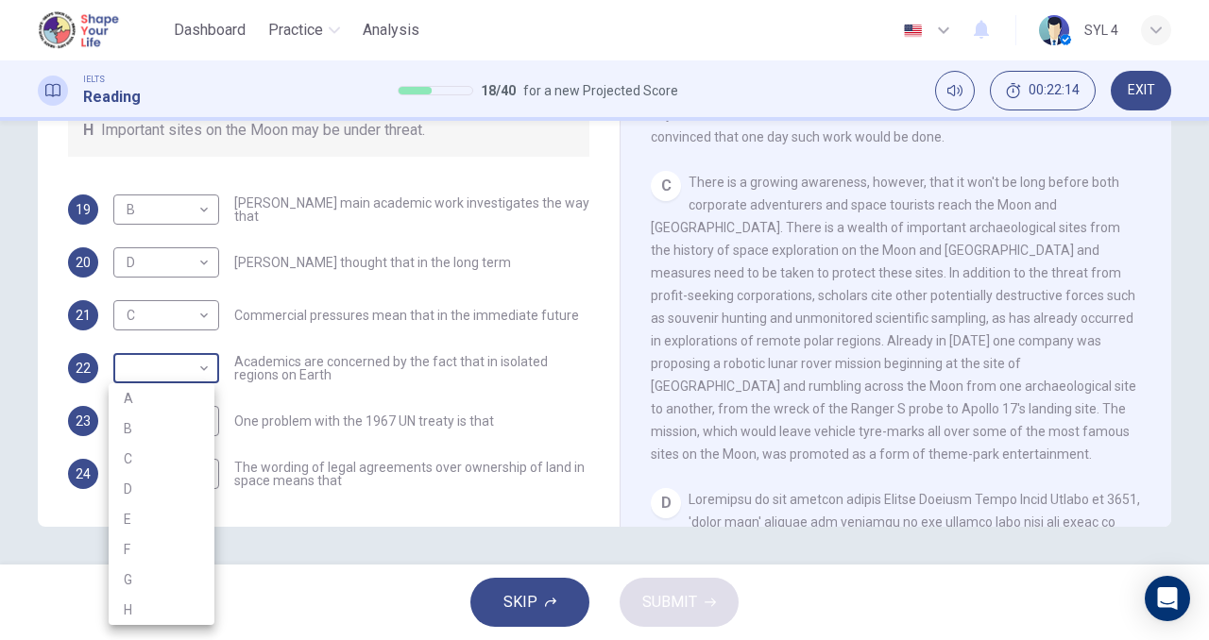
click at [162, 353] on body "This site uses cookies, as explained in our Privacy Policy . If you agree to th…" at bounding box center [604, 320] width 1209 height 640
click at [177, 521] on li "E" at bounding box center [162, 519] width 106 height 30
type input "E"
click at [178, 419] on body "This site uses cookies, as explained in our Privacy Policy . If you agree to th…" at bounding box center [604, 320] width 1209 height 640
click at [178, 419] on li "B" at bounding box center [162, 429] width 106 height 30
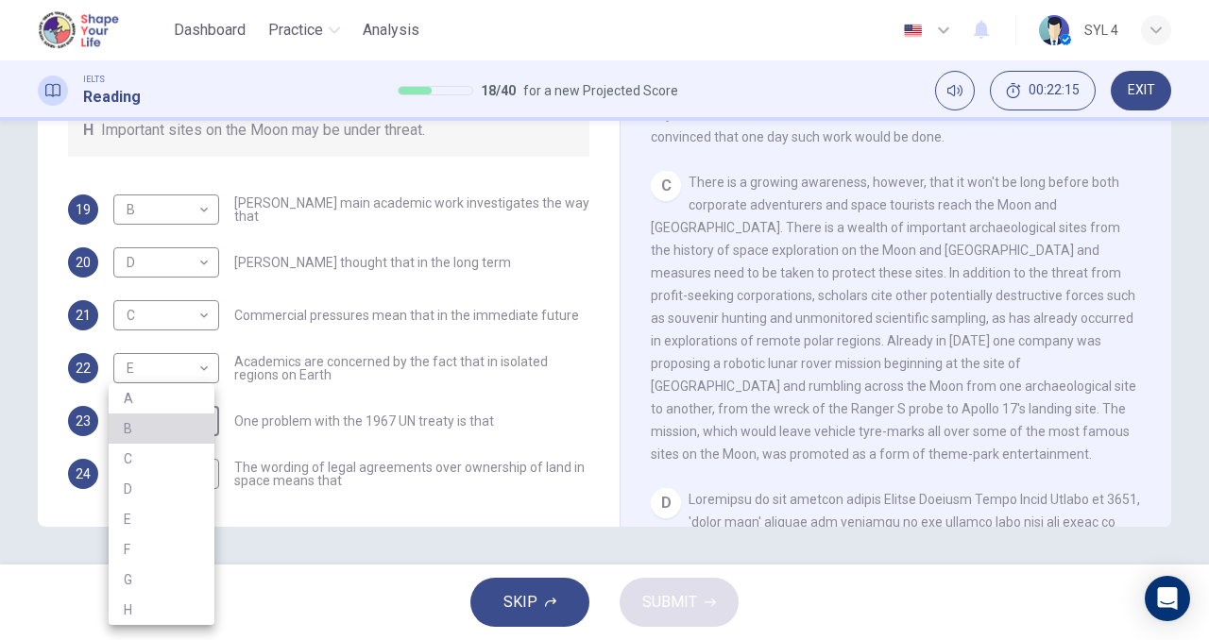
type input "B"
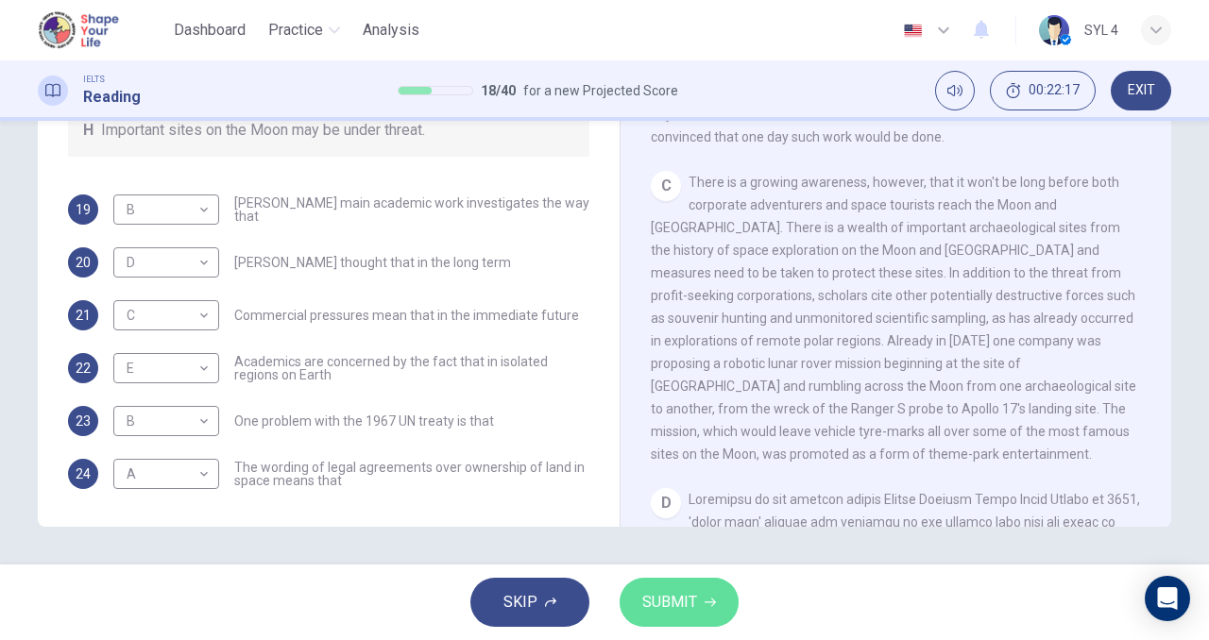
click at [690, 589] on span "SUBMIT" at bounding box center [669, 602] width 55 height 26
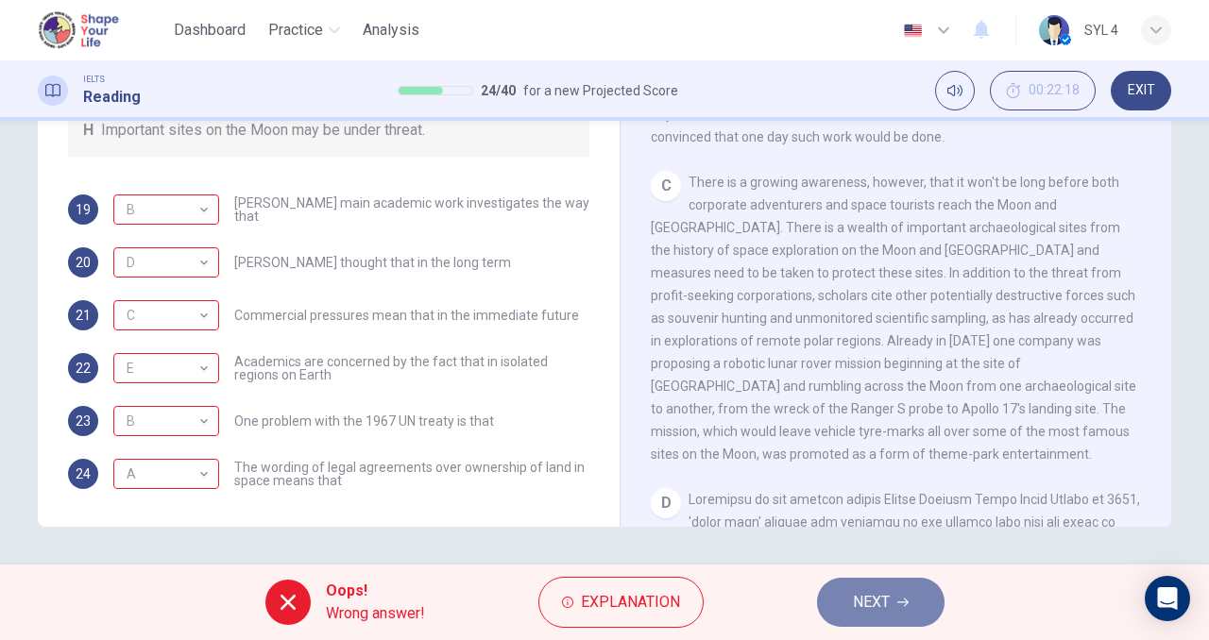
click at [882, 605] on span "NEXT" at bounding box center [871, 602] width 37 height 26
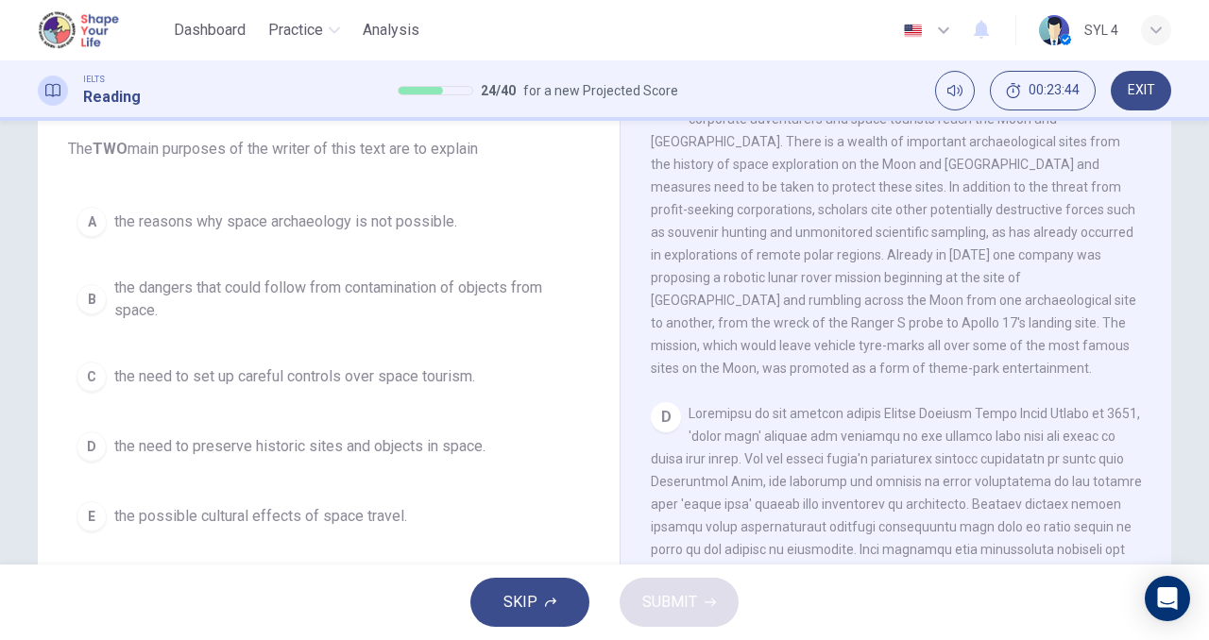
scroll to position [151, 0]
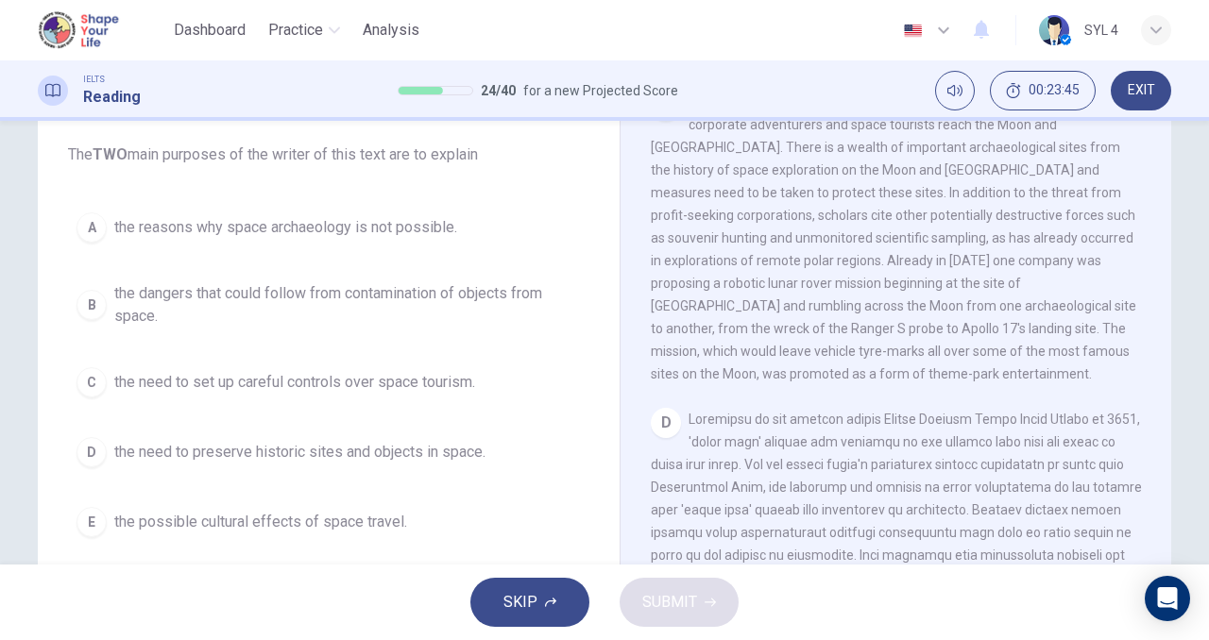
drag, startPoint x: 37, startPoint y: 292, endPoint x: 88, endPoint y: 297, distance: 51.2
click at [88, 297] on div "Question 25 Choose TWO letters A-E . The TWO main purposes of the writer of thi…" at bounding box center [604, 336] width 1133 height 656
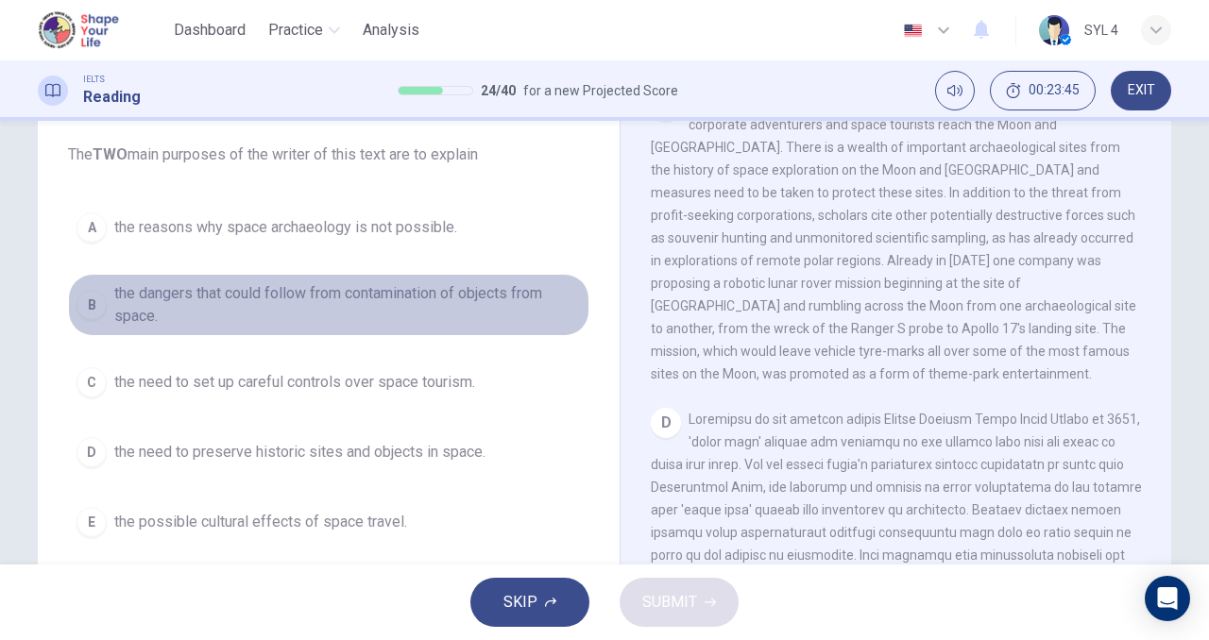
click at [88, 297] on div "B" at bounding box center [92, 305] width 30 height 30
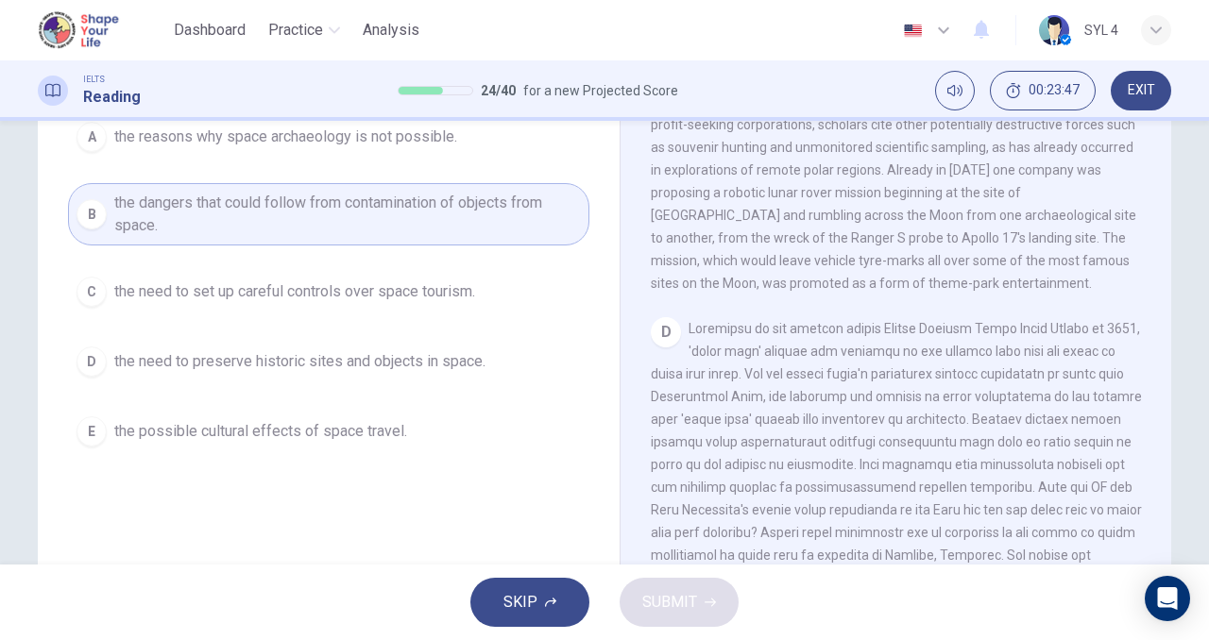
scroll to position [249, 0]
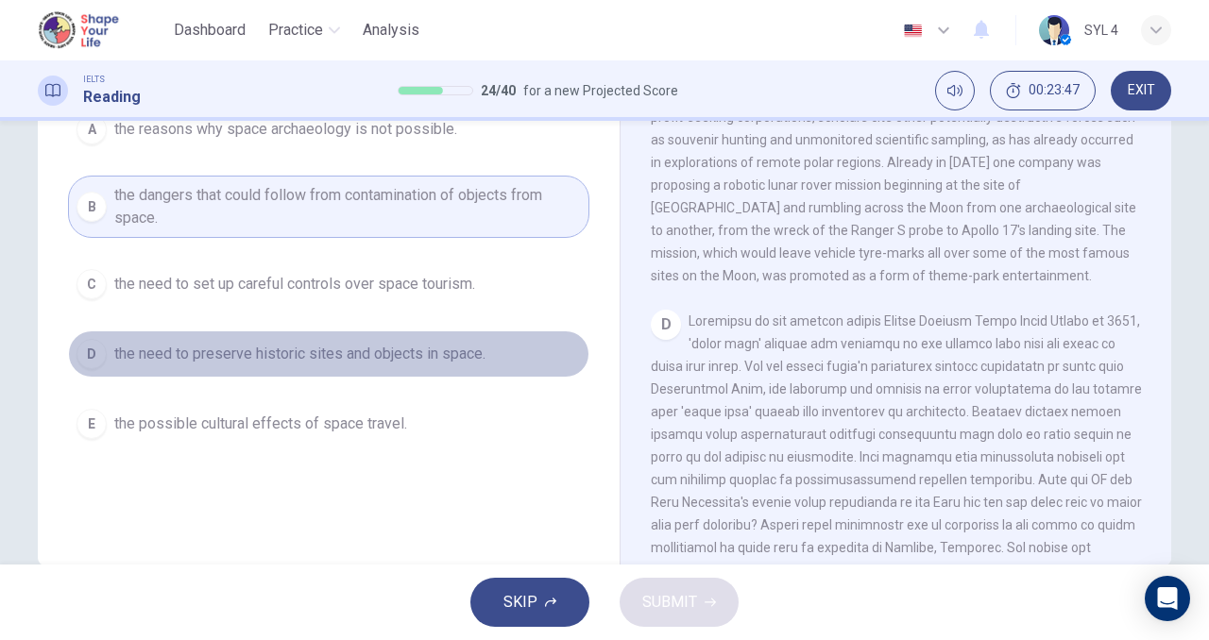
click at [105, 346] on button "D the need to preserve historic sites and objects in space." at bounding box center [328, 354] width 521 height 47
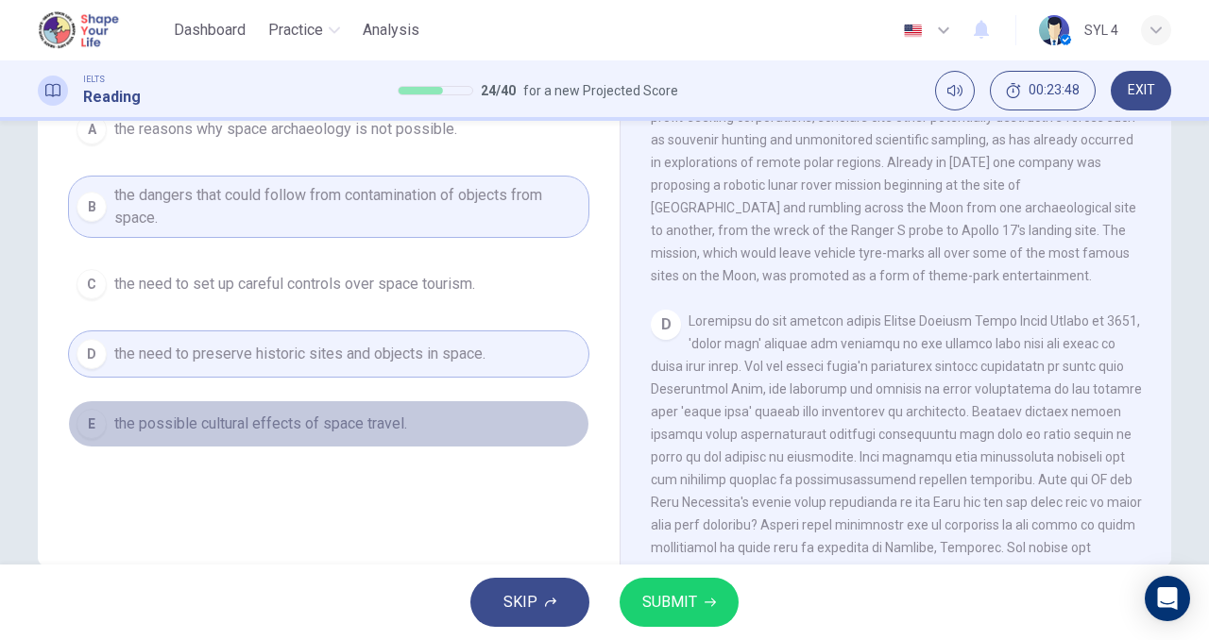
click at [138, 403] on button "E the possible cultural effects of space travel." at bounding box center [328, 424] width 521 height 47
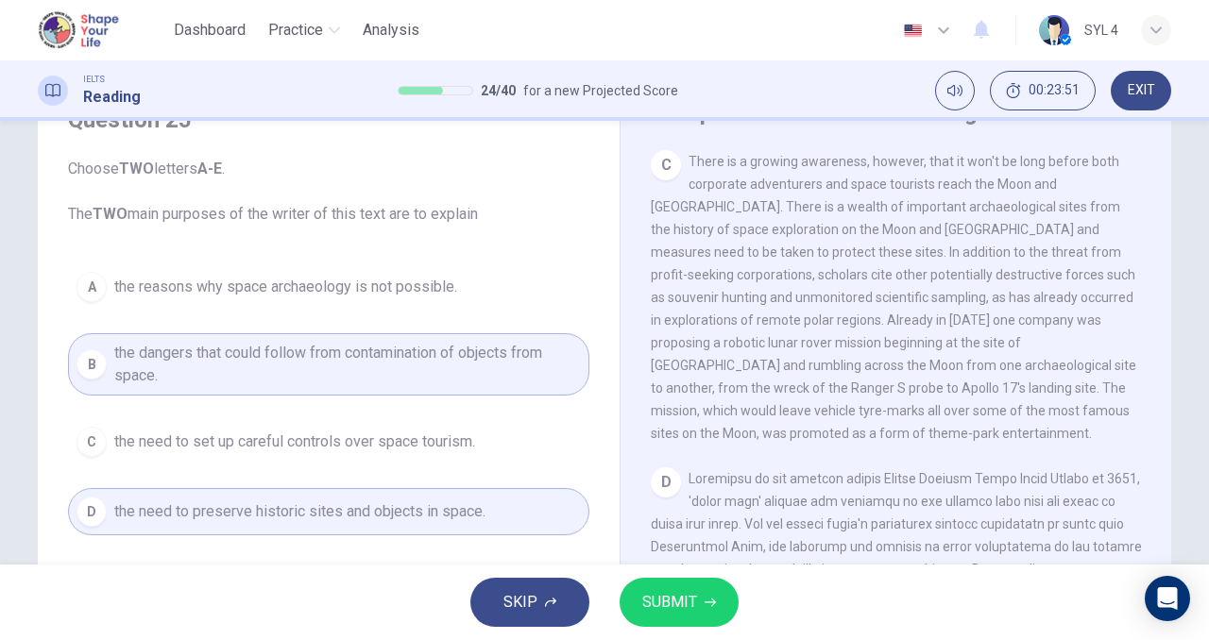
scroll to position [89, 0]
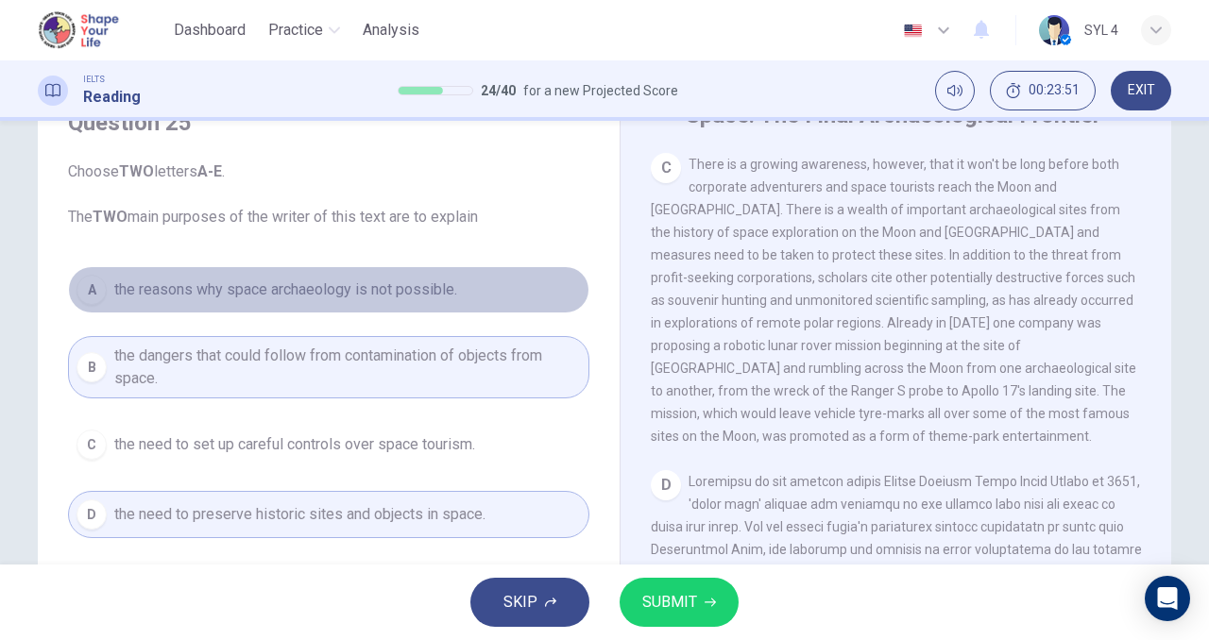
click at [182, 298] on span "the reasons why space archaeology is not possible." at bounding box center [285, 290] width 343 height 23
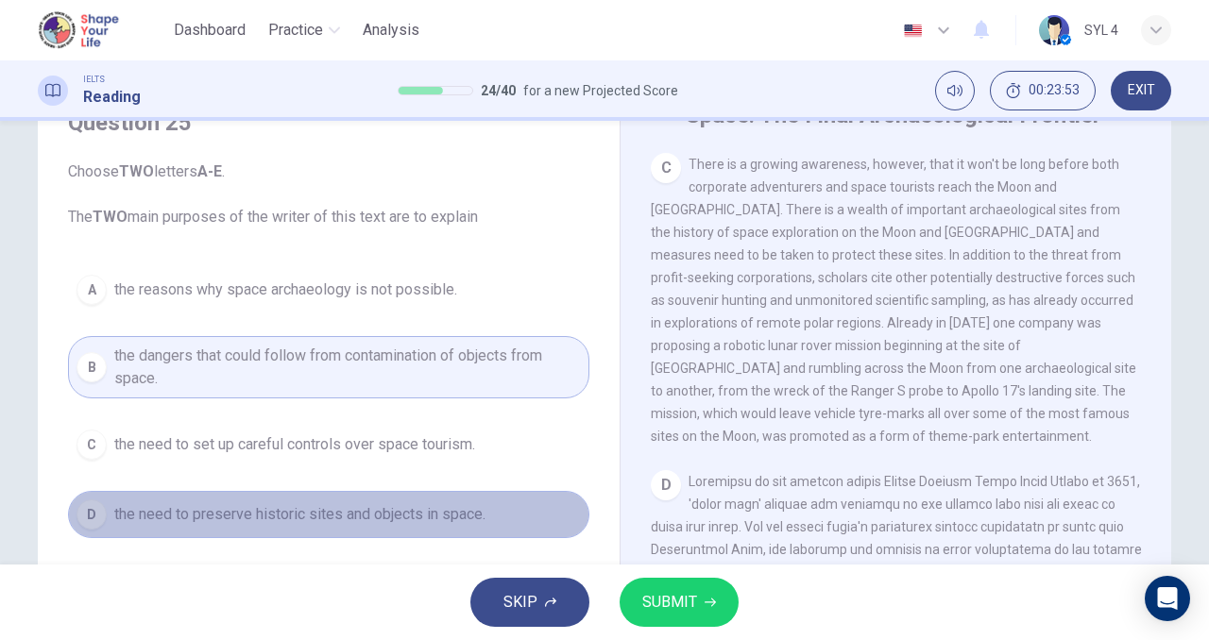
click at [276, 537] on button "D the need to preserve historic sites and objects in space." at bounding box center [328, 514] width 521 height 47
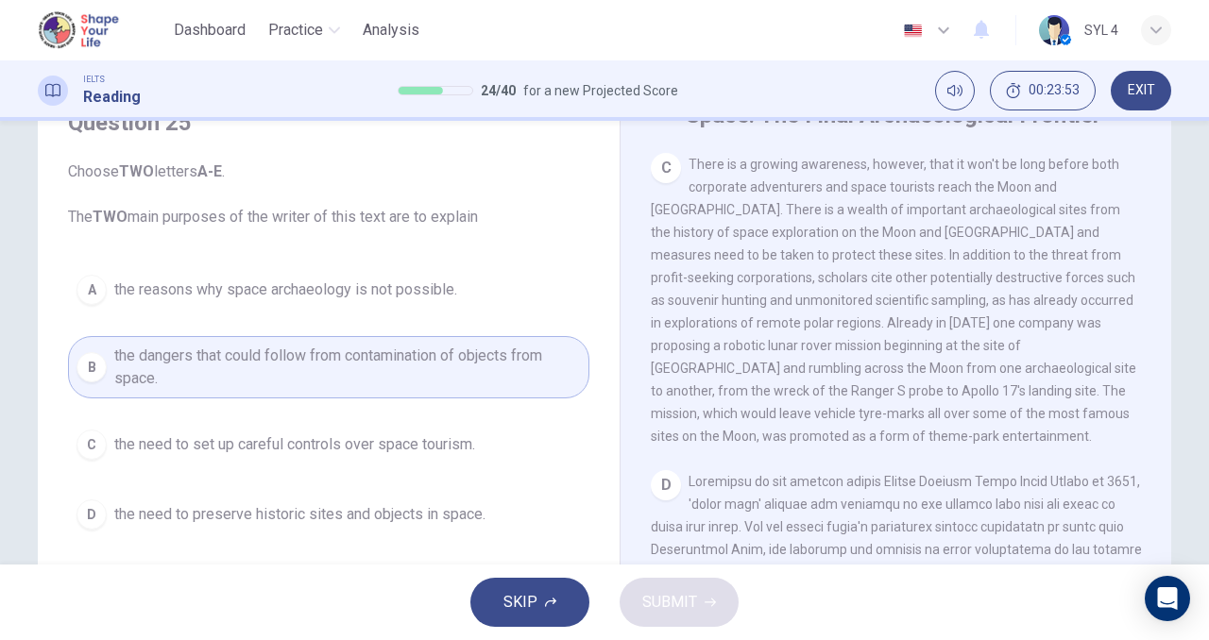
scroll to position [145, 0]
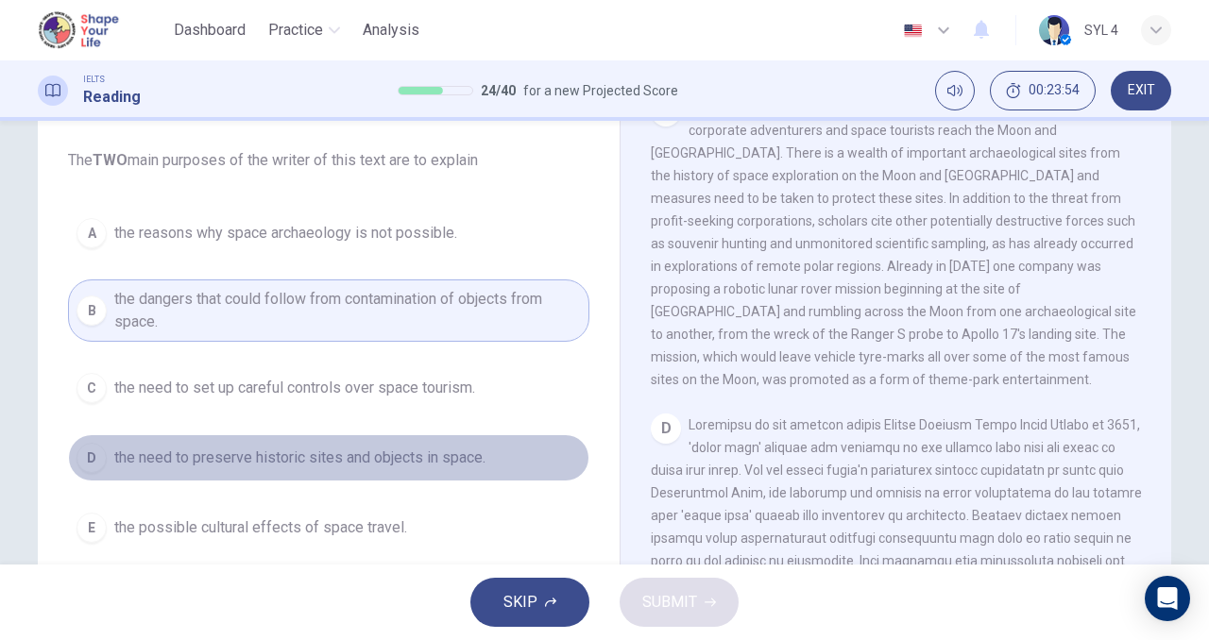
click at [310, 475] on button "D the need to preserve historic sites and objects in space." at bounding box center [328, 458] width 521 height 47
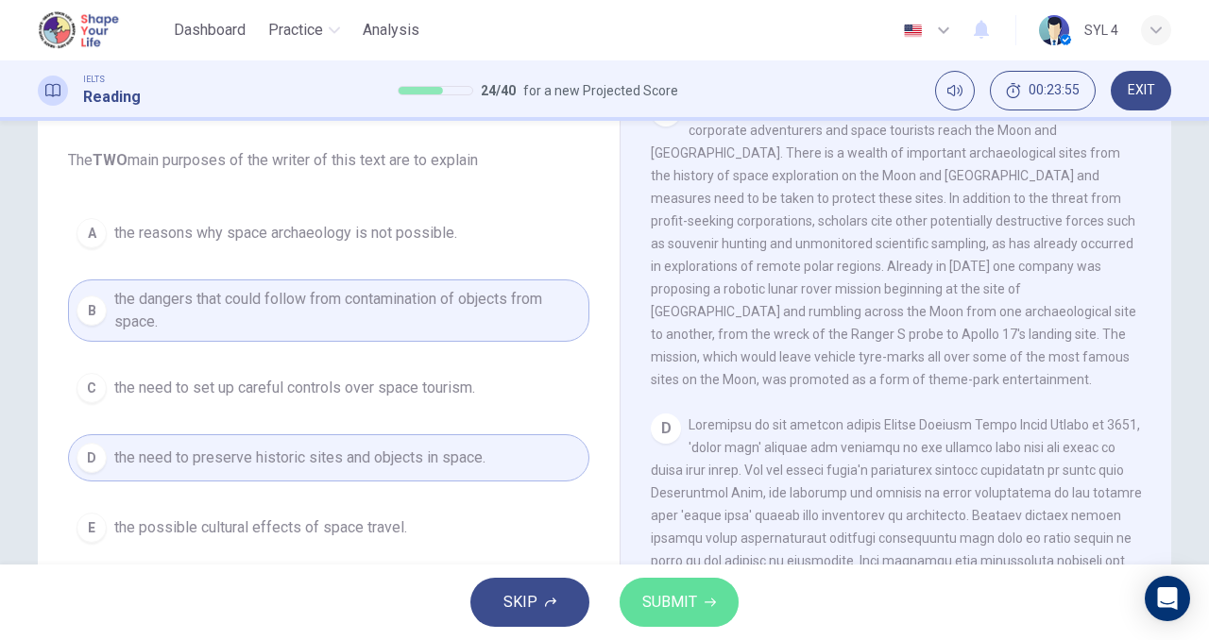
click at [661, 600] on span "SUBMIT" at bounding box center [669, 602] width 55 height 26
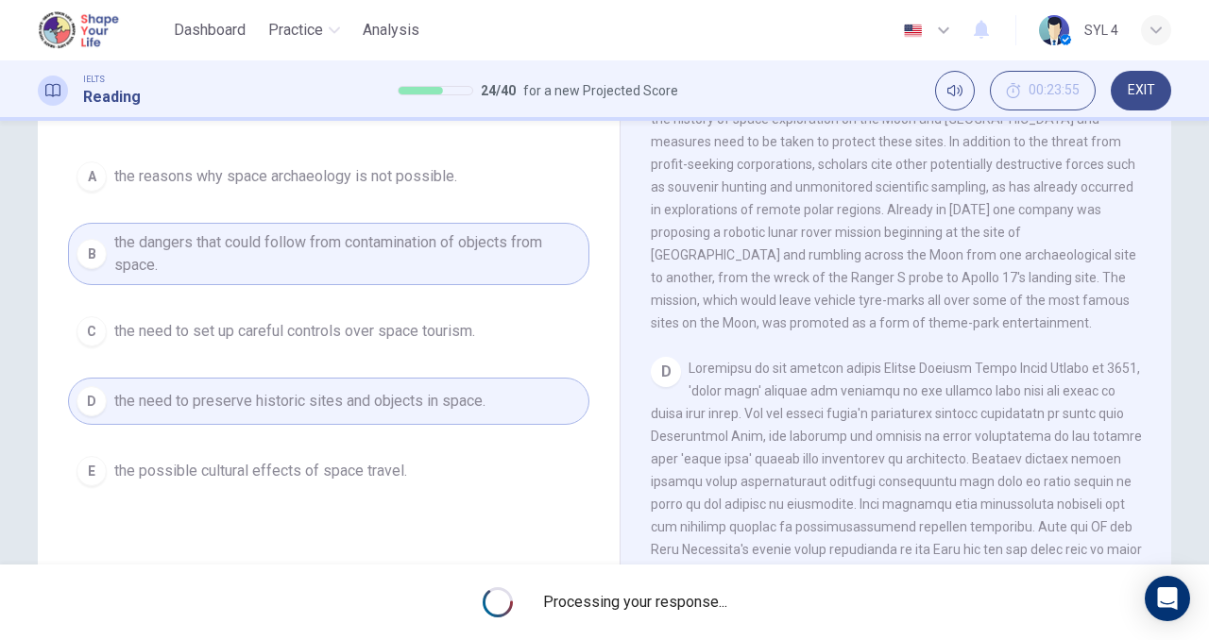
scroll to position [208, 0]
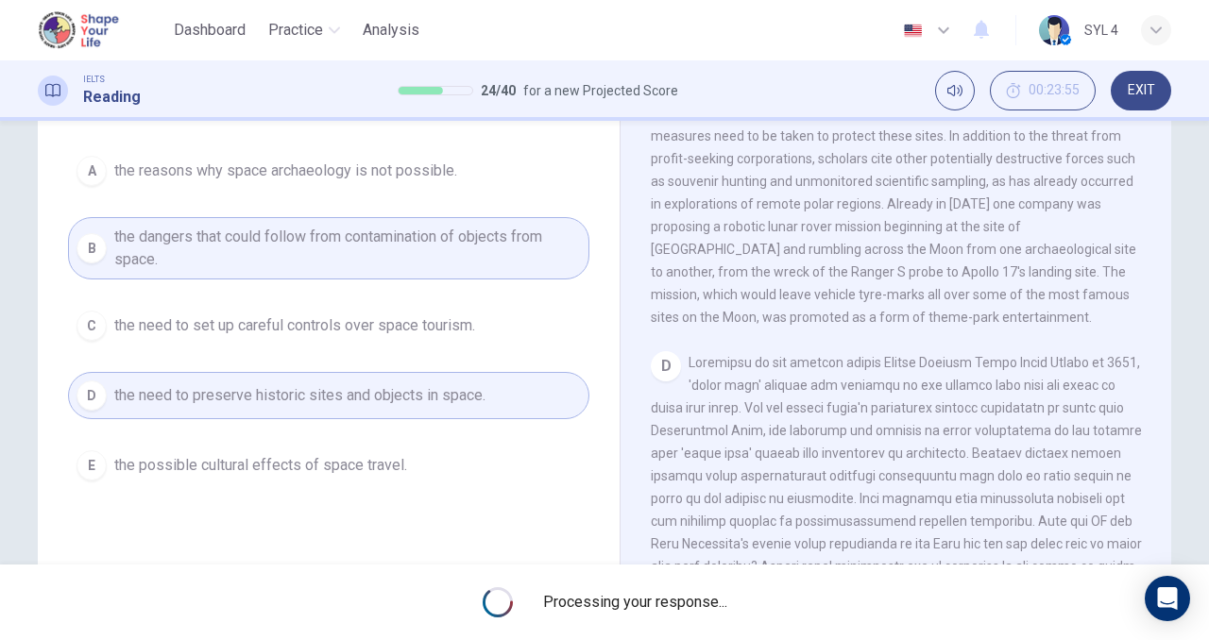
click at [430, 336] on div "A the reasons why space archaeology is not possible. B the dangers that could f…" at bounding box center [328, 318] width 521 height 342
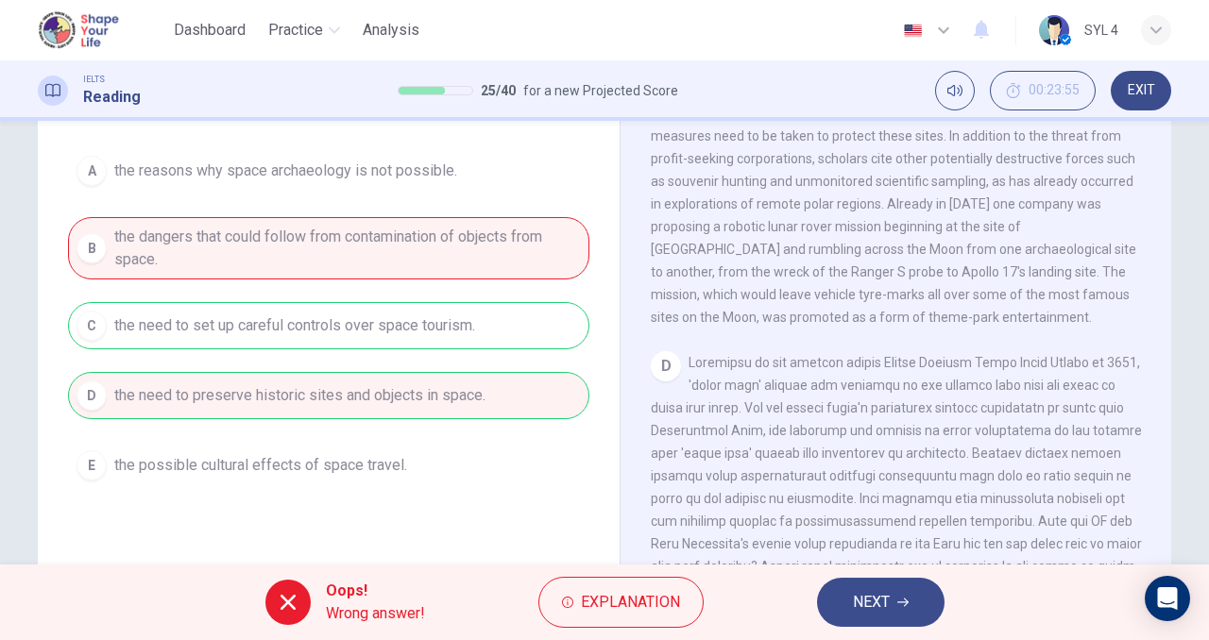
click at [430, 336] on div "A the reasons why space archaeology is not possible. B the dangers that could f…" at bounding box center [328, 318] width 521 height 342
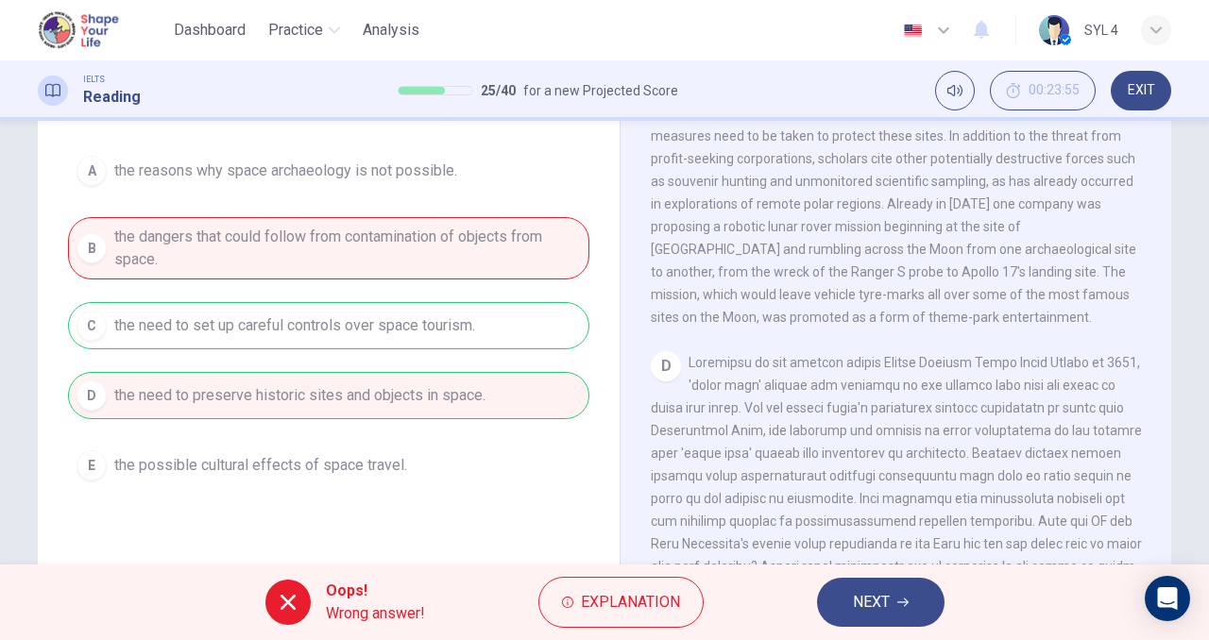
scroll to position [138, 0]
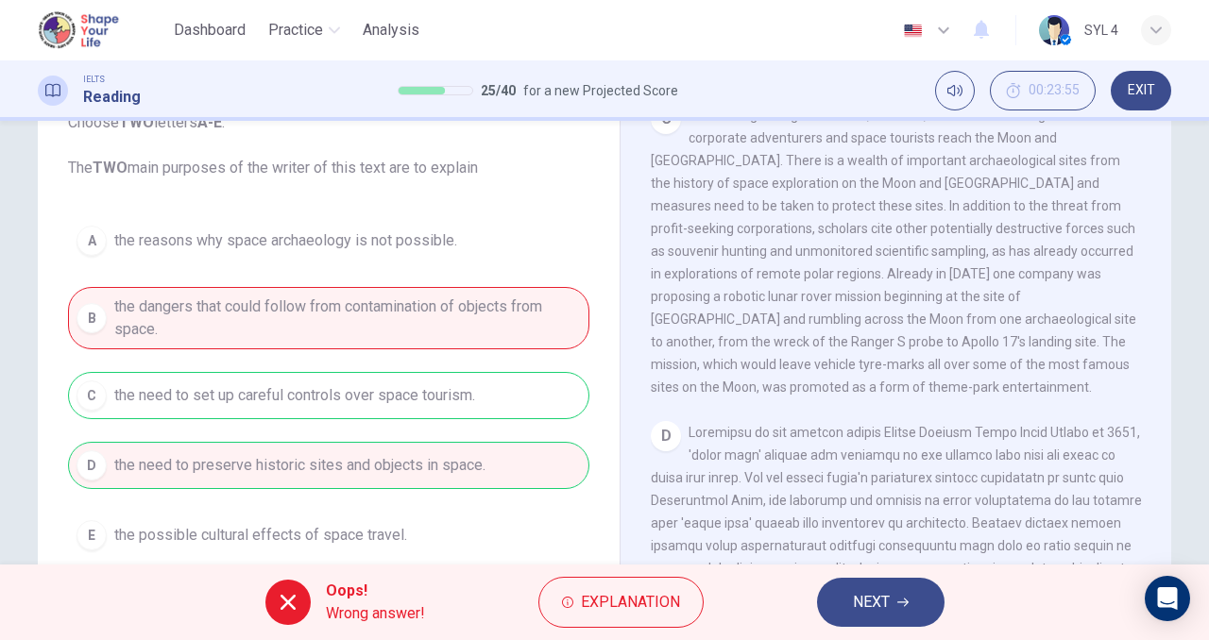
drag, startPoint x: 405, startPoint y: 366, endPoint x: 407, endPoint y: 387, distance: 20.9
click at [407, 387] on div "A the reasons why space archaeology is not possible. B the dangers that could f…" at bounding box center [328, 388] width 521 height 342
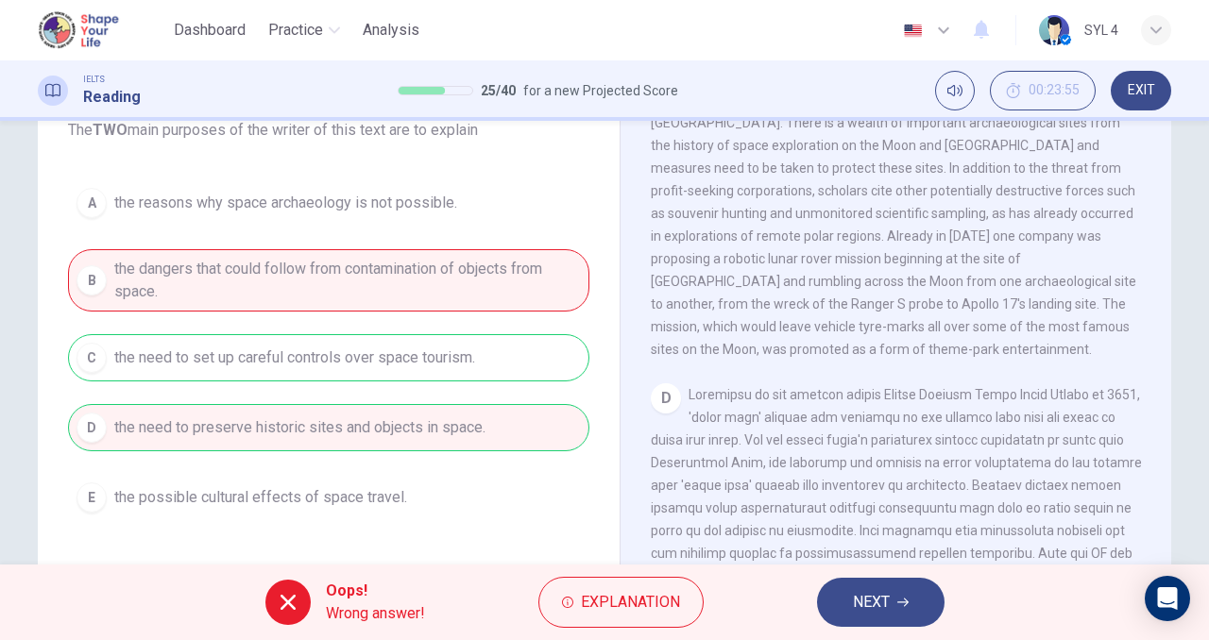
scroll to position [182, 0]
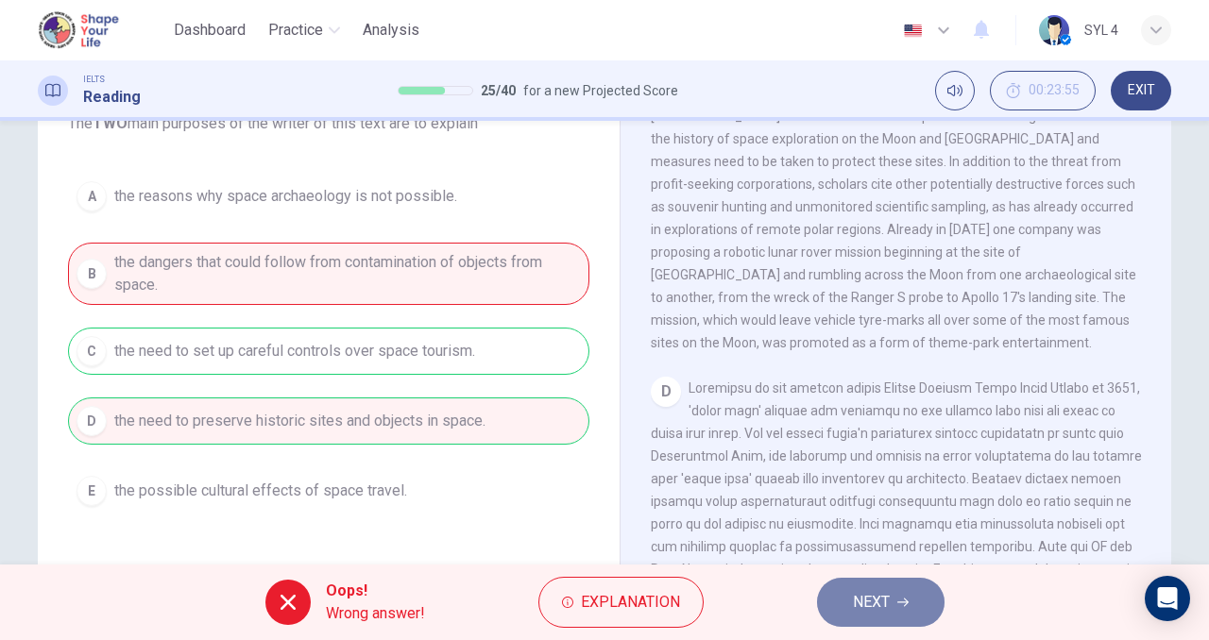
click at [881, 607] on span "NEXT" at bounding box center [871, 602] width 37 height 26
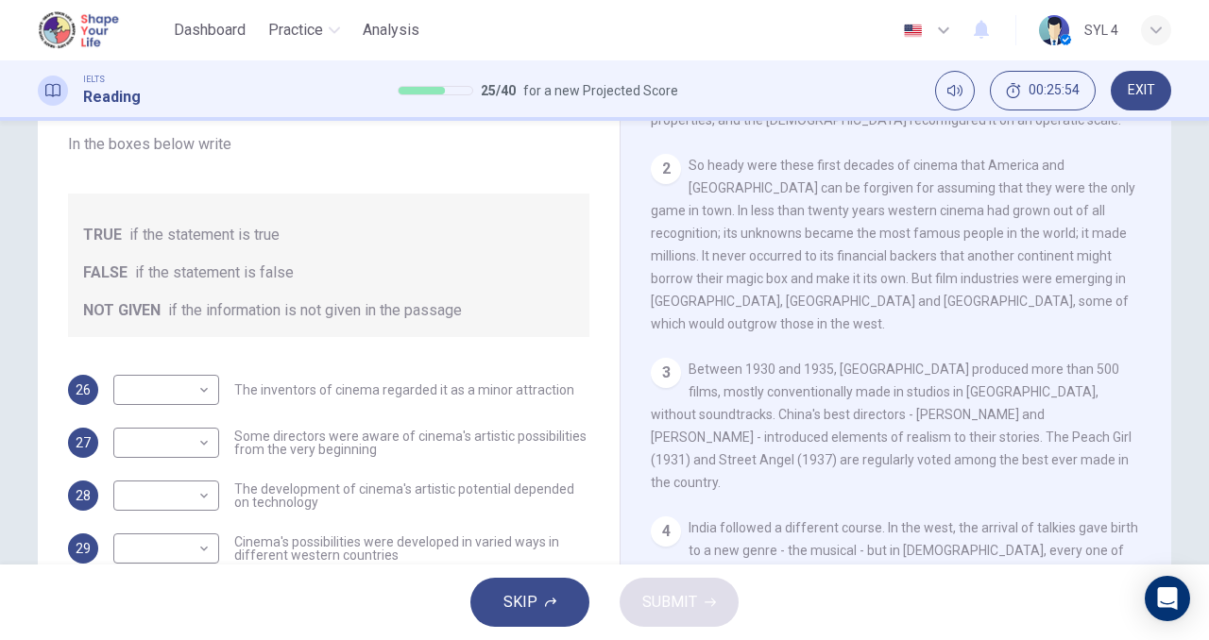
scroll to position [655, 0]
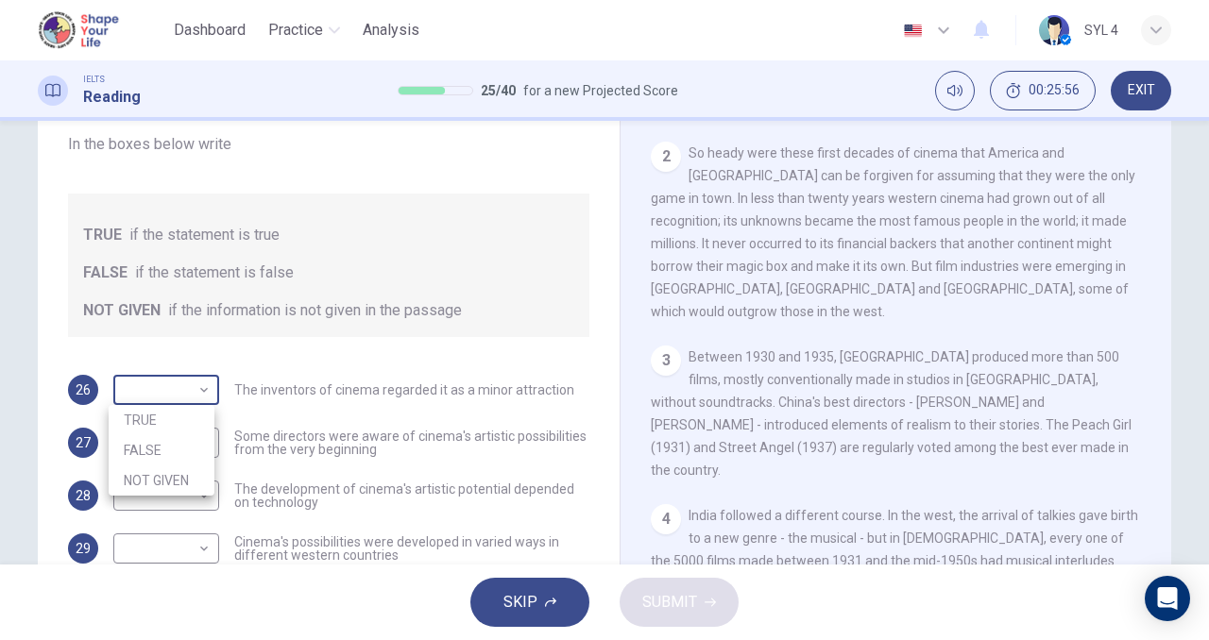
click at [190, 384] on body "This site uses cookies, as explained in our Privacy Policy . If you agree to th…" at bounding box center [604, 320] width 1209 height 640
click at [174, 473] on li "NOT GIVEN" at bounding box center [162, 481] width 106 height 30
type input "NOT GIVEN"
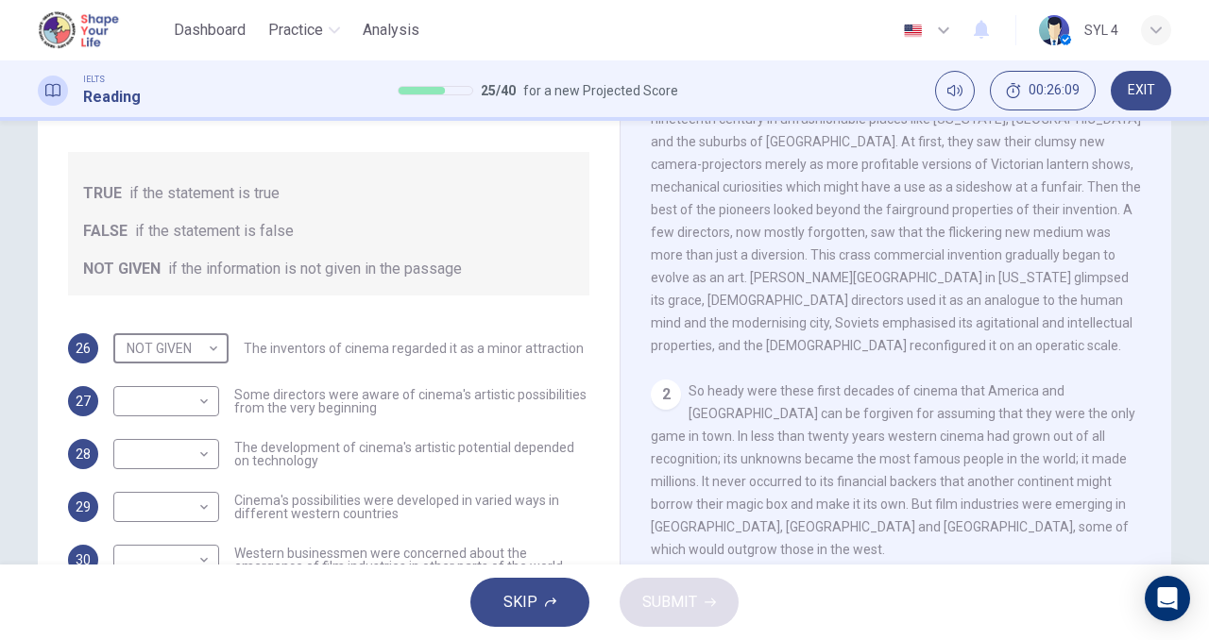
scroll to position [374, 0]
click at [189, 401] on body "This site uses cookies, as explained in our Privacy Policy . If you agree to th…" at bounding box center [604, 320] width 1209 height 640
click at [187, 421] on li "TRUE" at bounding box center [162, 432] width 106 height 30
type input "TRUE"
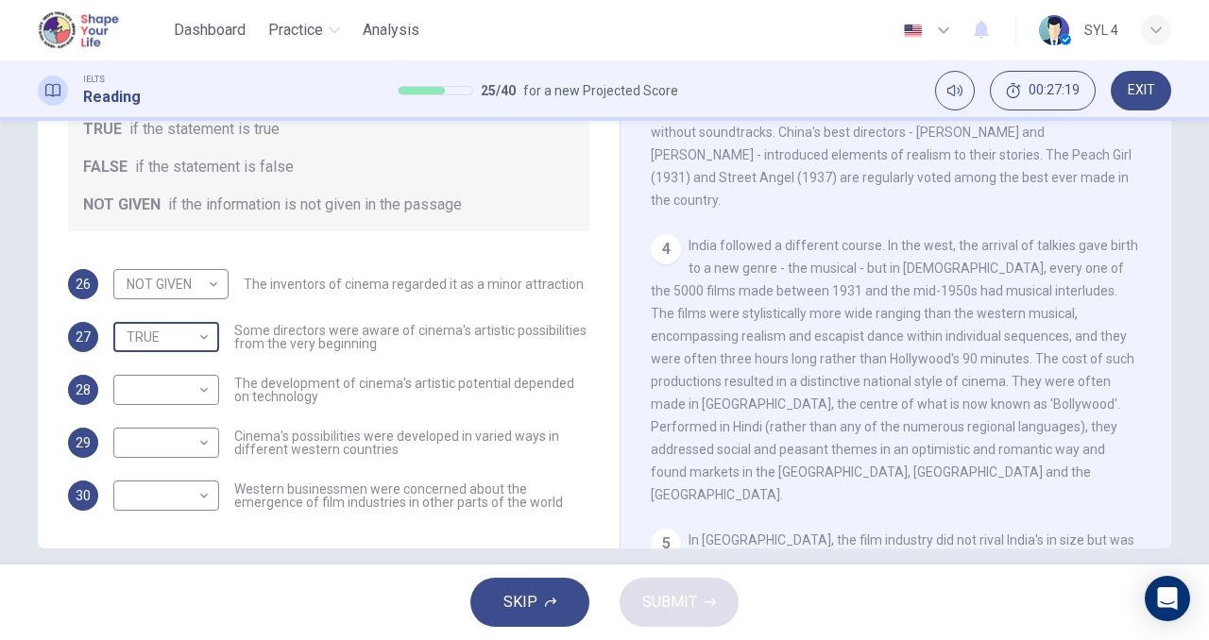
scroll to position [270, 0]
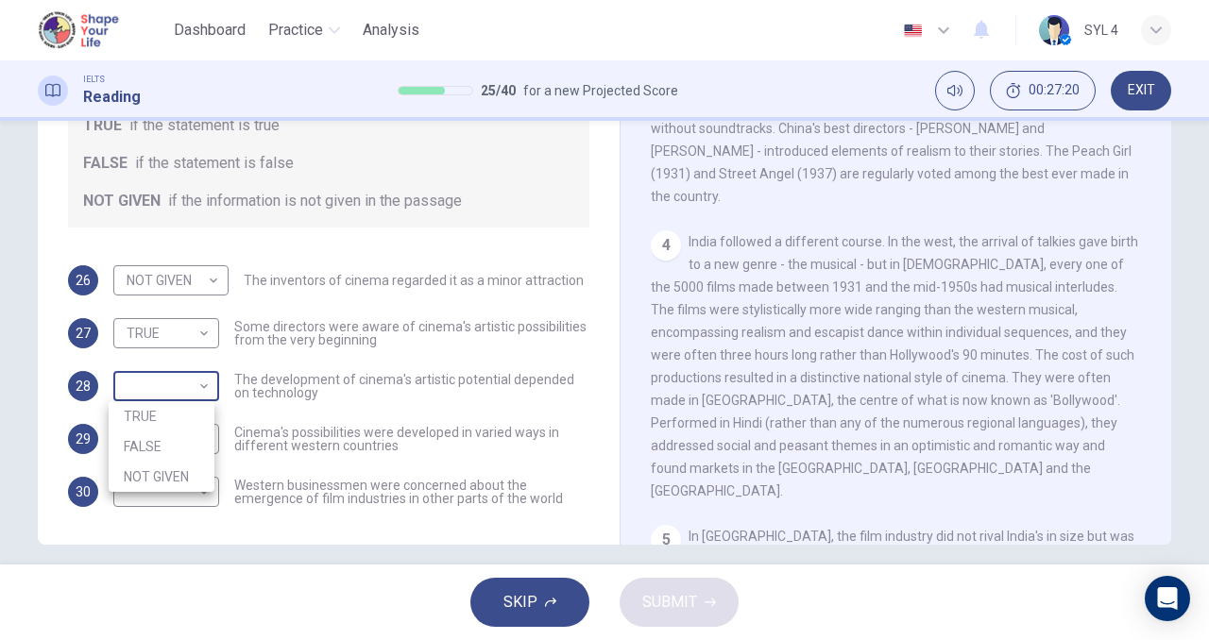
click at [196, 391] on body "This site uses cookies, as explained in our Privacy Policy . If you agree to th…" at bounding box center [604, 320] width 1209 height 640
click at [196, 469] on li "NOT GIVEN" at bounding box center [162, 477] width 106 height 30
type input "NOT GIVEN"
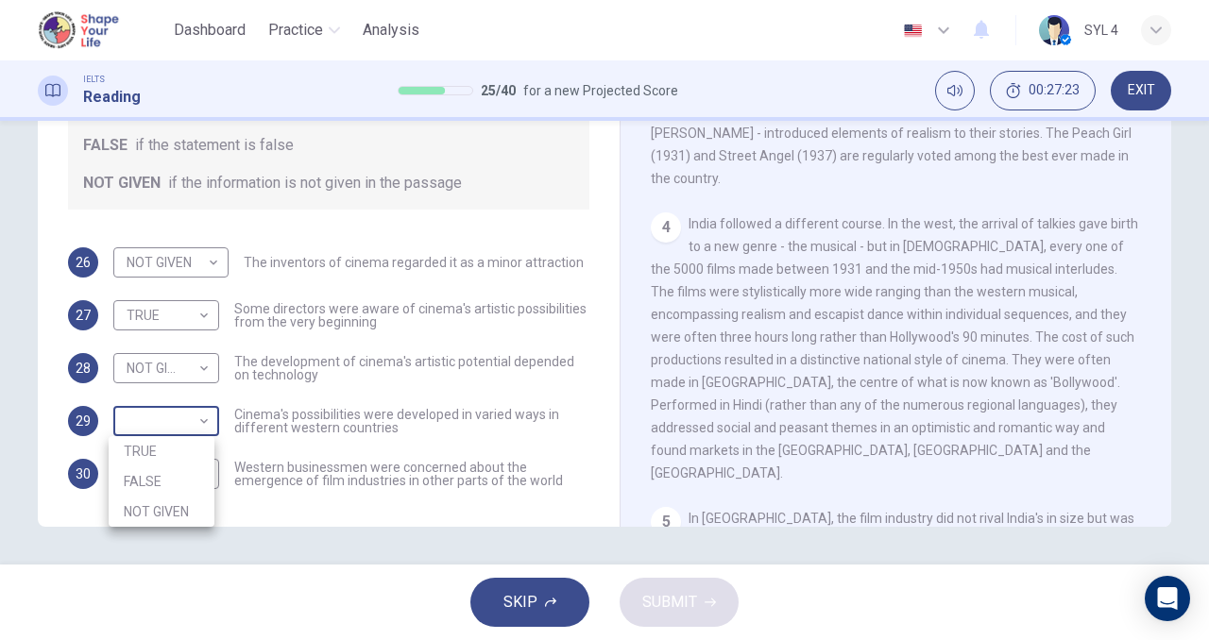
click at [168, 428] on body "This site uses cookies, as explained in our Privacy Policy . If you agree to th…" at bounding box center [604, 320] width 1209 height 640
click at [172, 450] on li "TRUE" at bounding box center [162, 451] width 106 height 30
type input "TRUE"
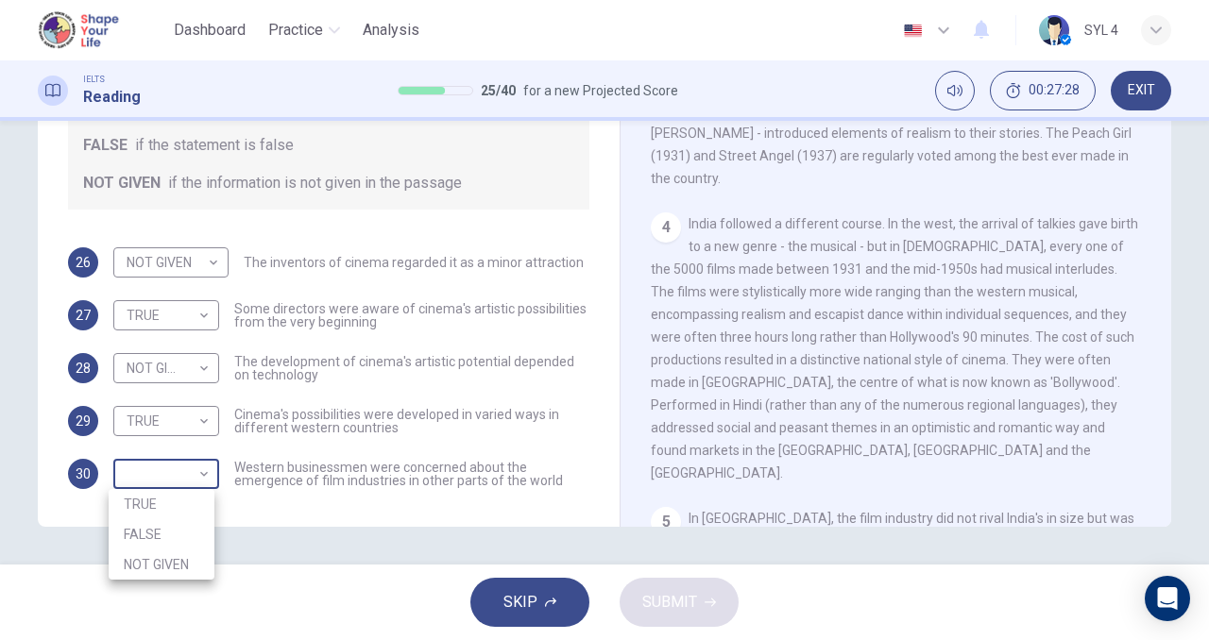
click at [191, 471] on body "This site uses cookies, as explained in our Privacy Policy . If you agree to th…" at bounding box center [604, 320] width 1209 height 640
click at [878, 432] on div at bounding box center [604, 320] width 1209 height 640
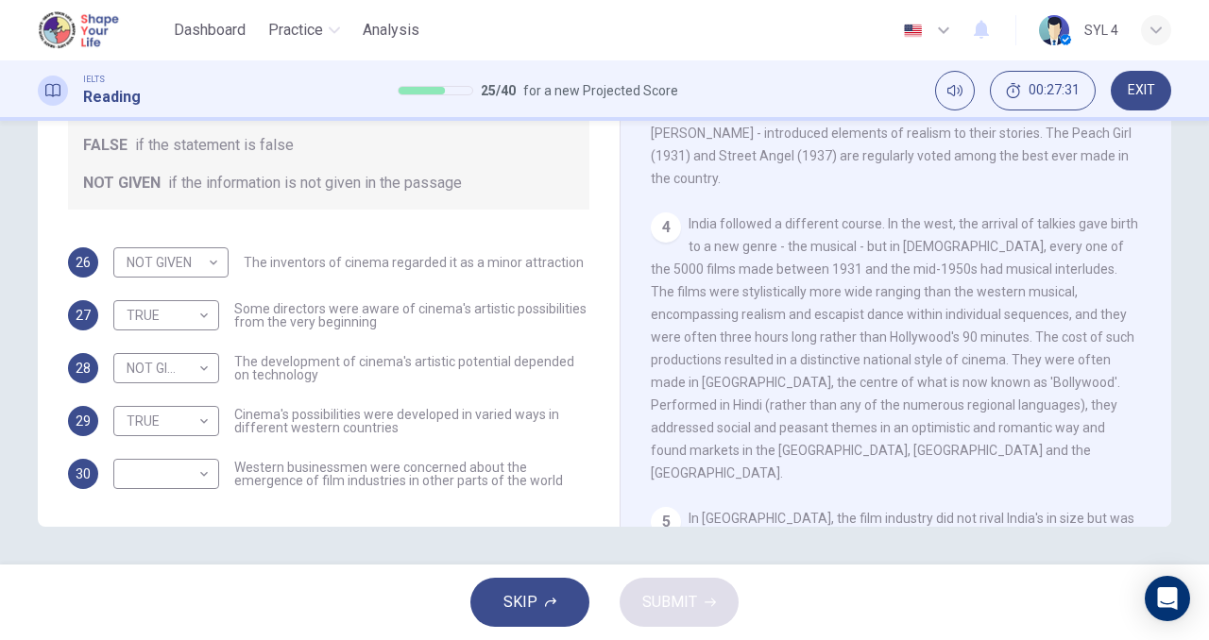
click at [875, 417] on div "CLICK TO ZOOM Click to Zoom 1 There has always been a sense in which America an…" at bounding box center [909, 240] width 516 height 573
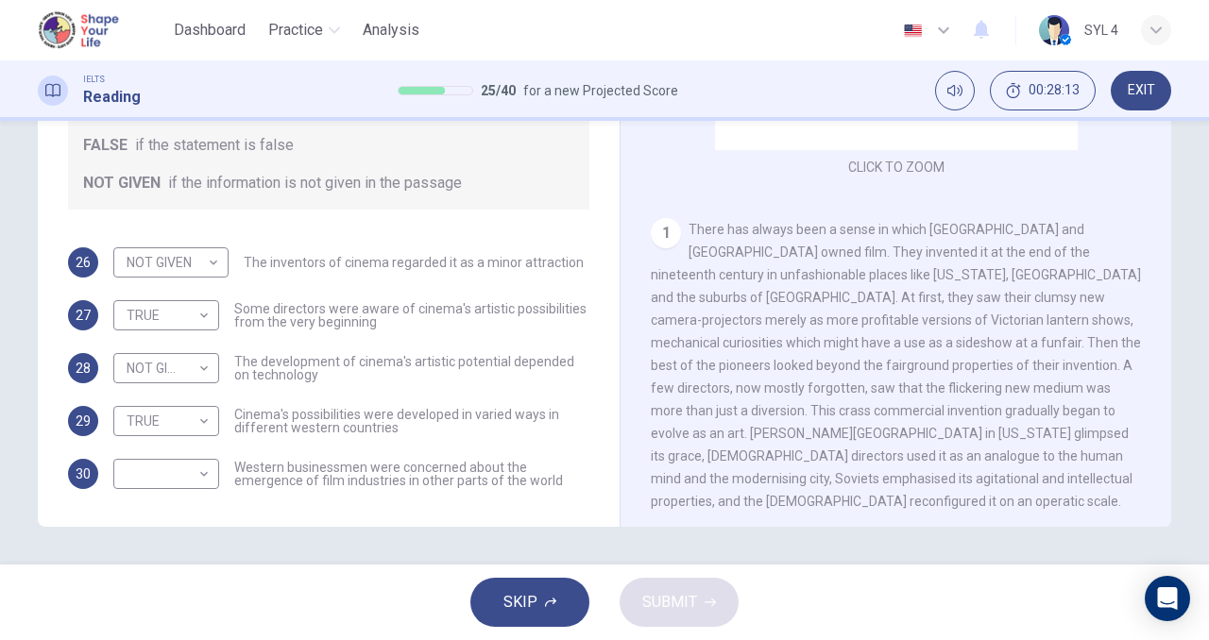
scroll to position [139, 0]
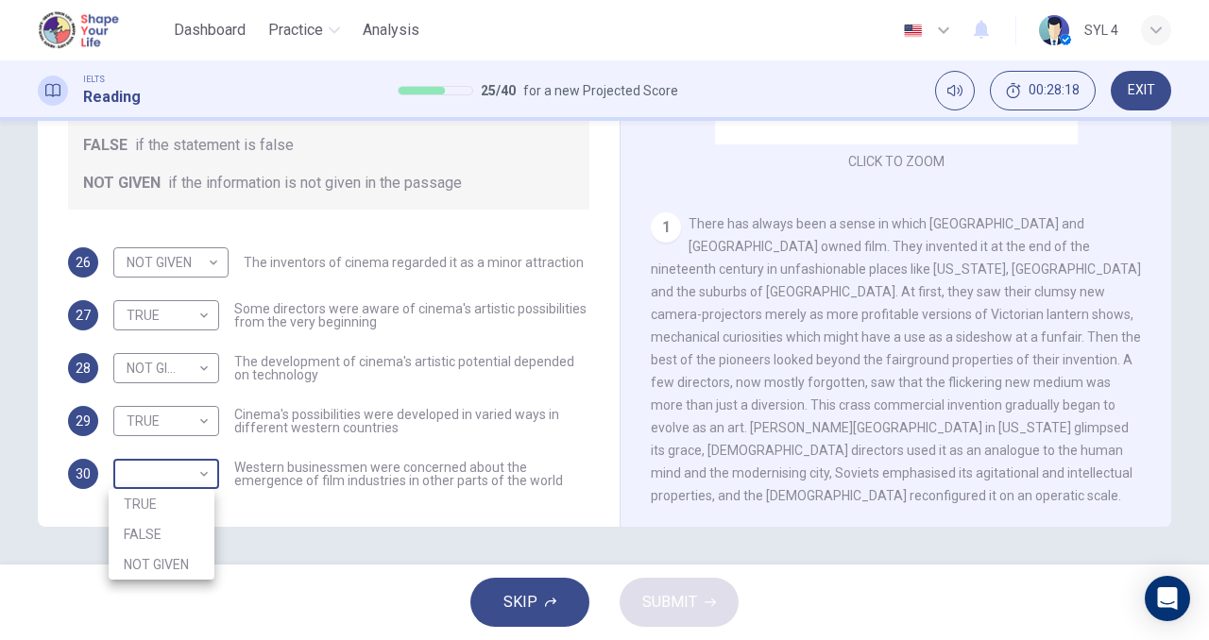
click at [179, 482] on body "This site uses cookies, as explained in our Privacy Policy . If you agree to th…" at bounding box center [604, 320] width 1209 height 640
click at [183, 566] on li "NOT GIVEN" at bounding box center [162, 565] width 106 height 30
type input "NOT GIVEN"
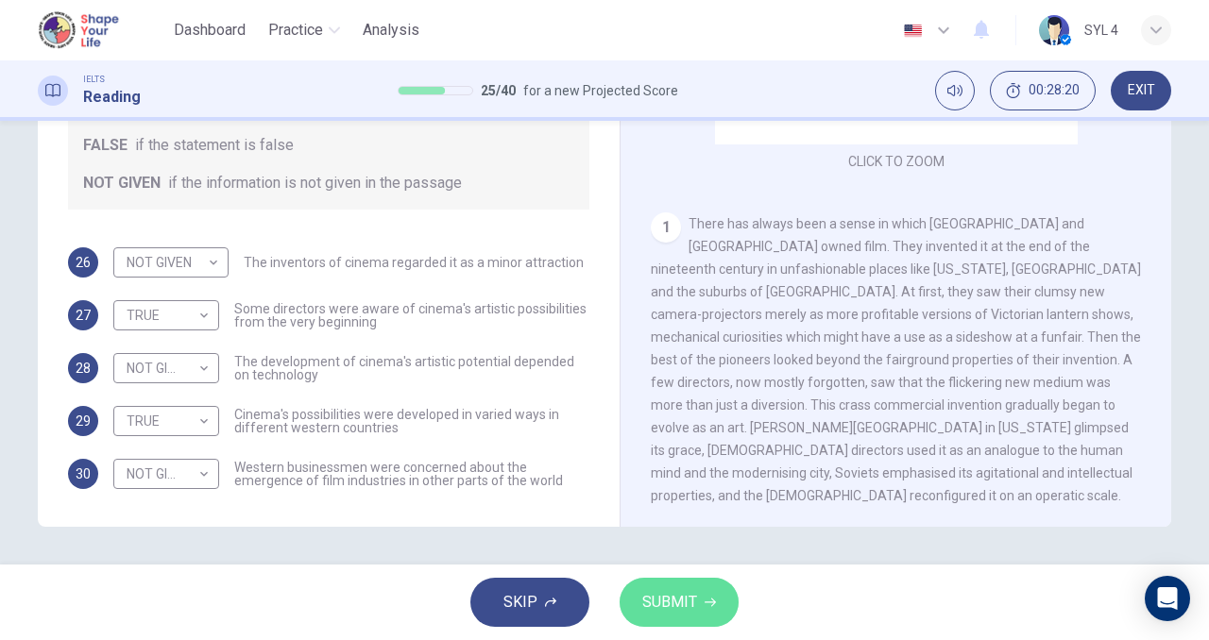
click at [689, 622] on button "SUBMIT" at bounding box center [679, 602] width 119 height 49
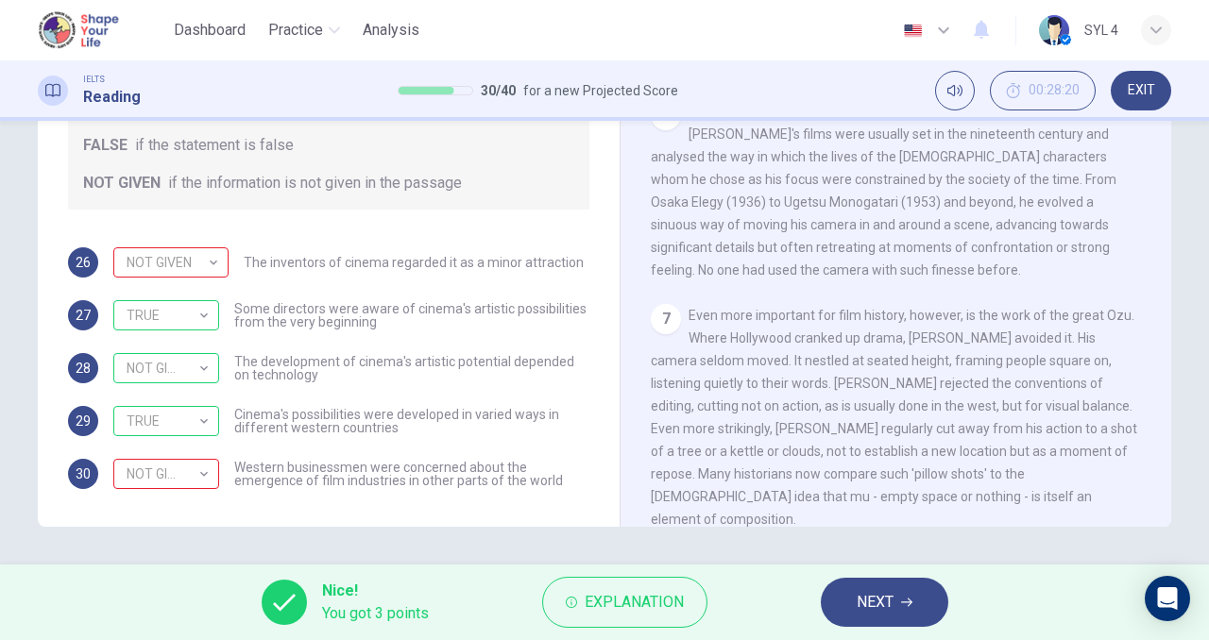
scroll to position [1450, 0]
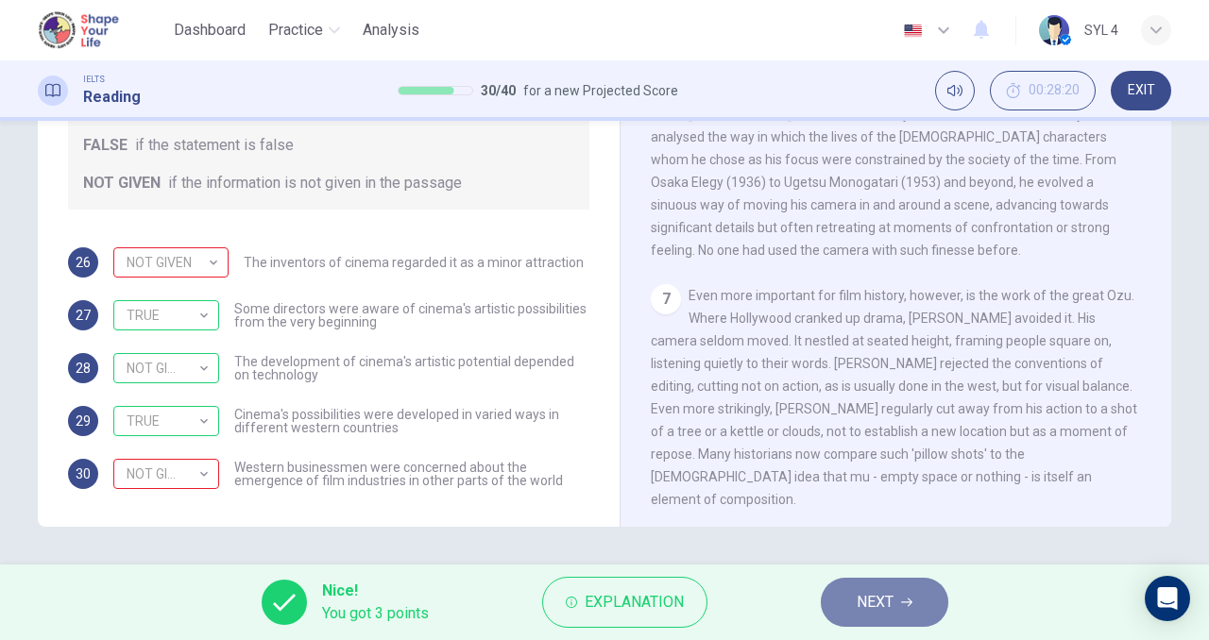
click at [882, 596] on span "NEXT" at bounding box center [875, 602] width 37 height 26
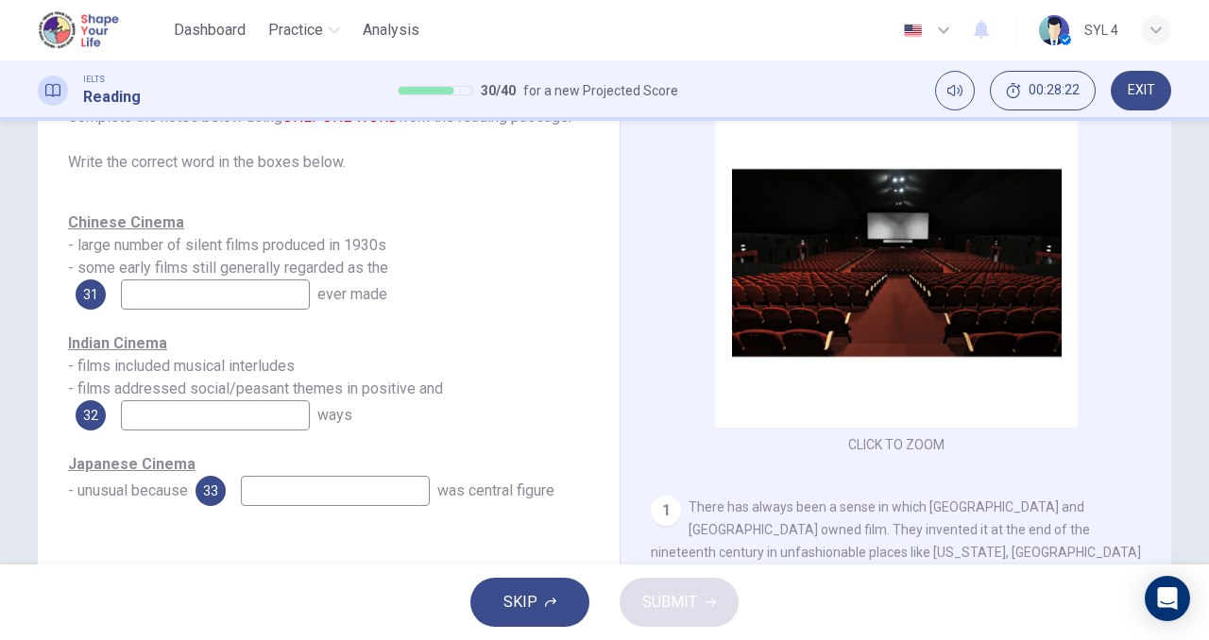
scroll to position [136, 0]
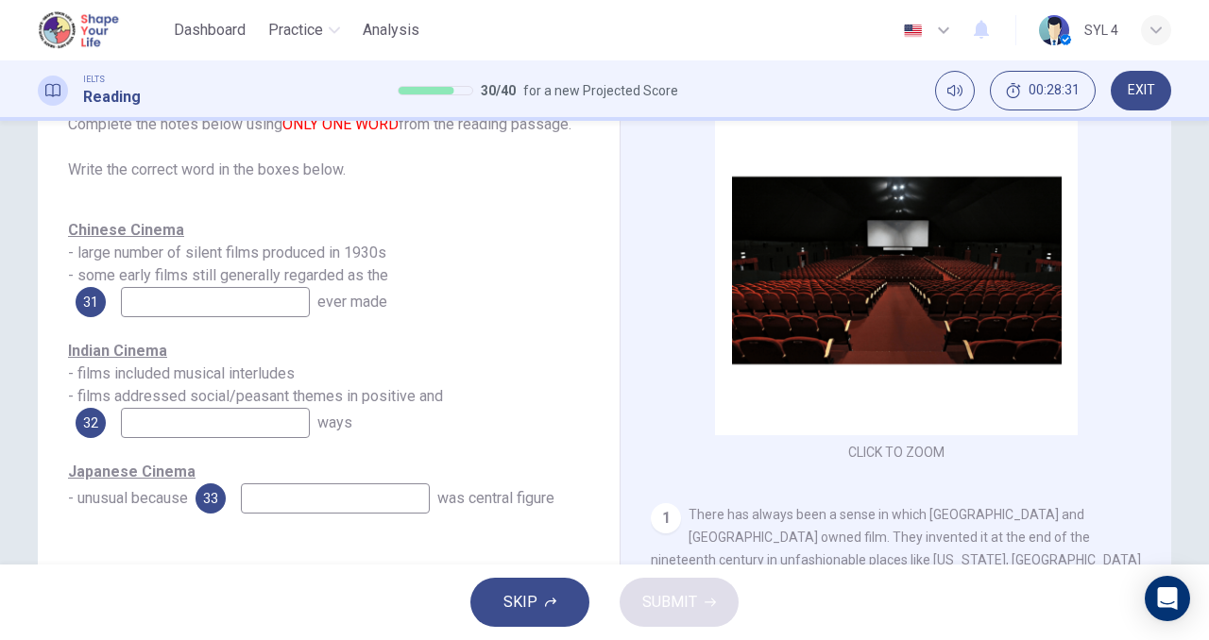
click at [217, 311] on input at bounding box center [215, 302] width 189 height 30
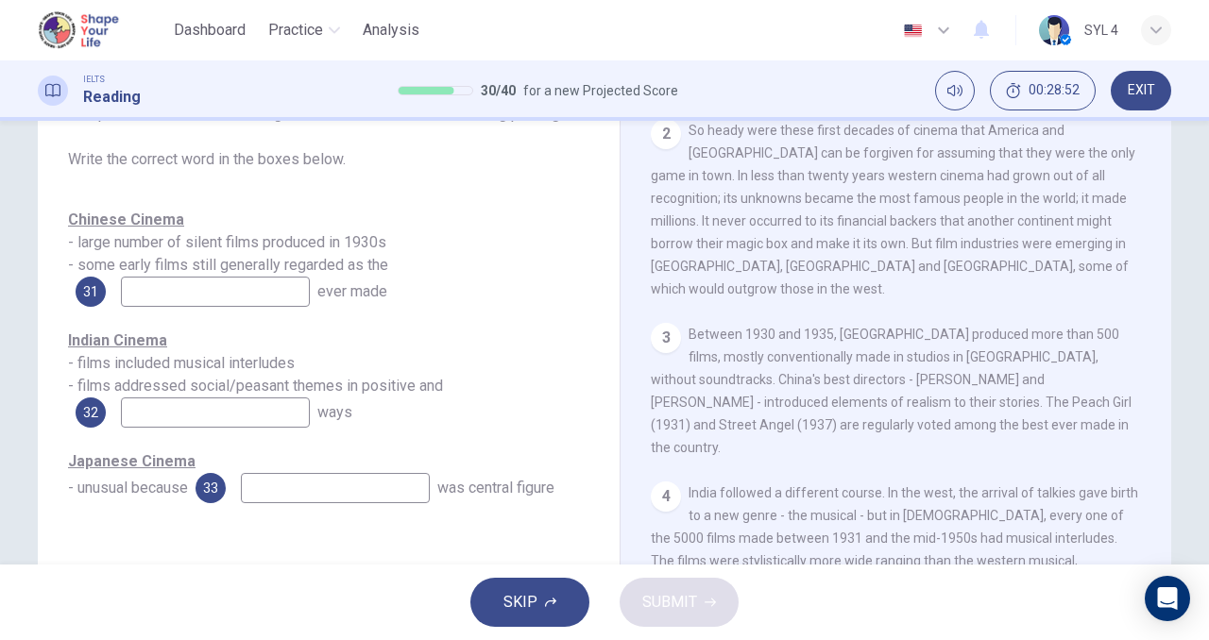
scroll to position [696, 0]
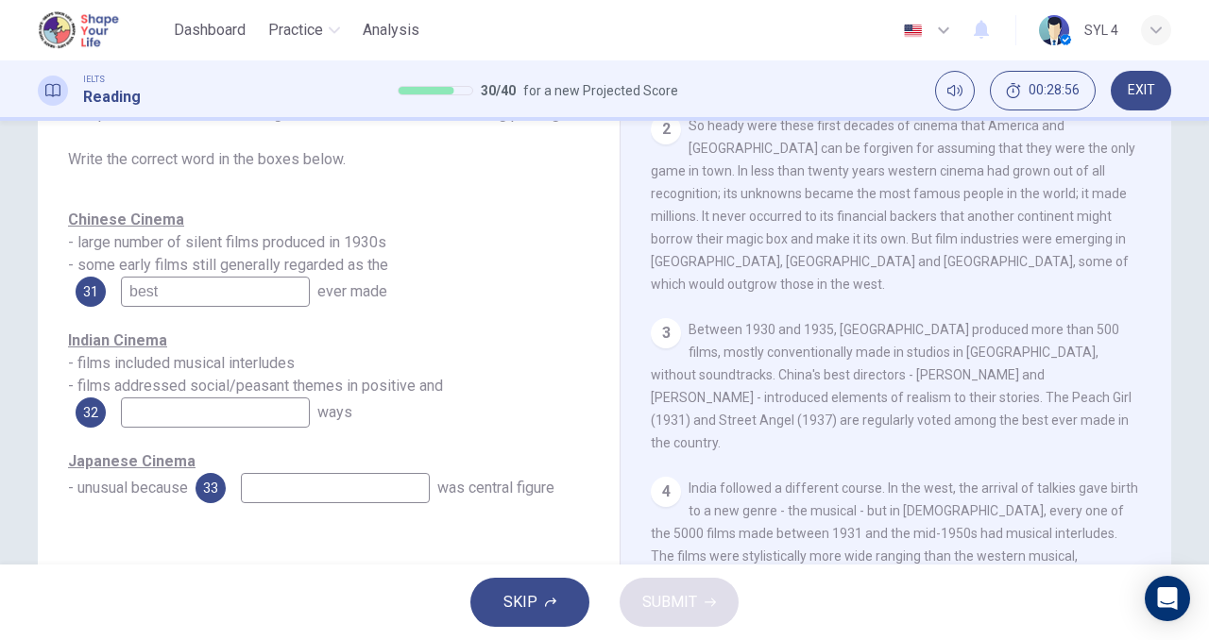
type input "best"
click at [200, 418] on input at bounding box center [215, 413] width 189 height 30
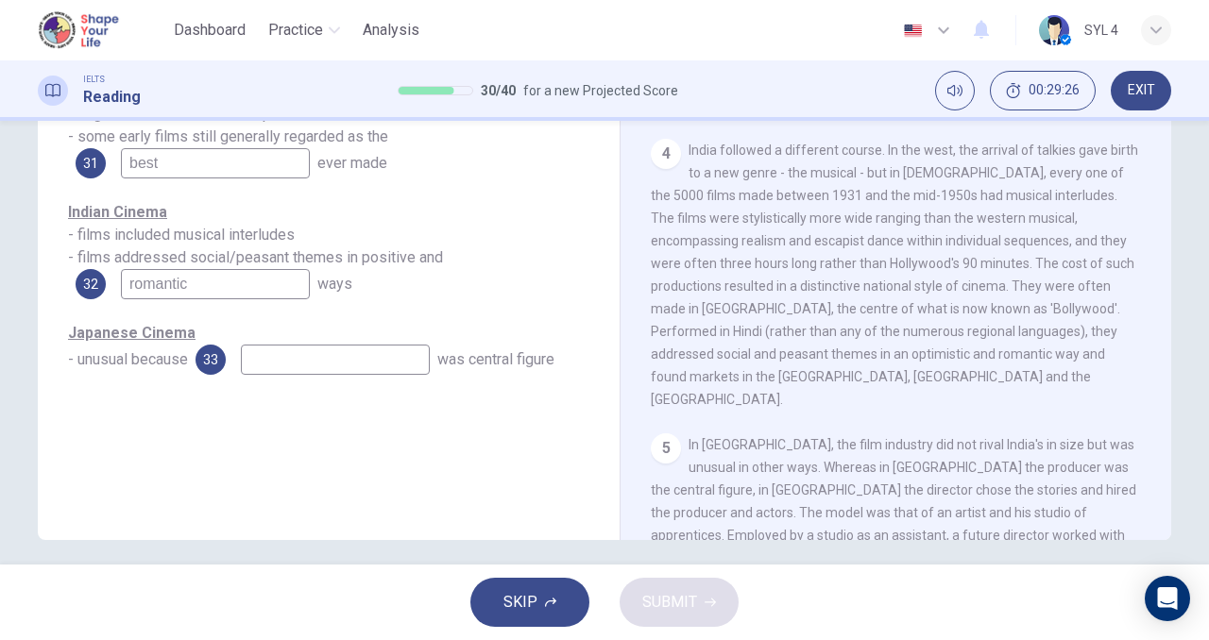
scroll to position [276, 0]
type input "romantic"
click at [343, 360] on input at bounding box center [335, 359] width 189 height 30
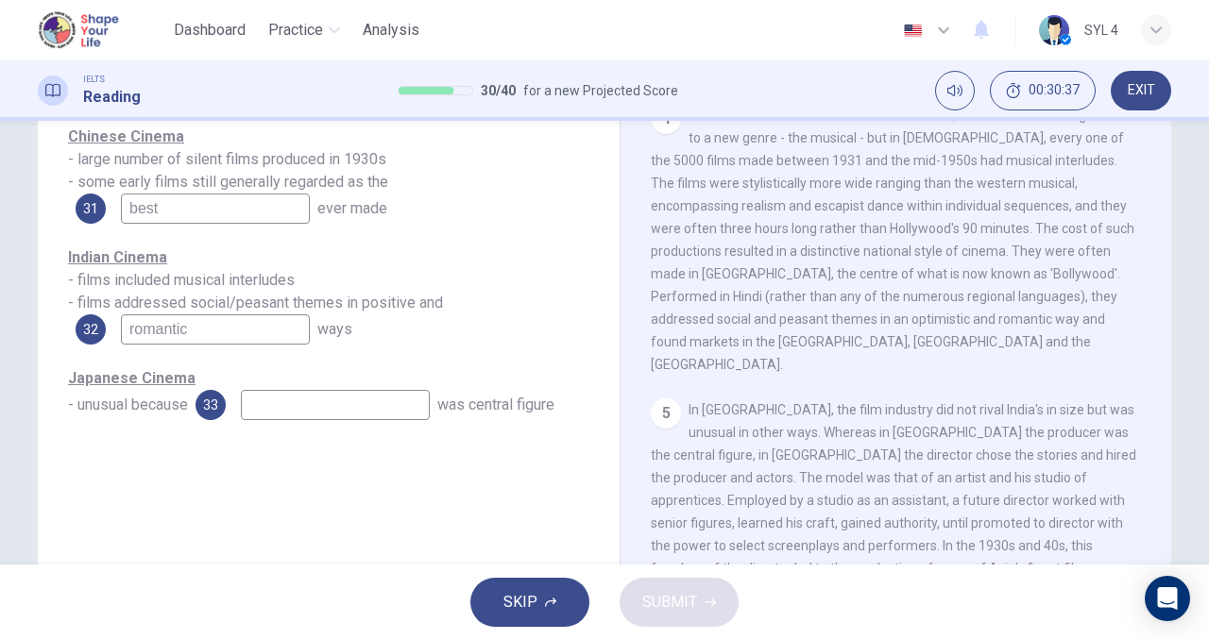
scroll to position [288, 0]
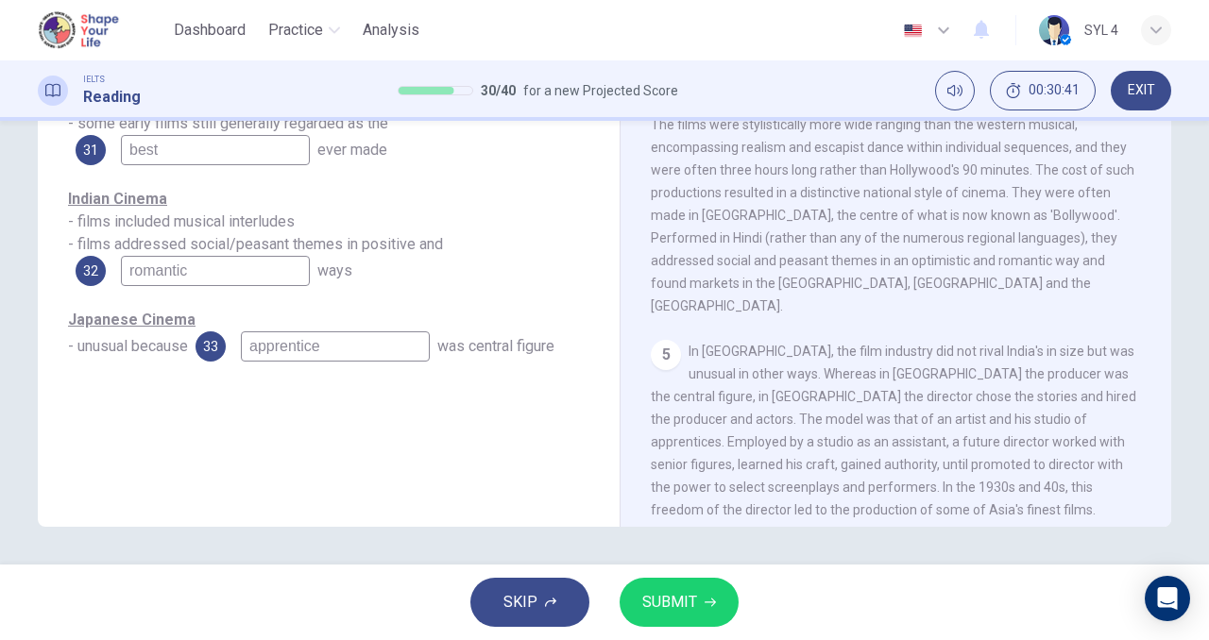
type input "apprentice"
click at [702, 603] on button "SUBMIT" at bounding box center [679, 602] width 119 height 49
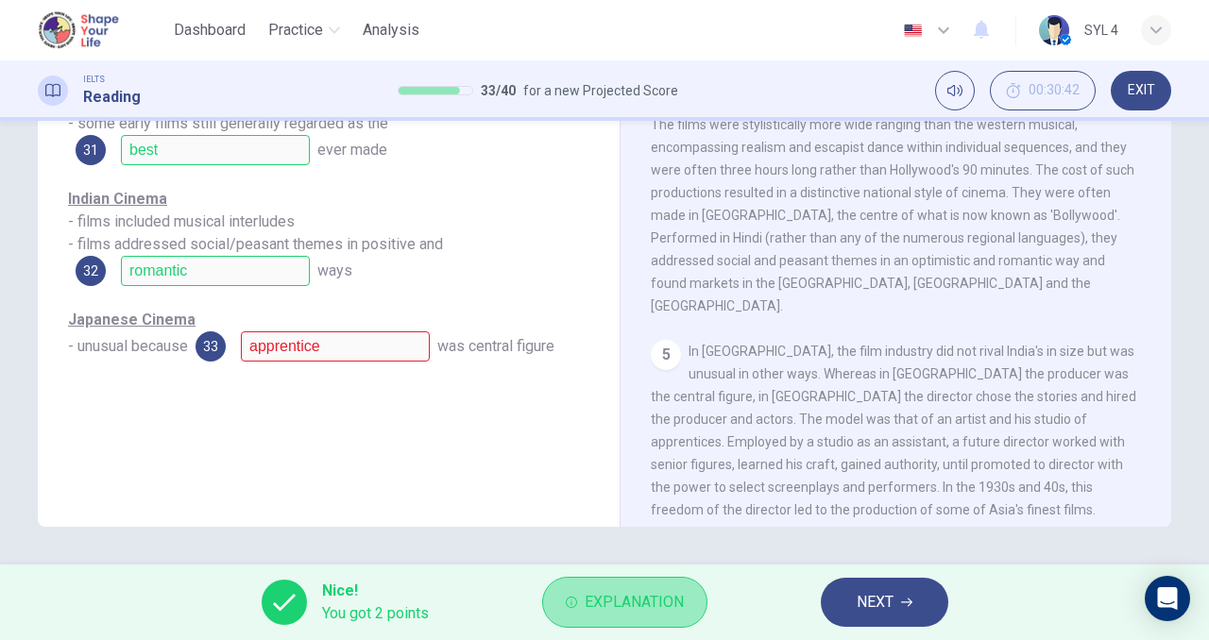
click at [591, 618] on button "Explanation" at bounding box center [624, 602] width 165 height 51
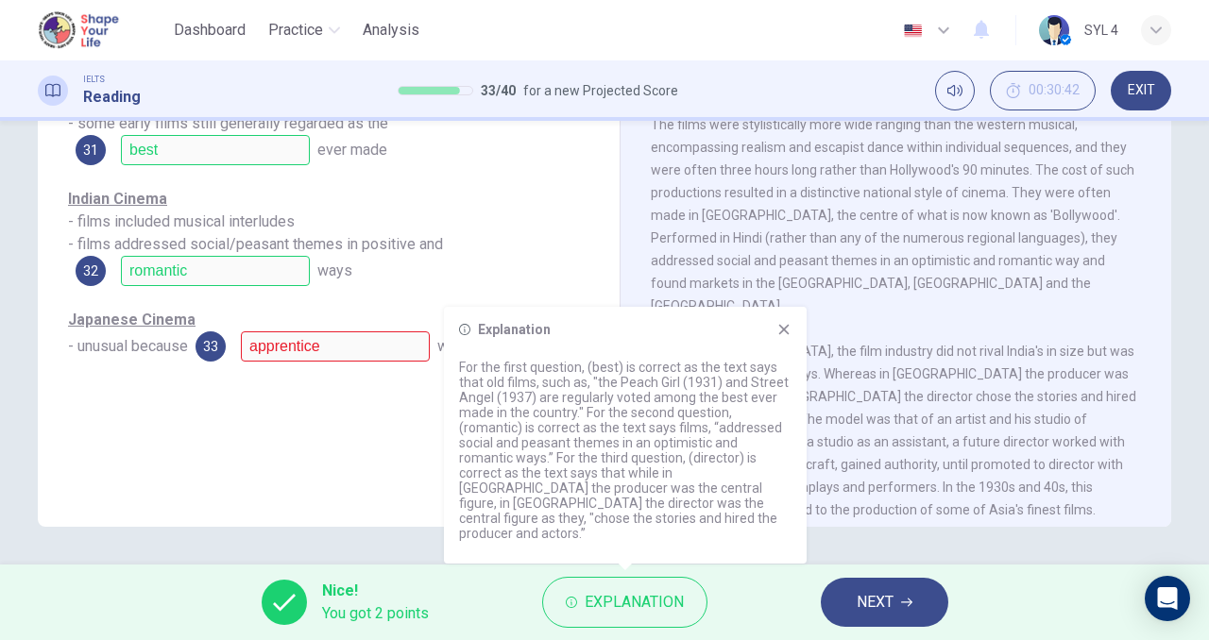
click at [796, 332] on div "Explanation For the first question, (best) is correct as the text says that old…" at bounding box center [625, 435] width 363 height 257
click at [791, 337] on icon at bounding box center [783, 329] width 15 height 15
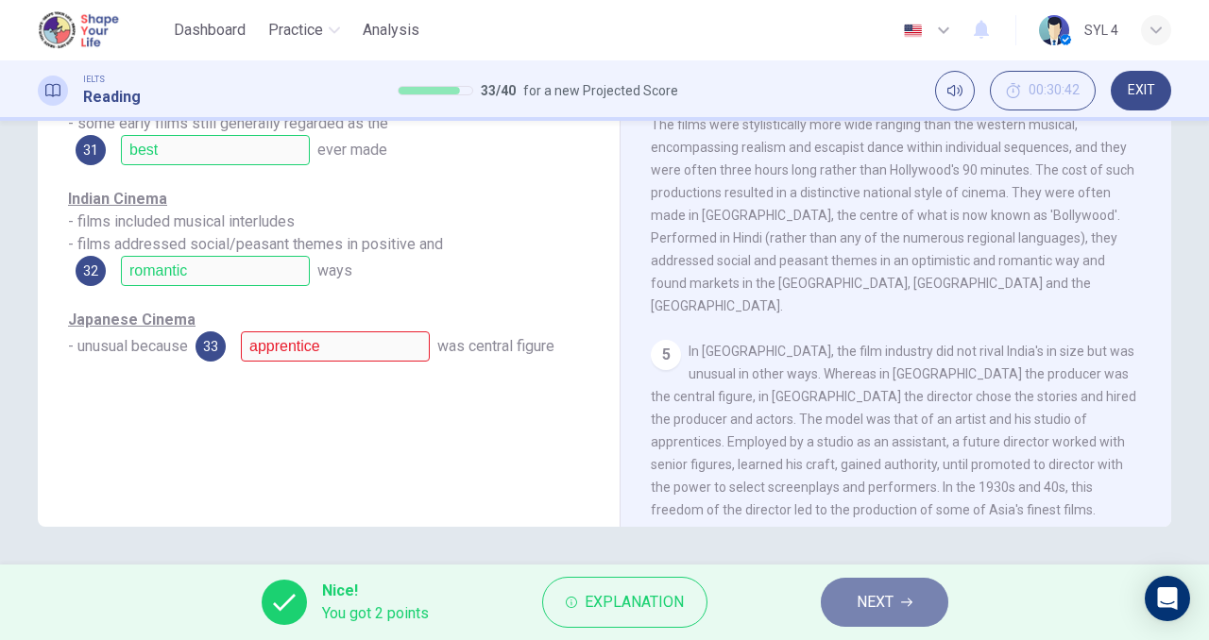
click at [906, 604] on icon "button" at bounding box center [906, 602] width 11 height 11
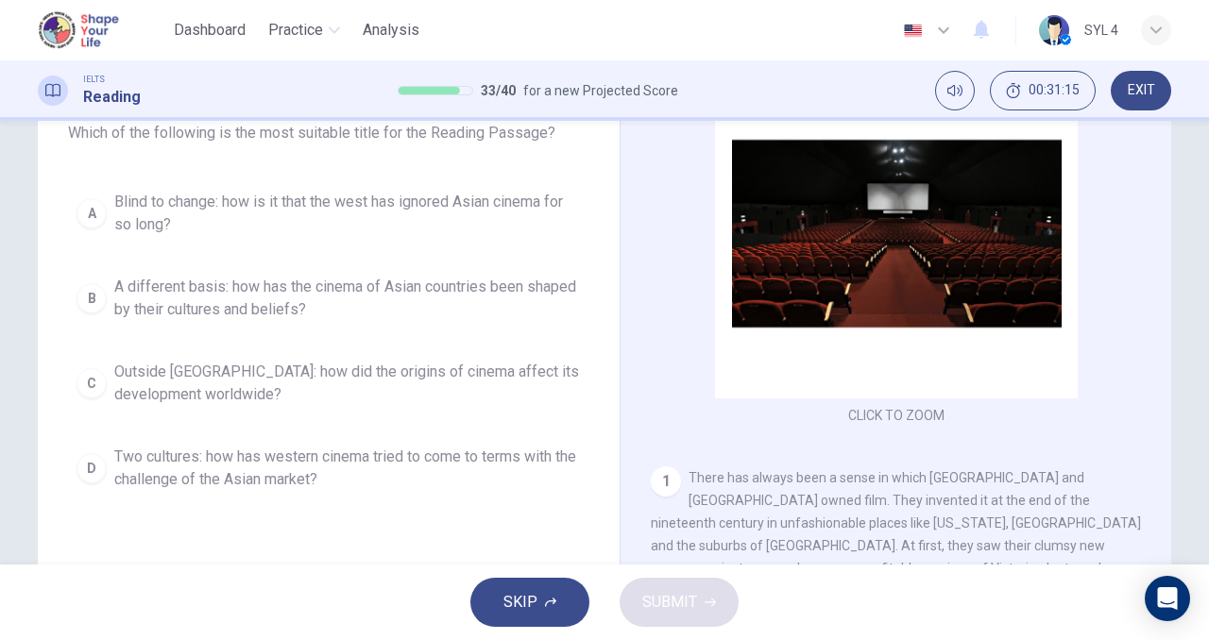
scroll to position [181, 0]
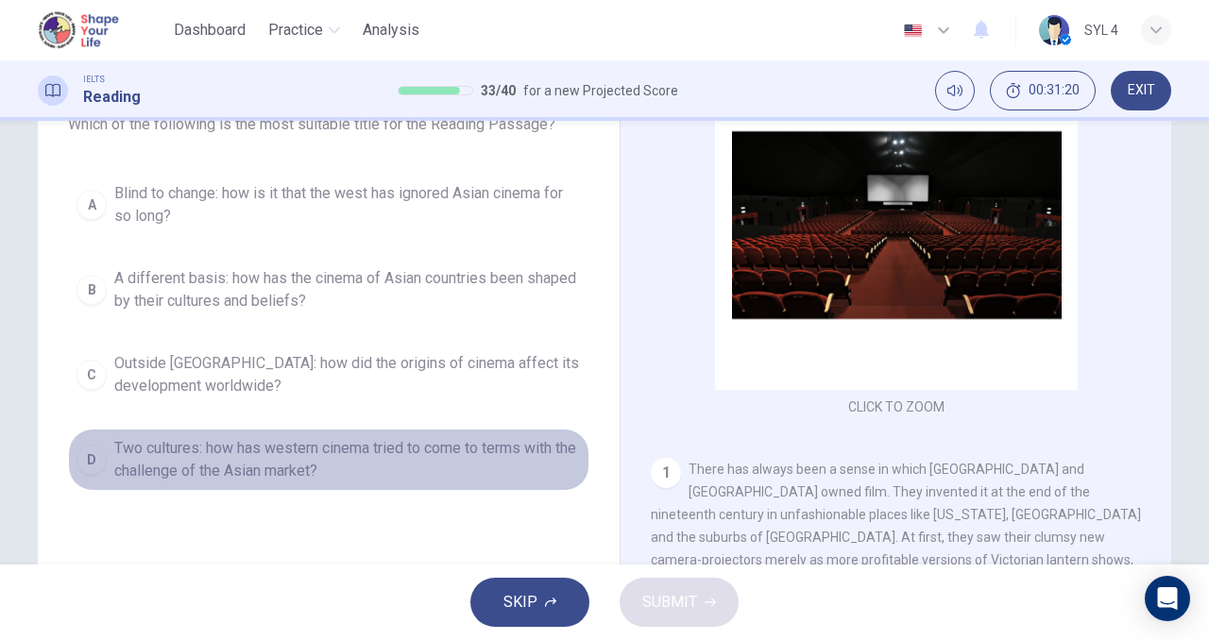
click at [103, 448] on button "D Two cultures: how has western cinema tried to come to terms with the challeng…" at bounding box center [328, 460] width 521 height 62
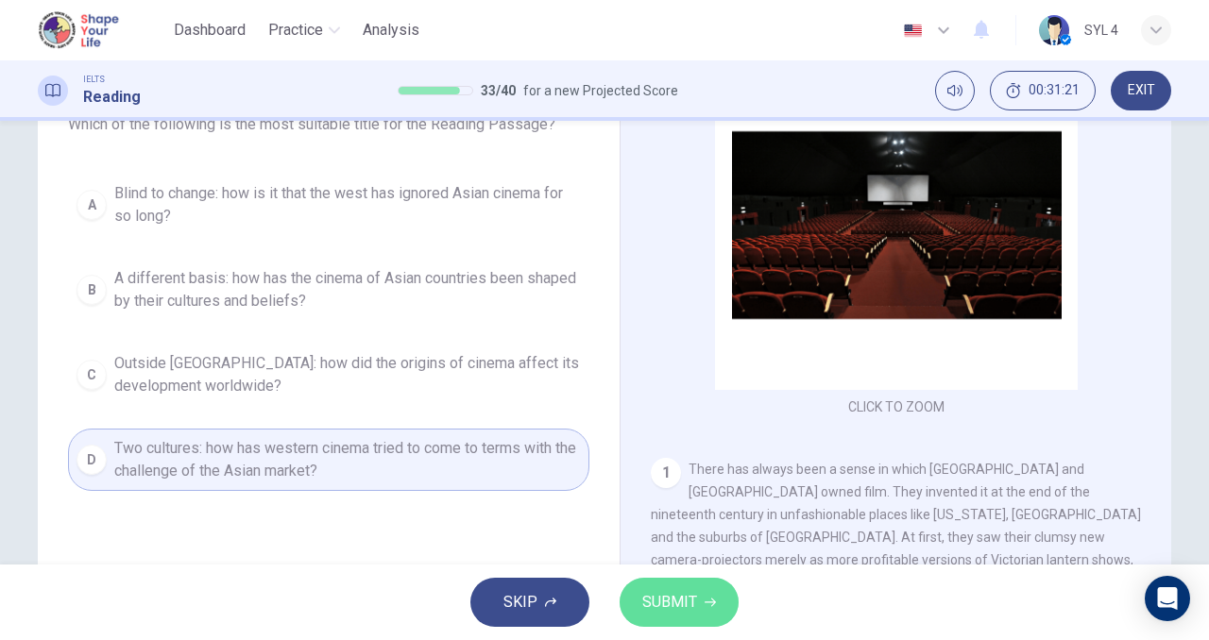
click at [698, 598] on button "SUBMIT" at bounding box center [679, 602] width 119 height 49
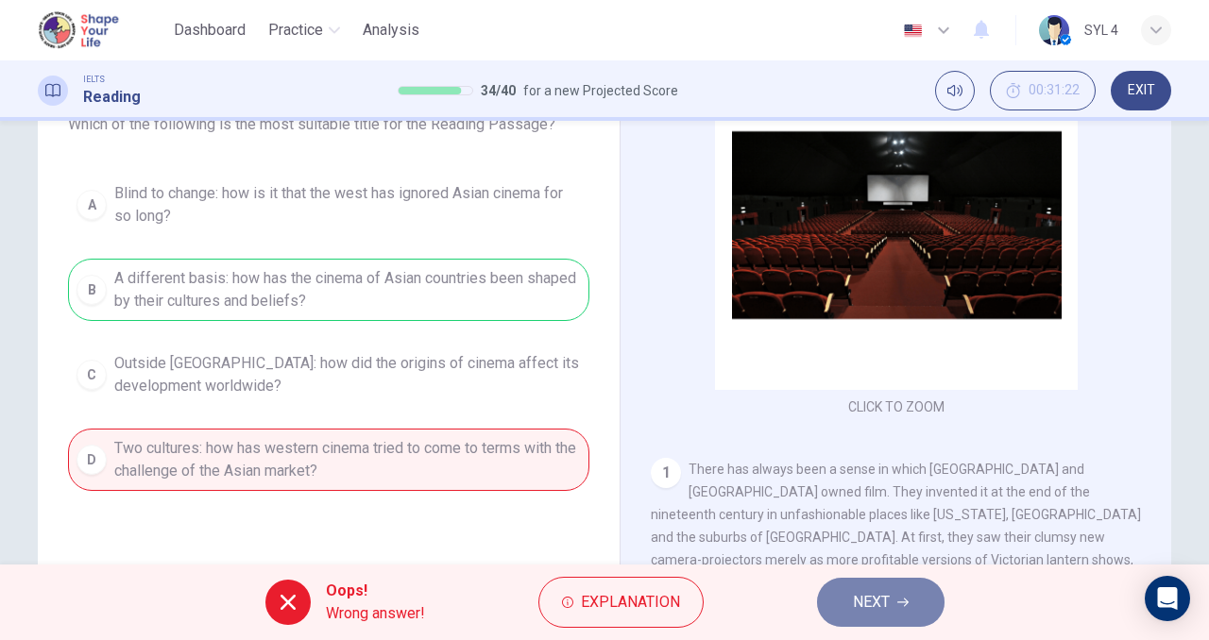
click at [866, 591] on span "NEXT" at bounding box center [871, 602] width 37 height 26
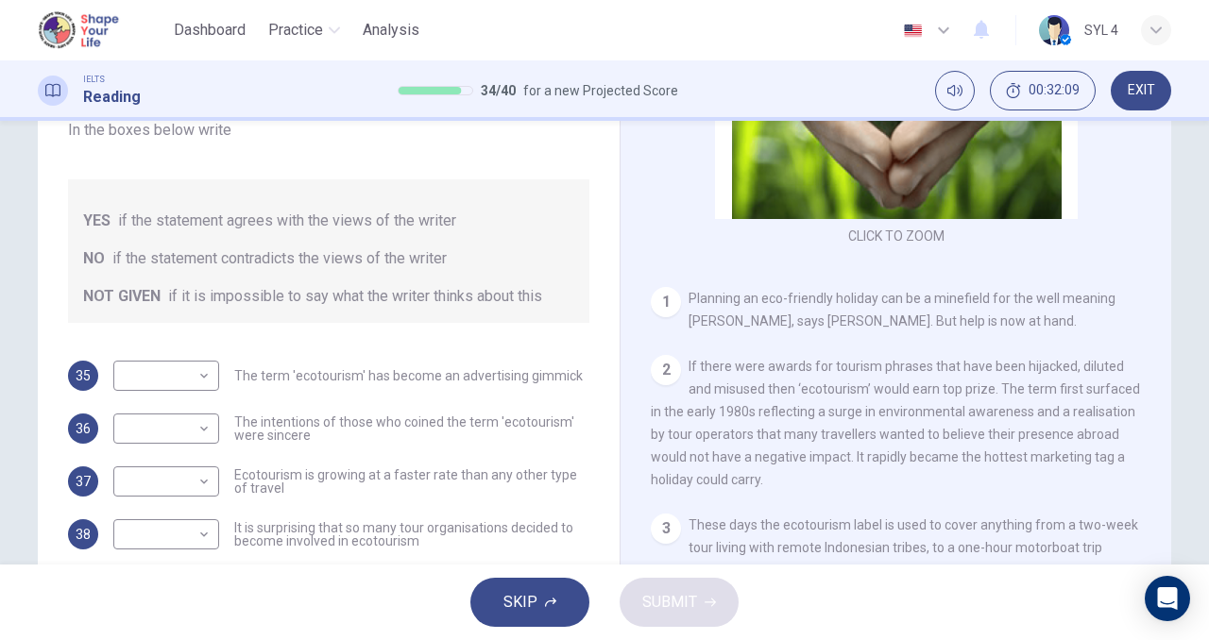
scroll to position [252, 0]
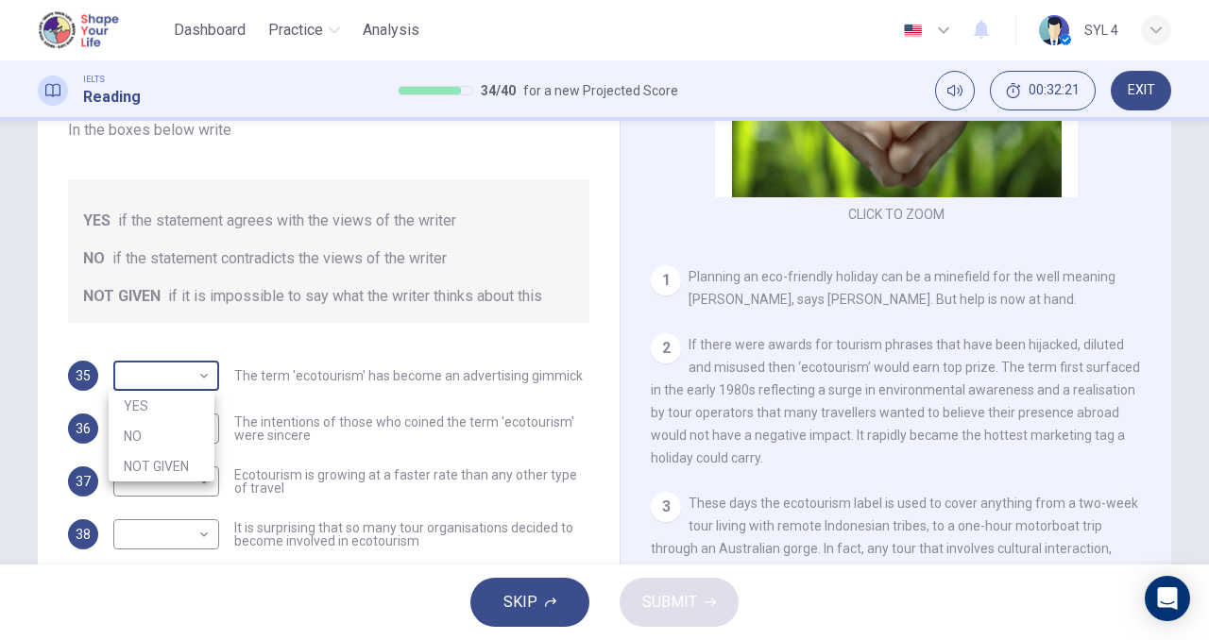
click at [184, 370] on body "This site uses cookies, as explained in our Privacy Policy . If you agree to th…" at bounding box center [604, 320] width 1209 height 640
click at [181, 413] on li "YES" at bounding box center [162, 406] width 106 height 30
type input "YES"
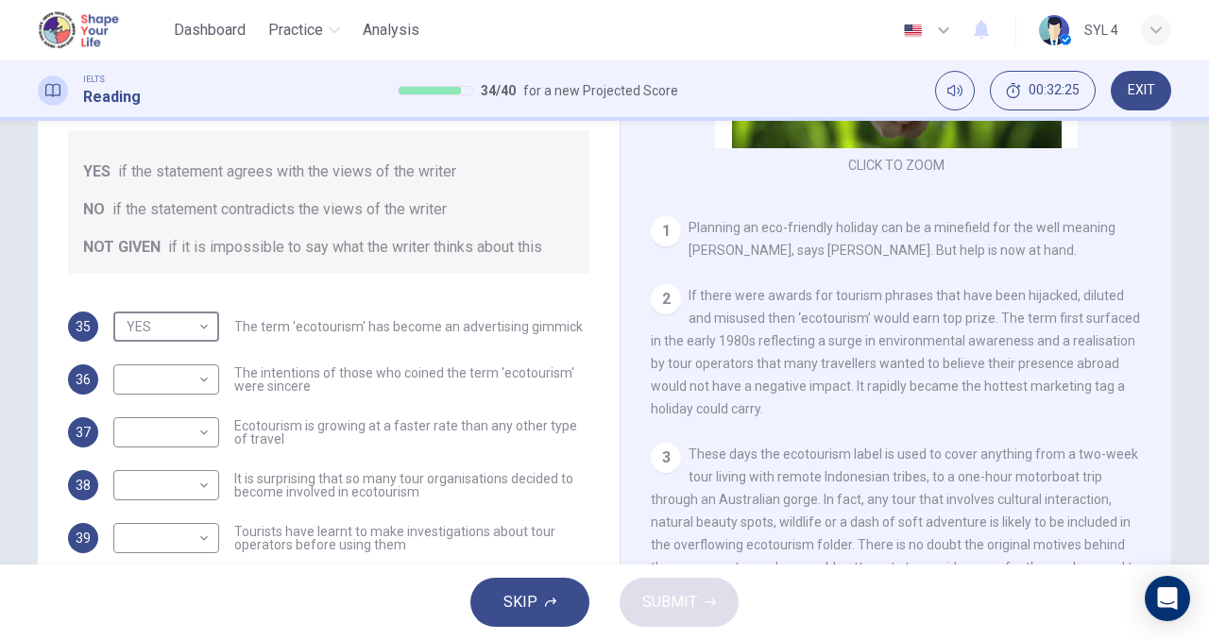
scroll to position [173, 0]
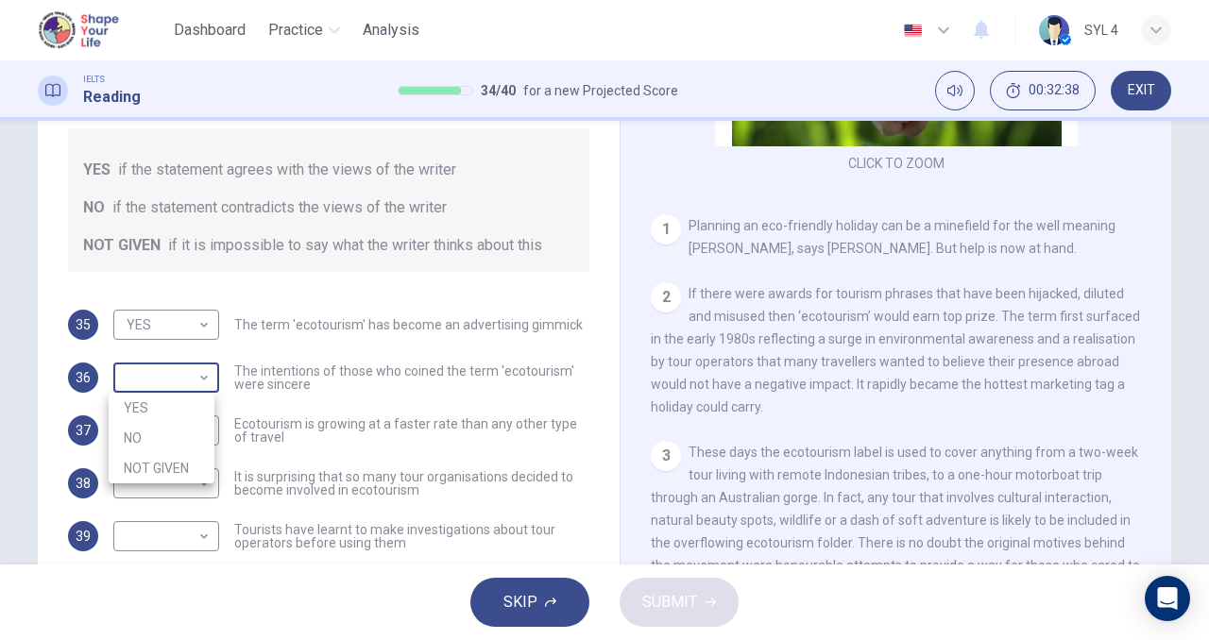
click at [180, 376] on body "This site uses cookies, as explained in our Privacy Policy . If you agree to th…" at bounding box center [604, 320] width 1209 height 640
click at [179, 433] on li "NO" at bounding box center [162, 438] width 106 height 30
type input "NO"
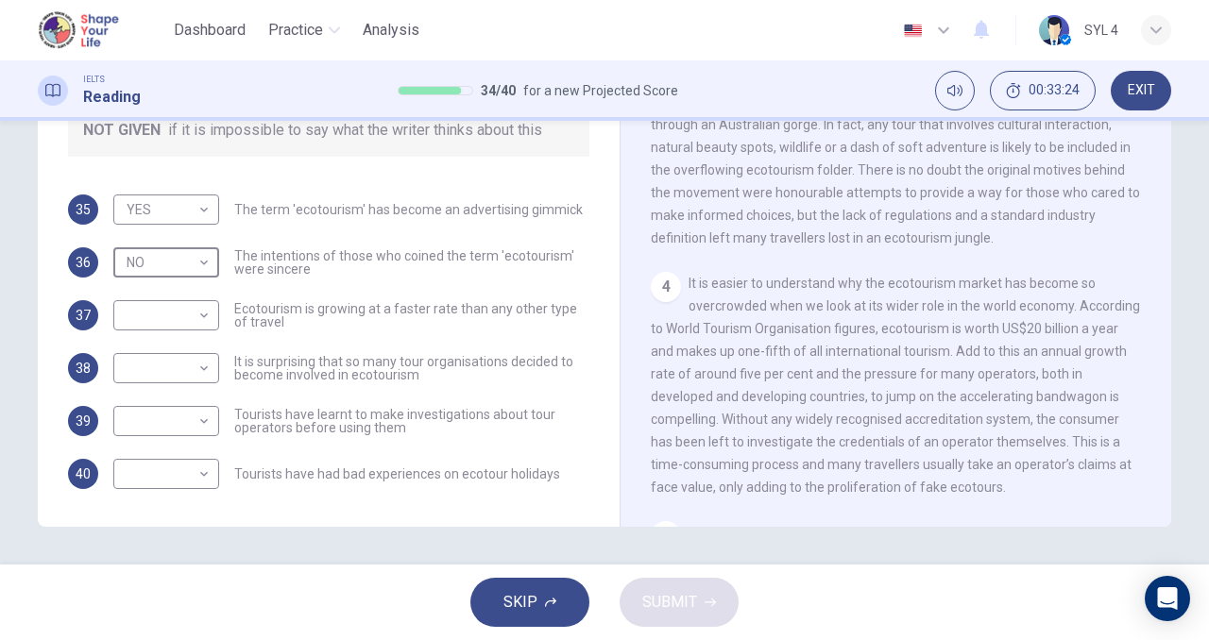
scroll to position [511, 0]
click at [810, 418] on div "4 It is easier to understand why the ecotourism market has become so overcrowde…" at bounding box center [896, 384] width 491 height 227
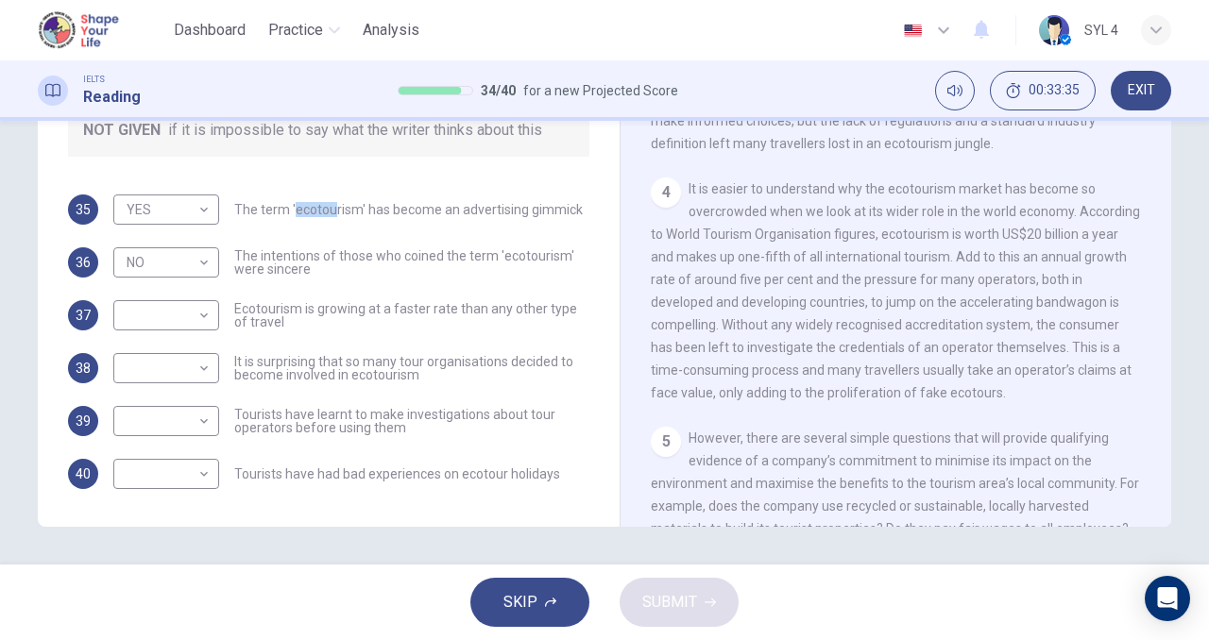
scroll to position [598, 0]
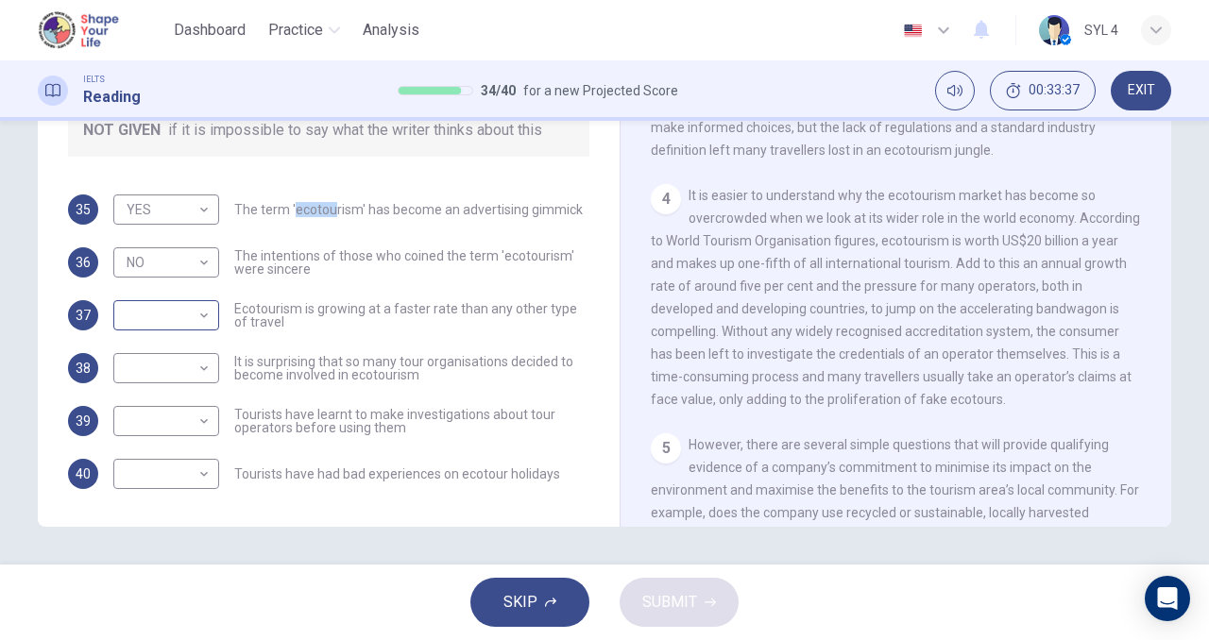
click at [193, 318] on body "This site uses cookies, as explained in our Privacy Policy . If you agree to th…" at bounding box center [604, 320] width 1209 height 640
click at [170, 415] on li "NOT GIVEN" at bounding box center [162, 406] width 106 height 30
type input "NOT GIVEN"
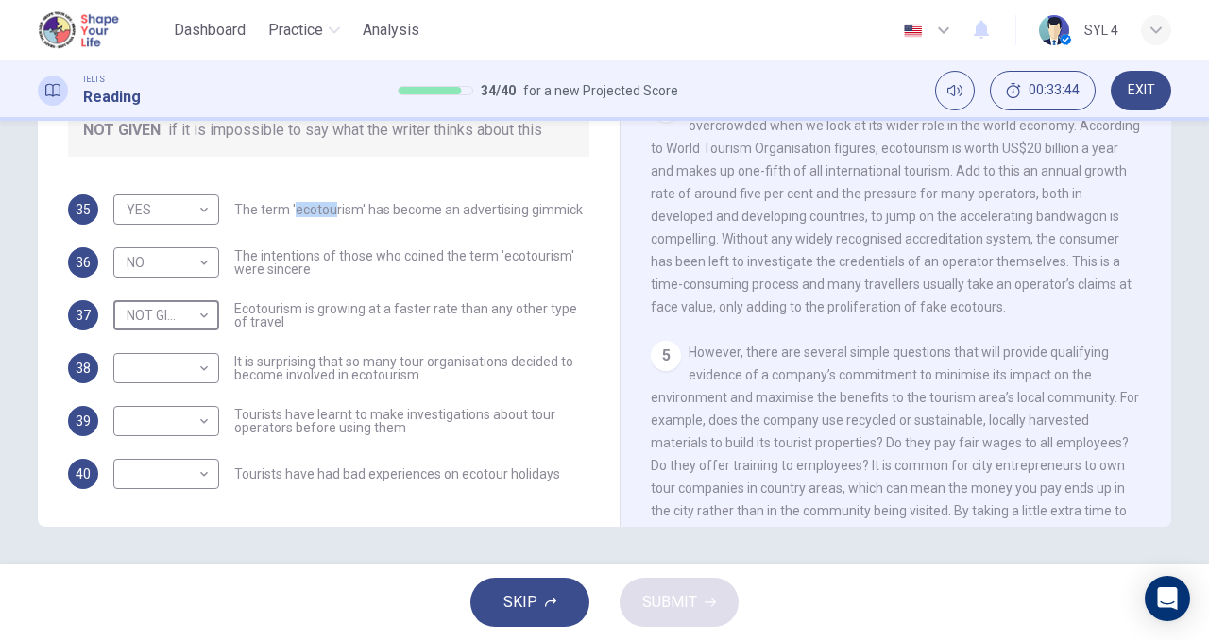
scroll to position [699, 0]
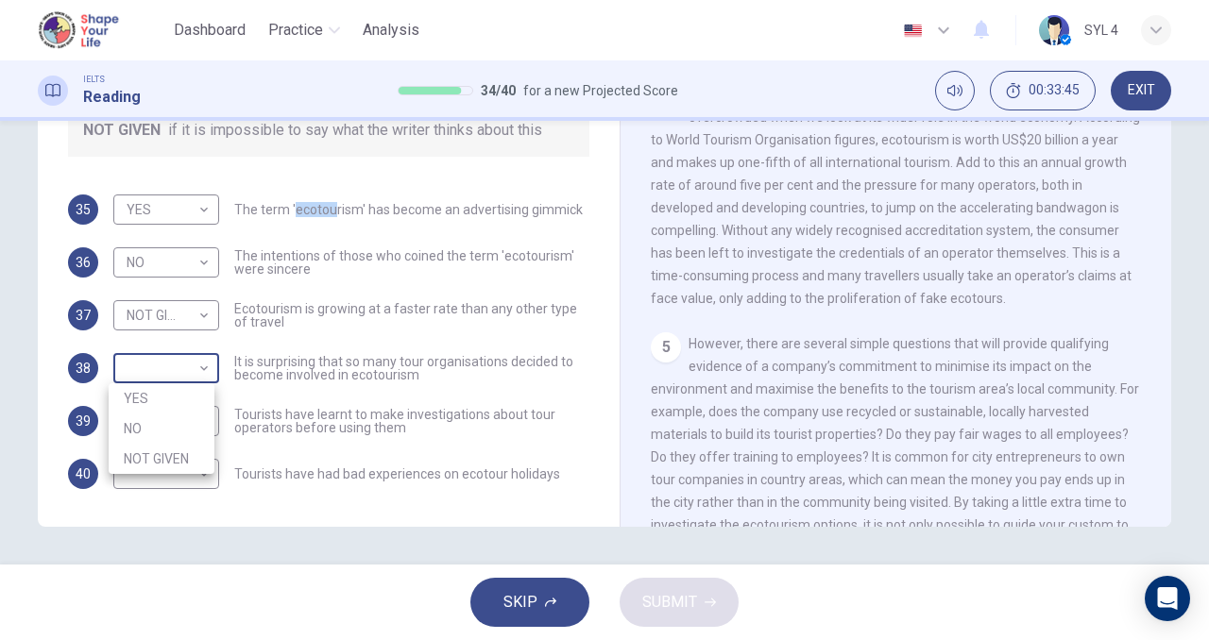
click at [187, 371] on body "This site uses cookies, as explained in our Privacy Policy . If you agree to th…" at bounding box center [604, 320] width 1209 height 640
click at [186, 384] on li "YES" at bounding box center [162, 399] width 106 height 30
type input "YES"
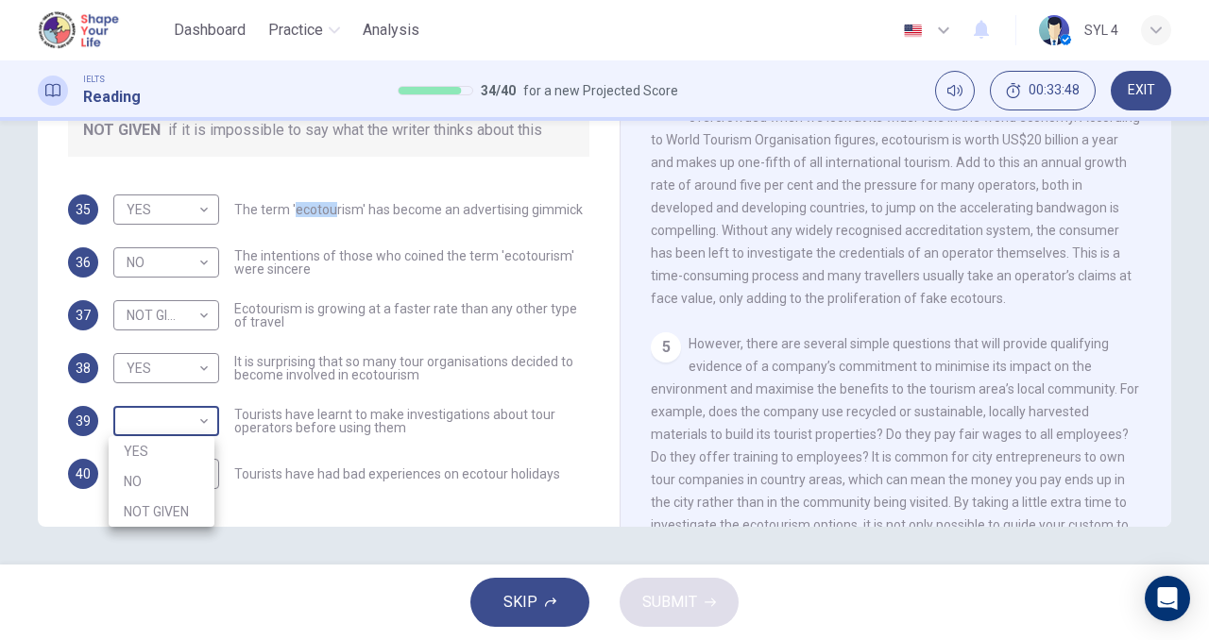
click at [159, 425] on body "This site uses cookies, as explained in our Privacy Policy . If you agree to th…" at bounding box center [604, 320] width 1209 height 640
click at [741, 393] on div at bounding box center [604, 320] width 1209 height 640
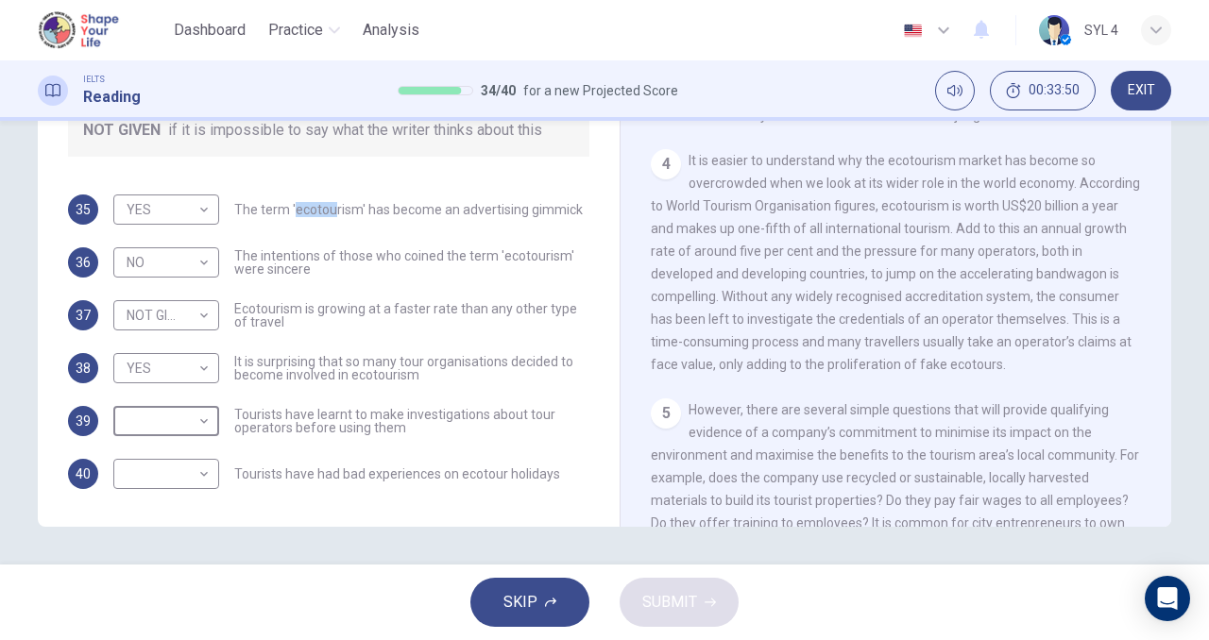
scroll to position [632, 0]
drag, startPoint x: 198, startPoint y: 424, endPoint x: 176, endPoint y: 479, distance: 59.3
click at [176, 479] on body "This site uses cookies, as explained in our Privacy Policy . If you agree to th…" at bounding box center [604, 320] width 1209 height 640
click at [176, 479] on li "NO" at bounding box center [162, 482] width 106 height 30
type input "NO"
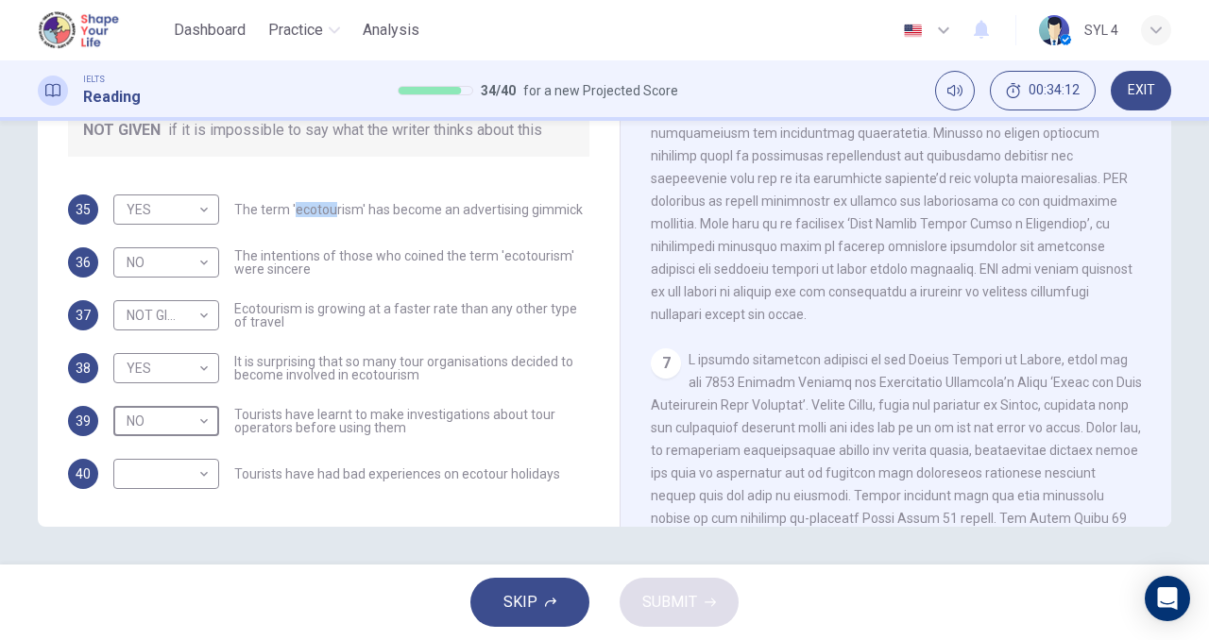
scroll to position [1358, 0]
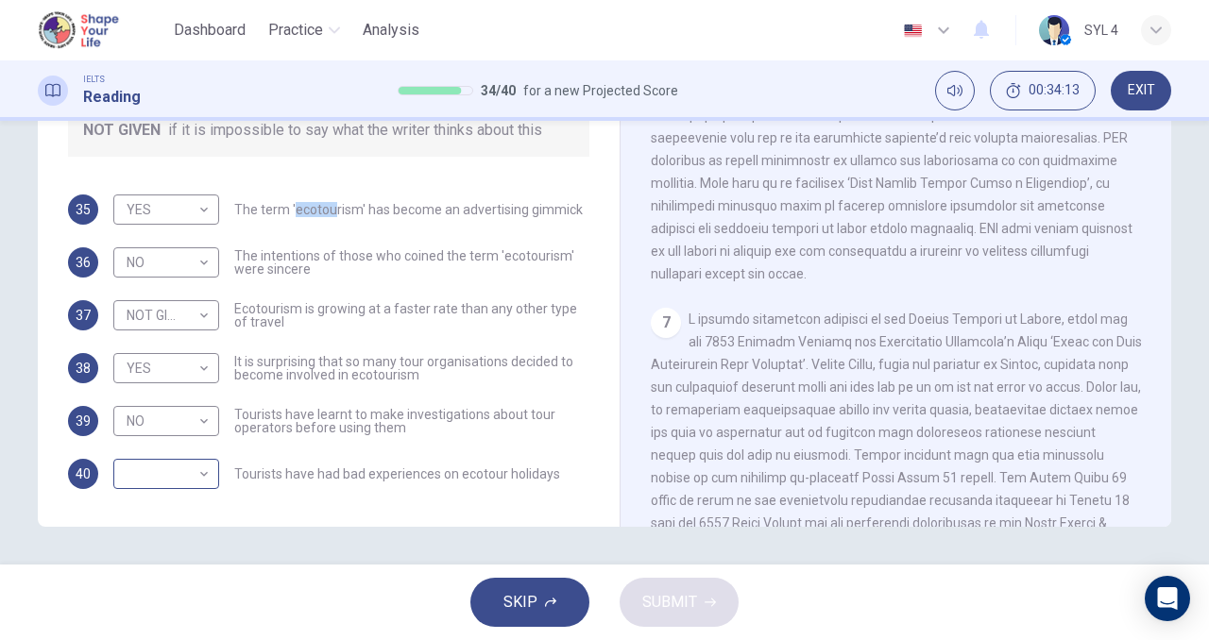
drag, startPoint x: 228, startPoint y: 455, endPoint x: 169, endPoint y: 489, distance: 67.7
click at [169, 489] on div "35 YES YES ​ The term 'ecotourism' has become an advertising gimmick 36 NO NO ​…" at bounding box center [328, 342] width 521 height 295
click at [169, 489] on body "This site uses cookies, as explained in our Privacy Policy . If you agree to th…" at bounding box center [604, 320] width 1209 height 640
click at [179, 560] on li "NOT GIVEN" at bounding box center [162, 565] width 106 height 30
type input "NOT GIVEN"
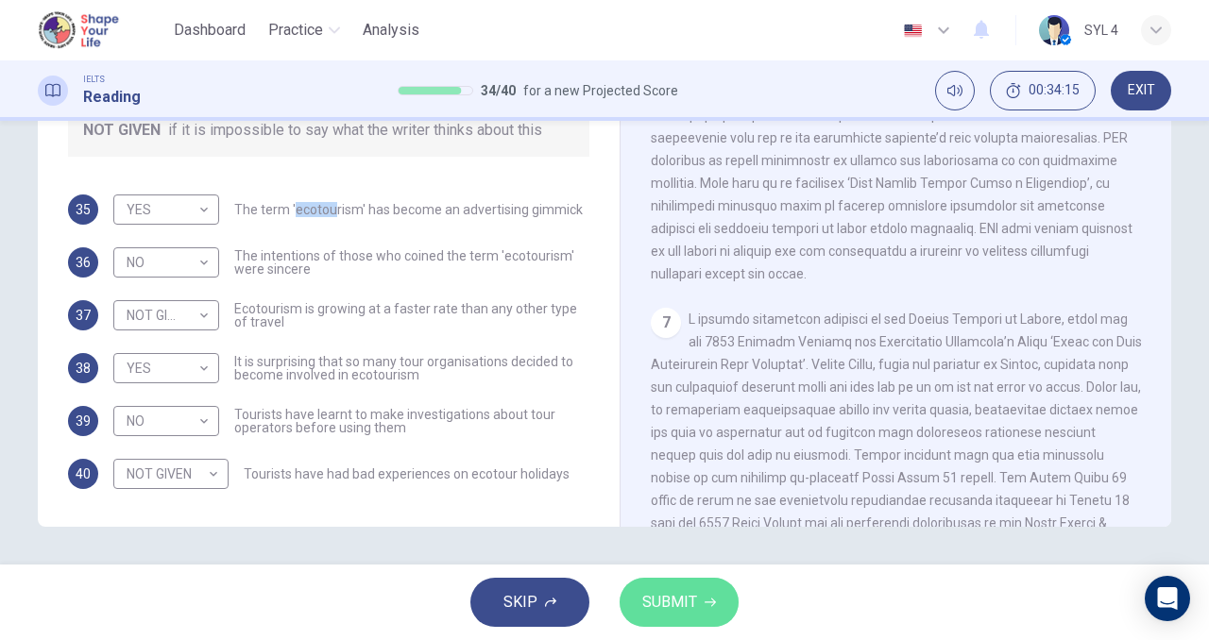
click at [707, 614] on button "SUBMIT" at bounding box center [679, 602] width 119 height 49
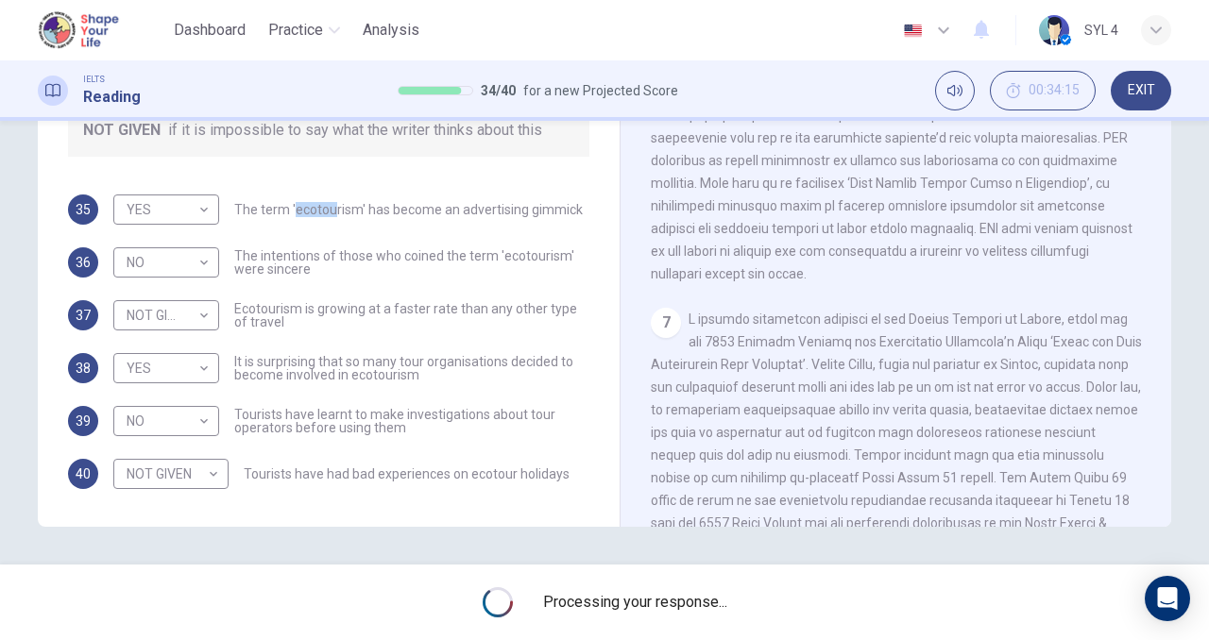
click at [471, 360] on span "It is surprising that so many tour organisations decided to become involved in …" at bounding box center [411, 368] width 355 height 26
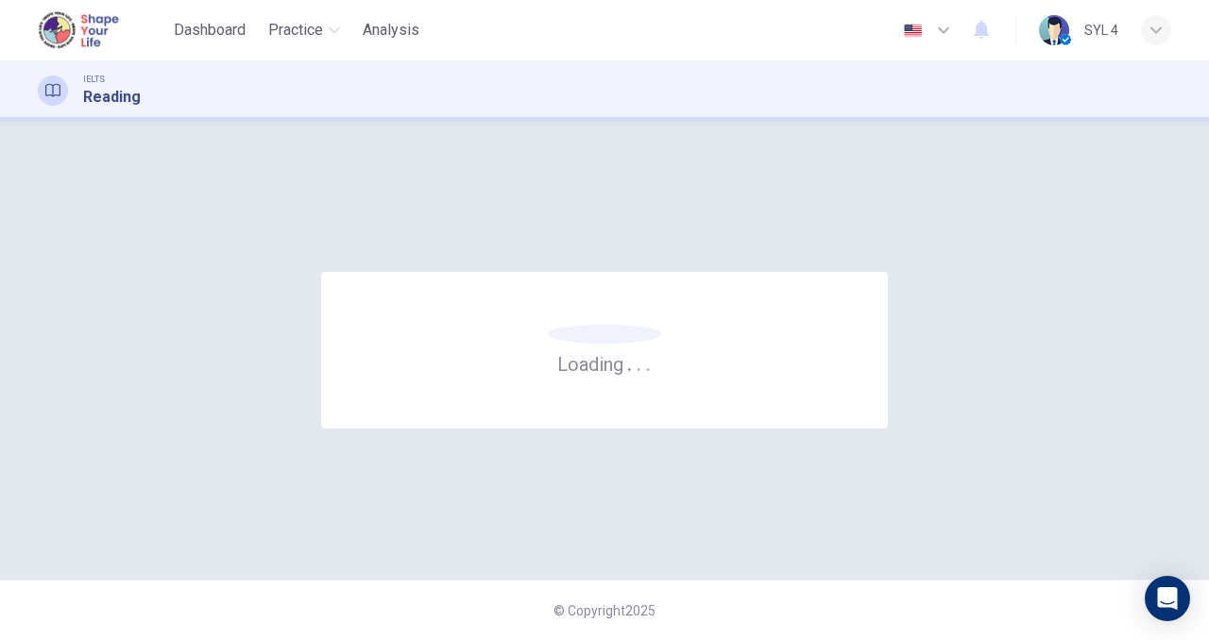
scroll to position [0, 0]
